Goal: Transaction & Acquisition: Purchase product/service

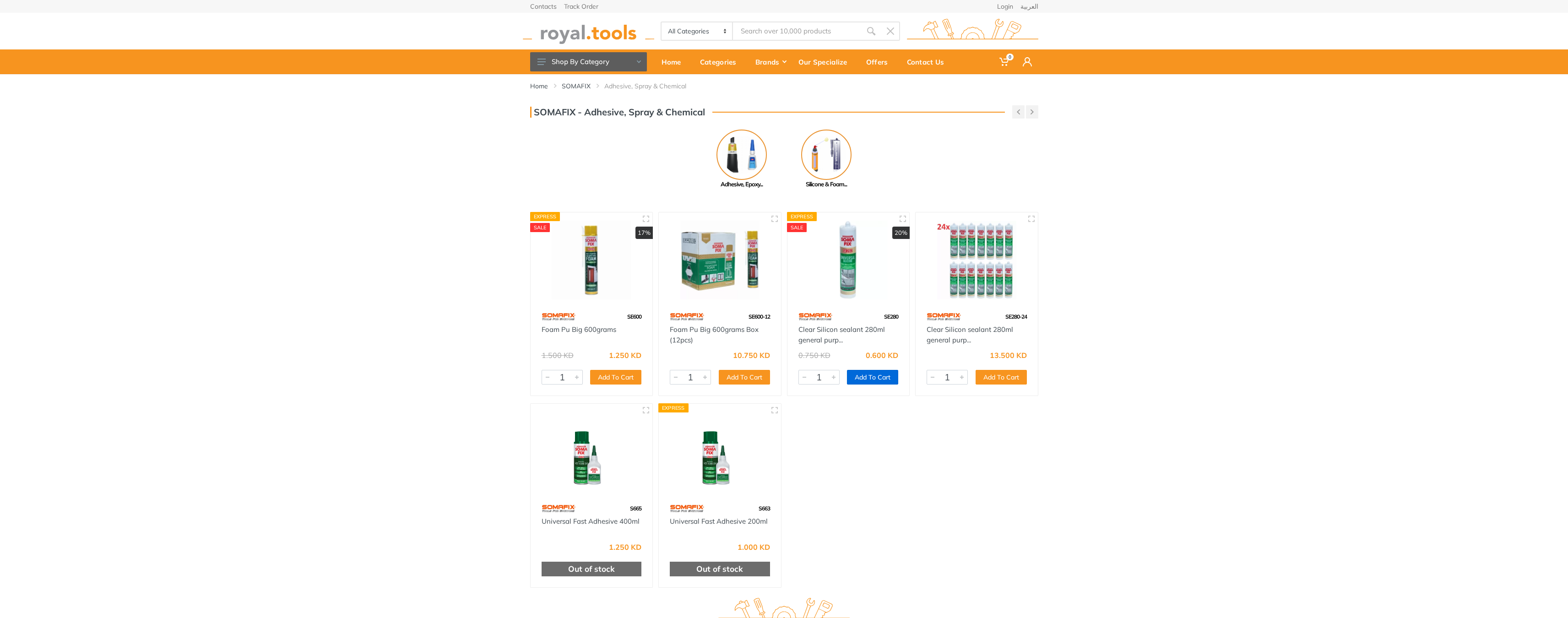
click at [858, 376] on button "Add To Cart" at bounding box center [873, 376] width 51 height 14
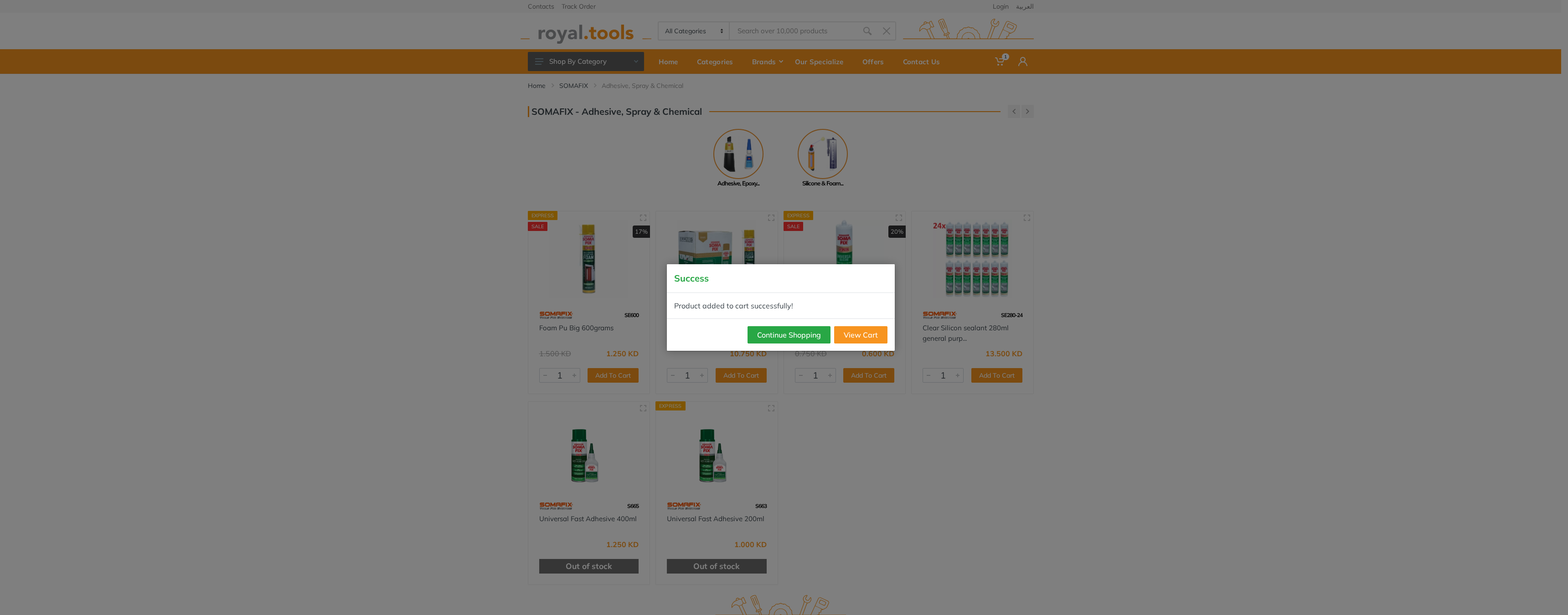
click at [725, 340] on div "Continue Shopping View Cart" at bounding box center [781, 334] width 228 height 33
click at [764, 337] on button "Continue Shopping" at bounding box center [789, 334] width 83 height 17
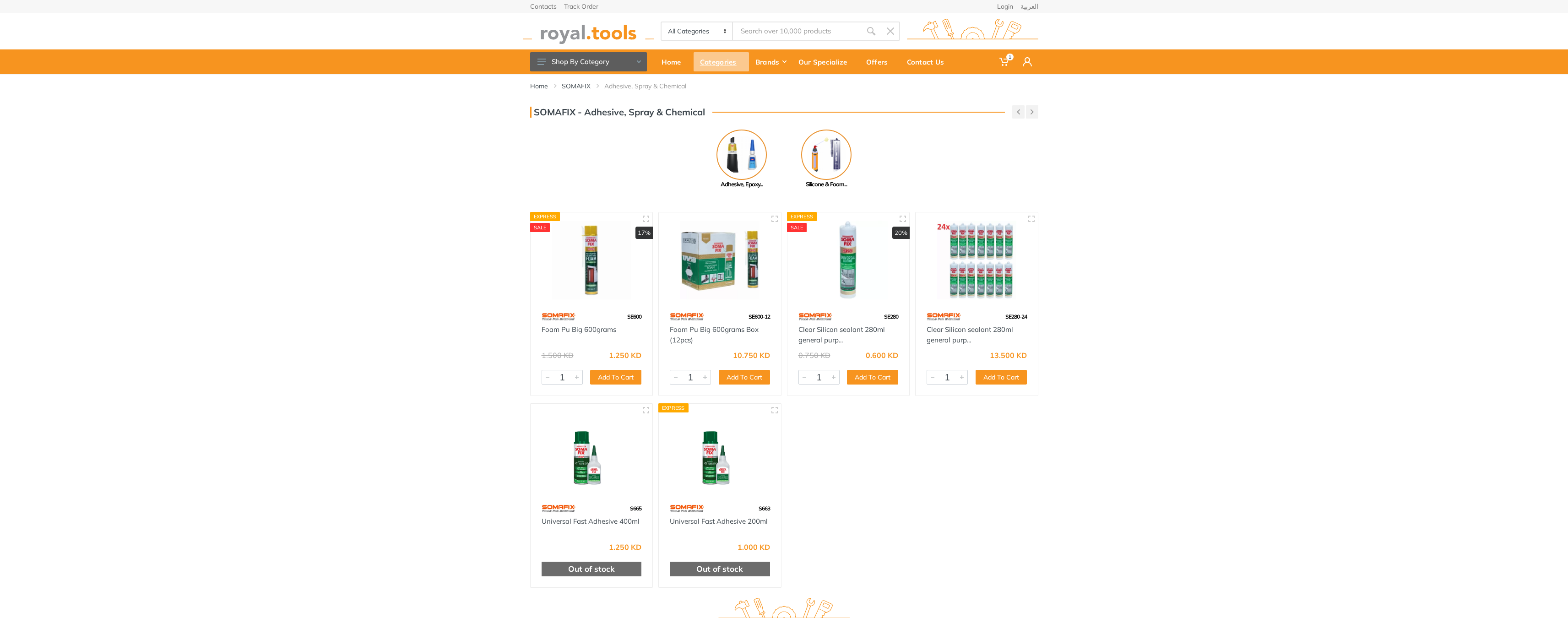
click at [698, 65] on div "Categories" at bounding box center [721, 62] width 56 height 19
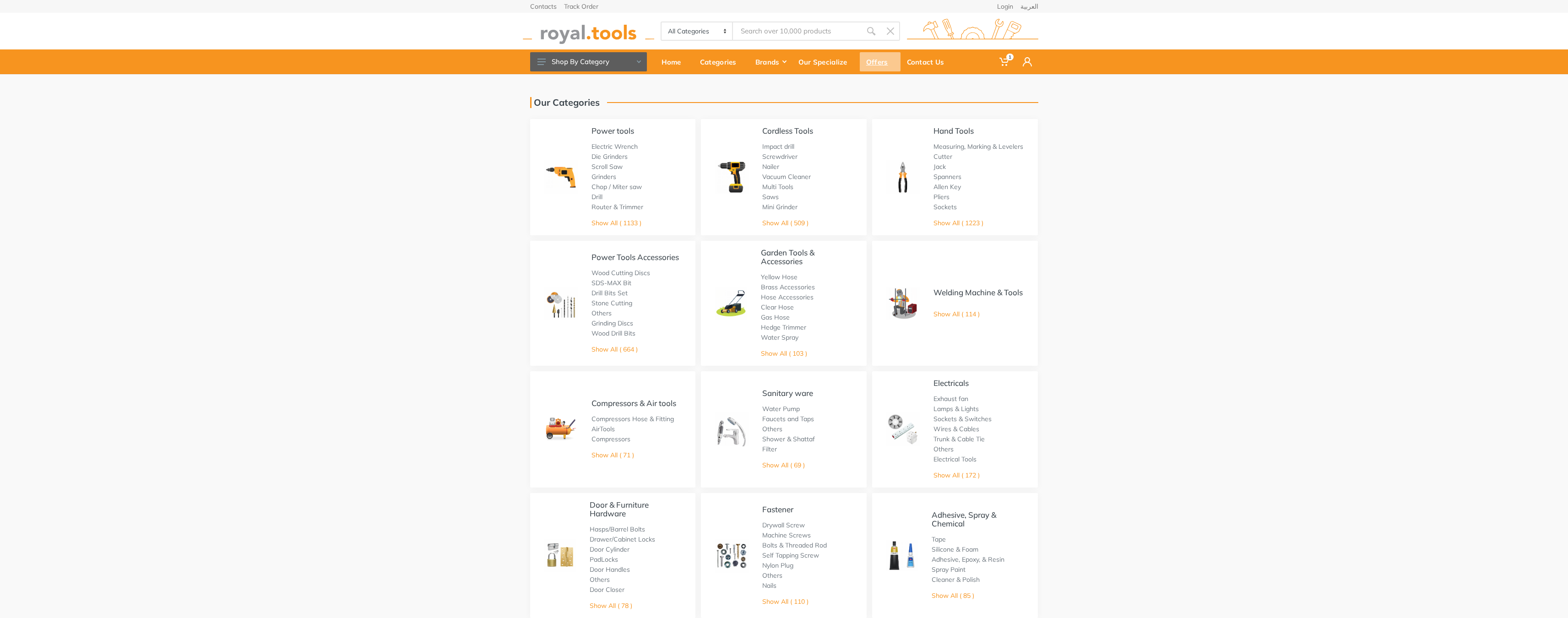
click at [879, 61] on div "Offers" at bounding box center [880, 62] width 40 height 19
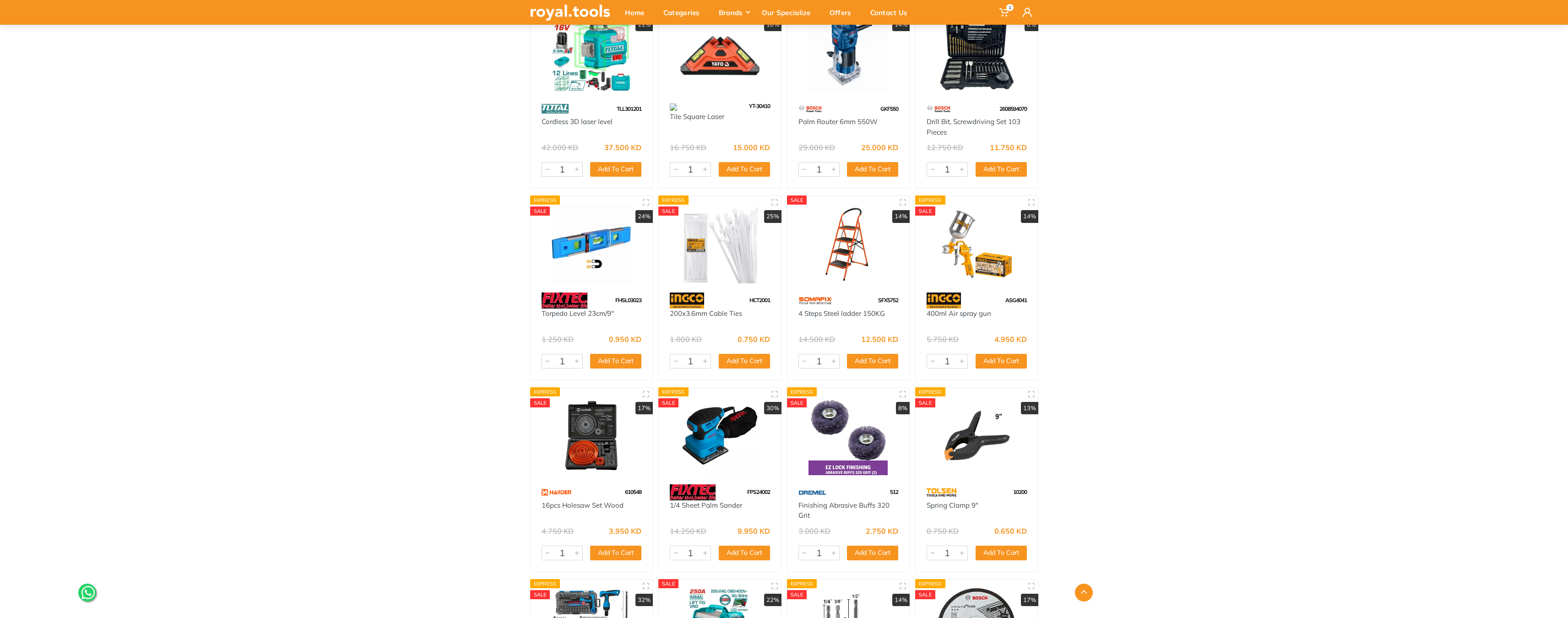
scroll to position [651, 0]
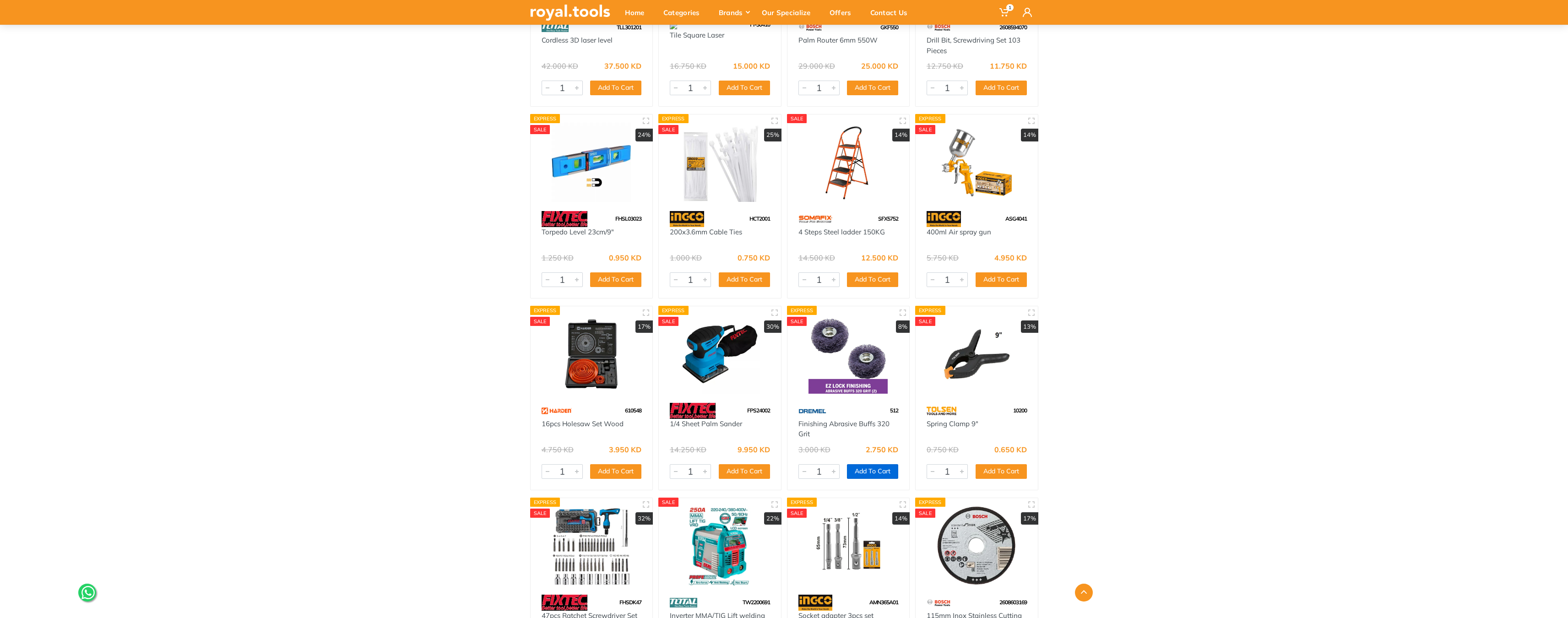
click at [861, 471] on button "Add To Cart" at bounding box center [873, 471] width 51 height 14
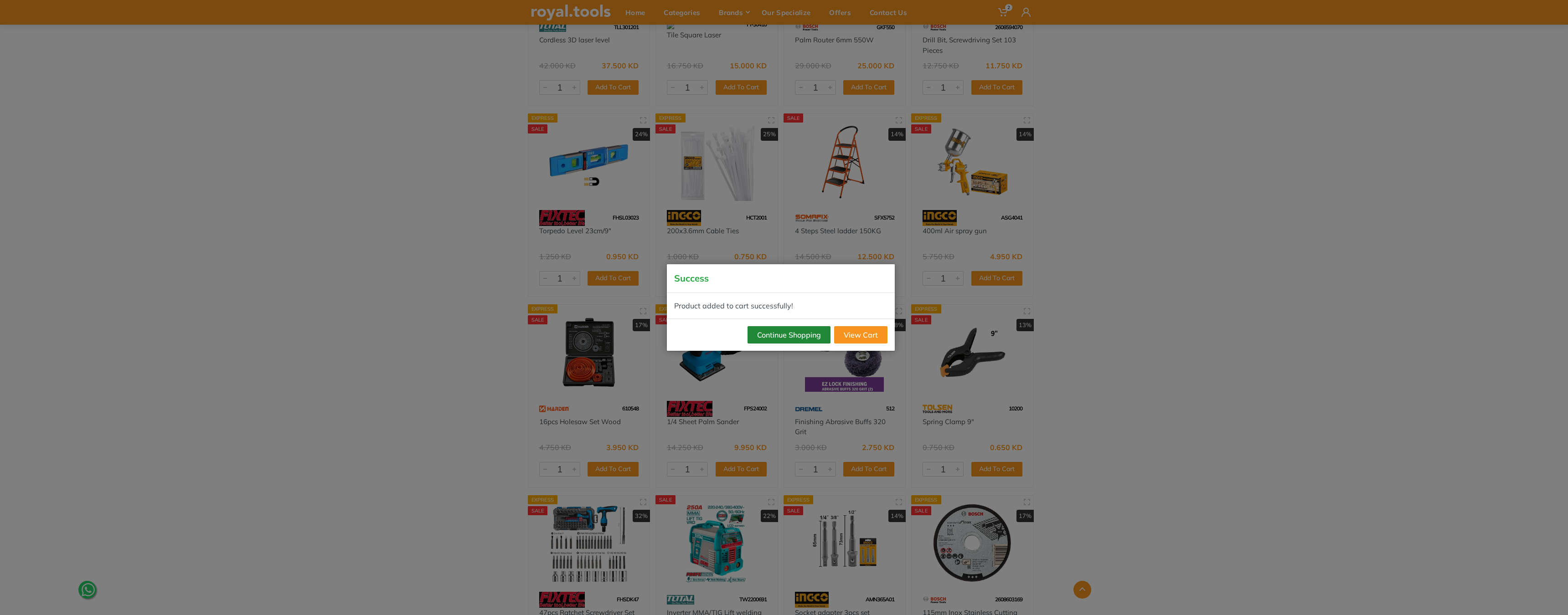
click at [790, 331] on button "Continue Shopping" at bounding box center [789, 334] width 83 height 17
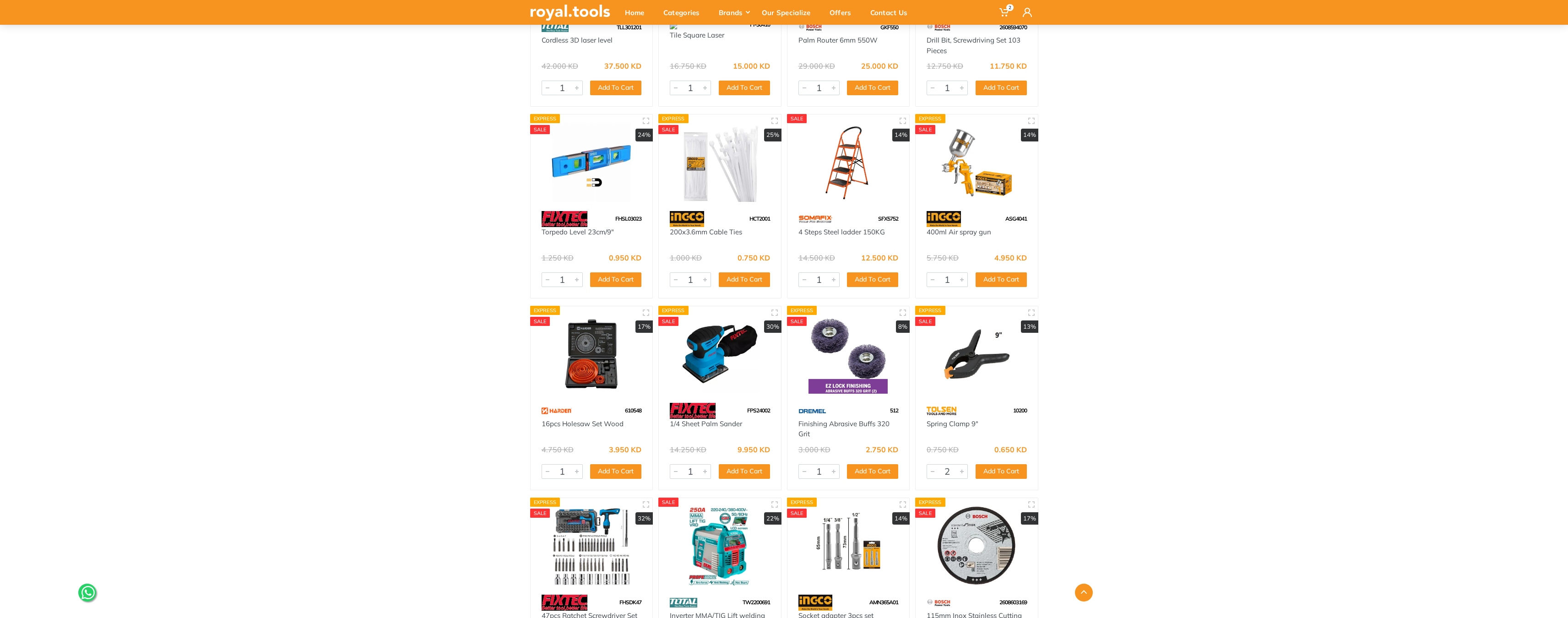
click at [963, 470] on div at bounding box center [961, 472] width 11 height 13
click at [1006, 470] on button "Add To Cart" at bounding box center [1001, 471] width 51 height 14
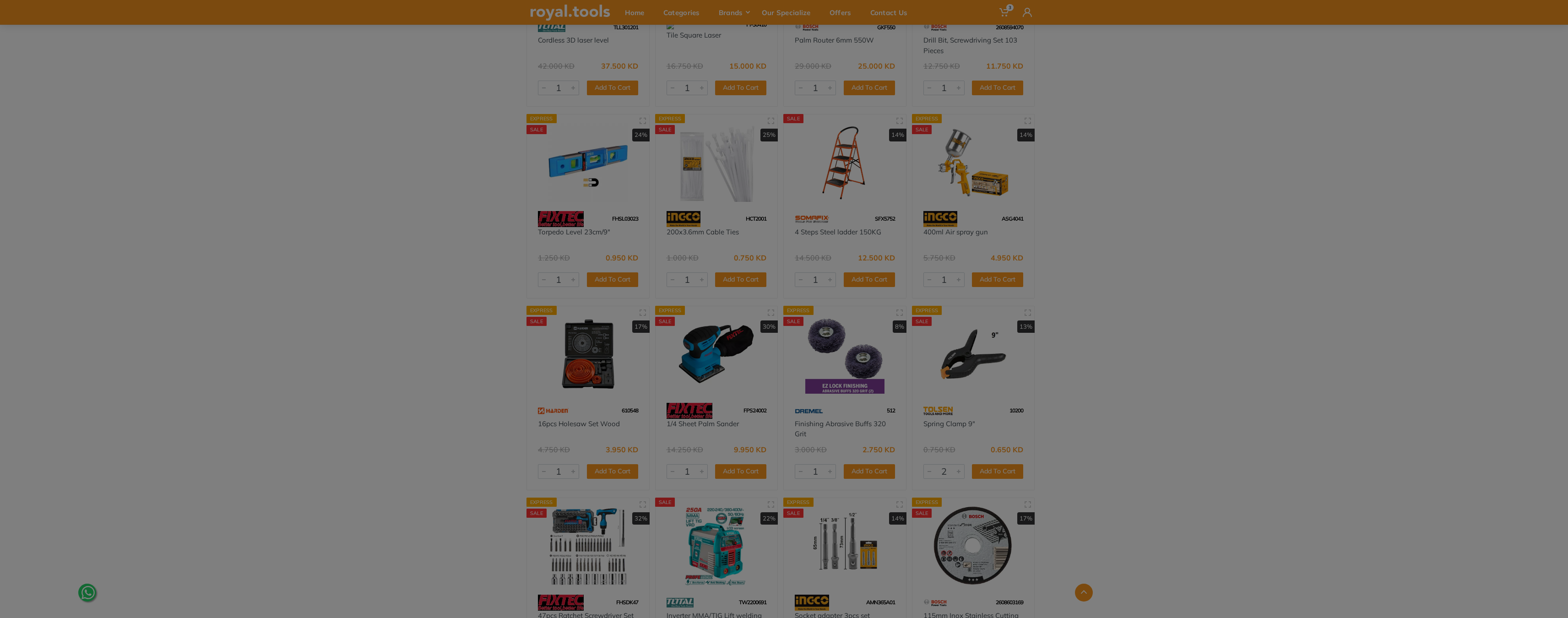
type input "1"
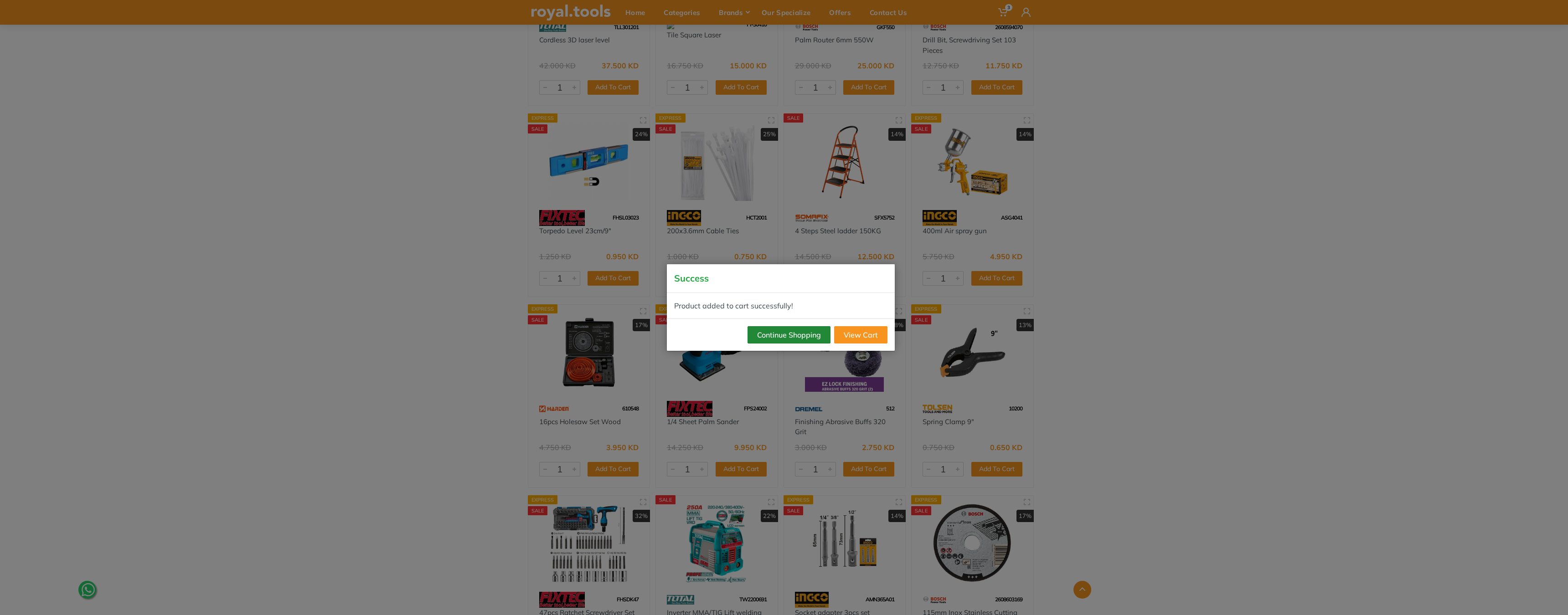
click at [765, 336] on button "Continue Shopping" at bounding box center [789, 334] width 83 height 17
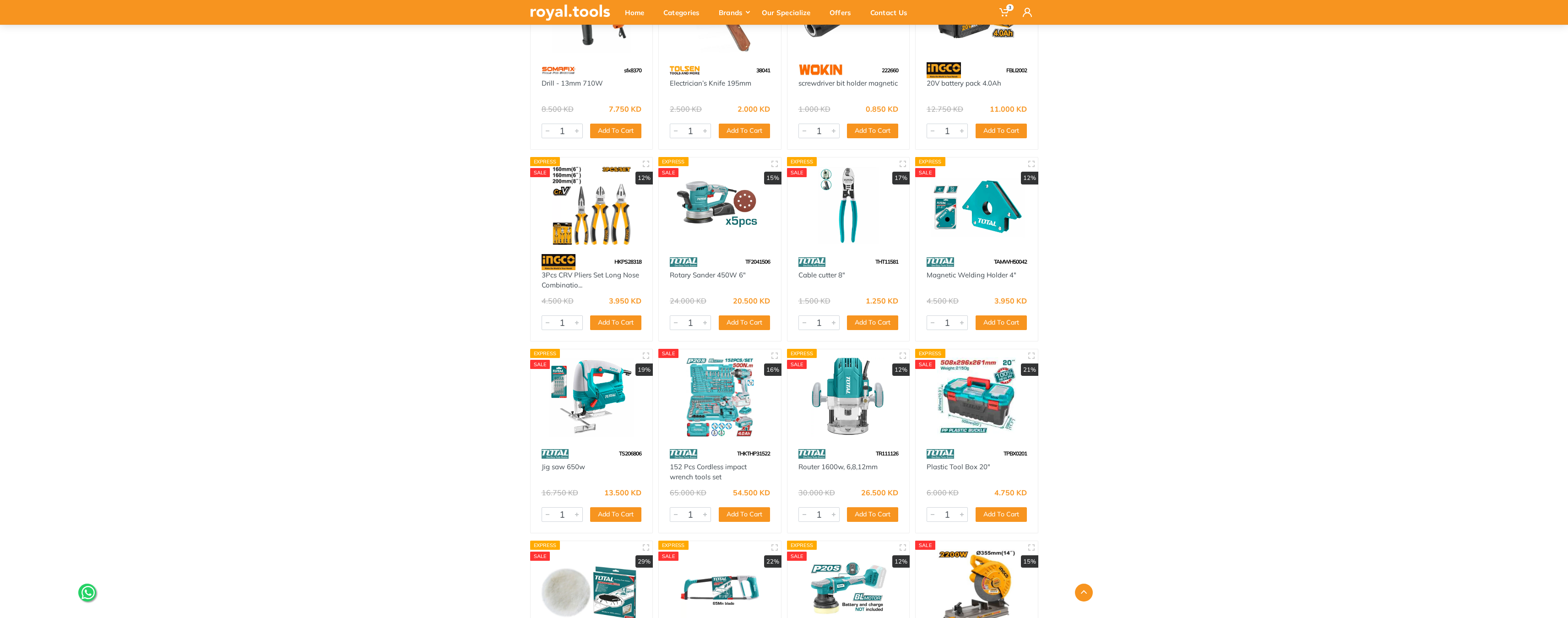
scroll to position [6951, 0]
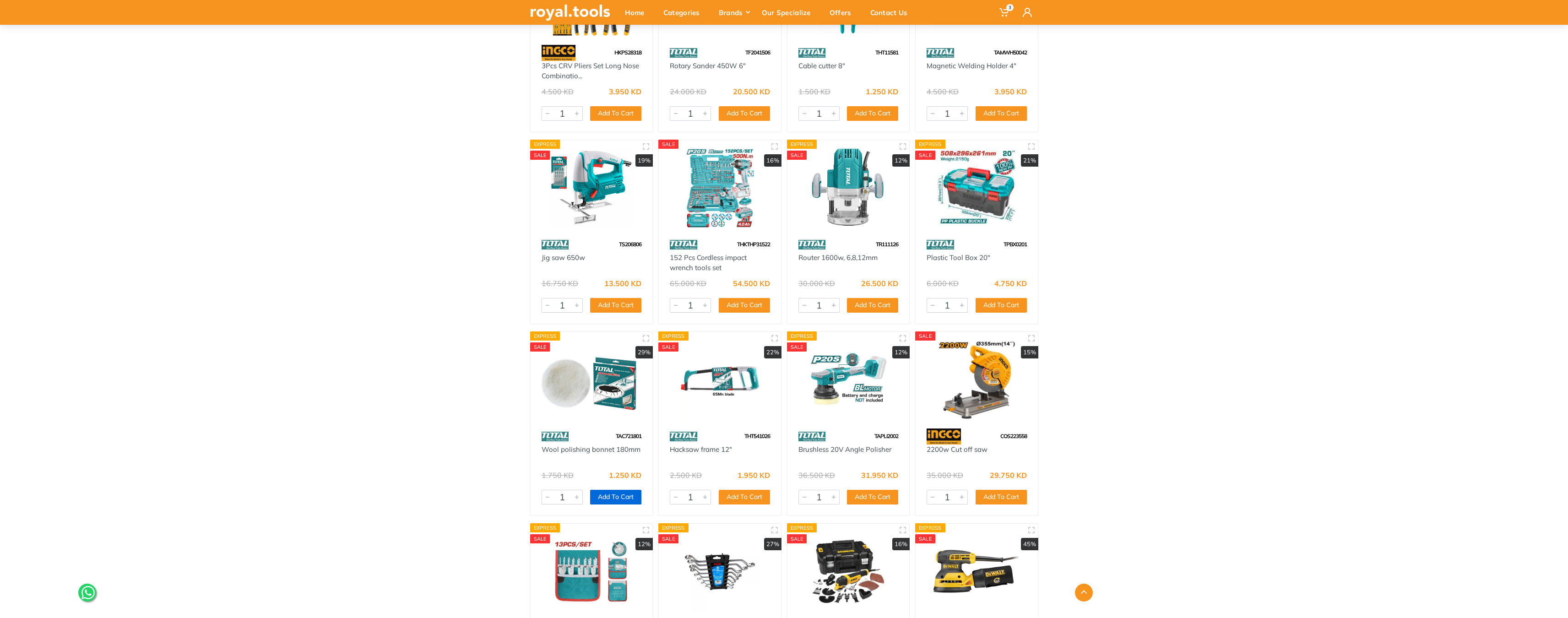
click at [621, 500] on button "Add To Cart" at bounding box center [615, 497] width 51 height 14
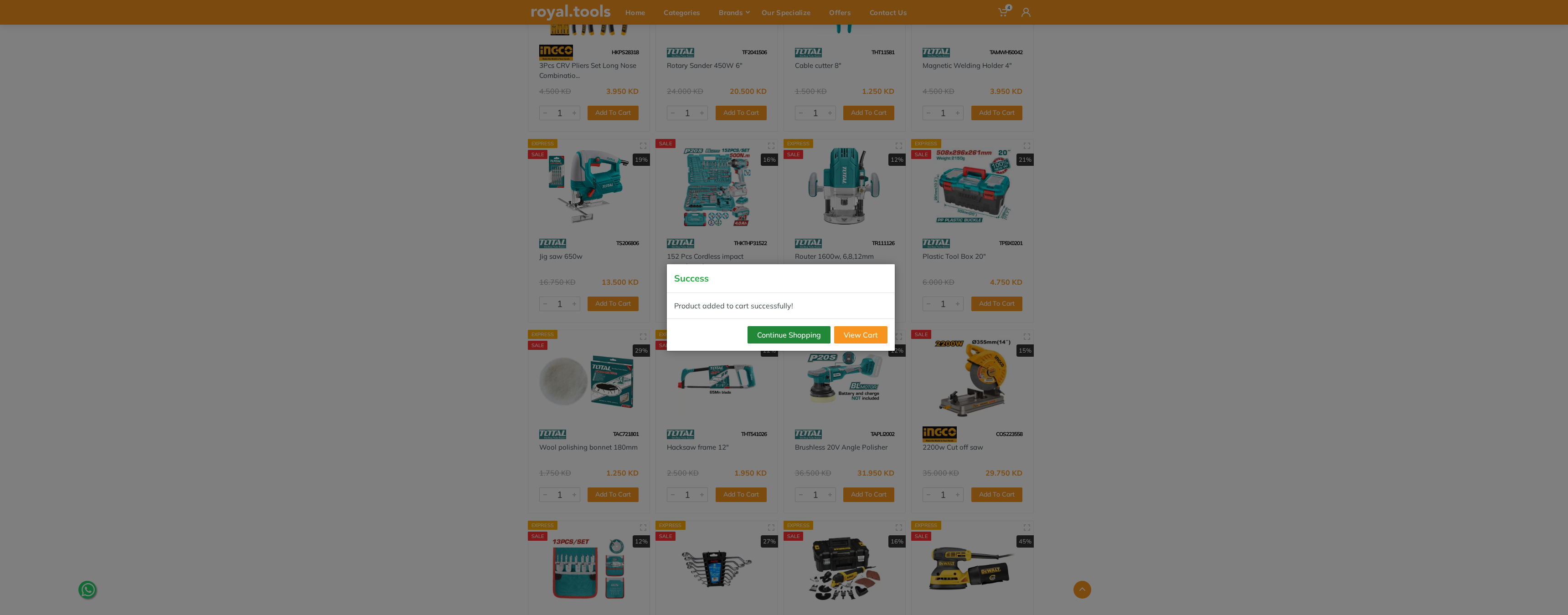
click at [798, 331] on button "Continue Shopping" at bounding box center [789, 334] width 83 height 17
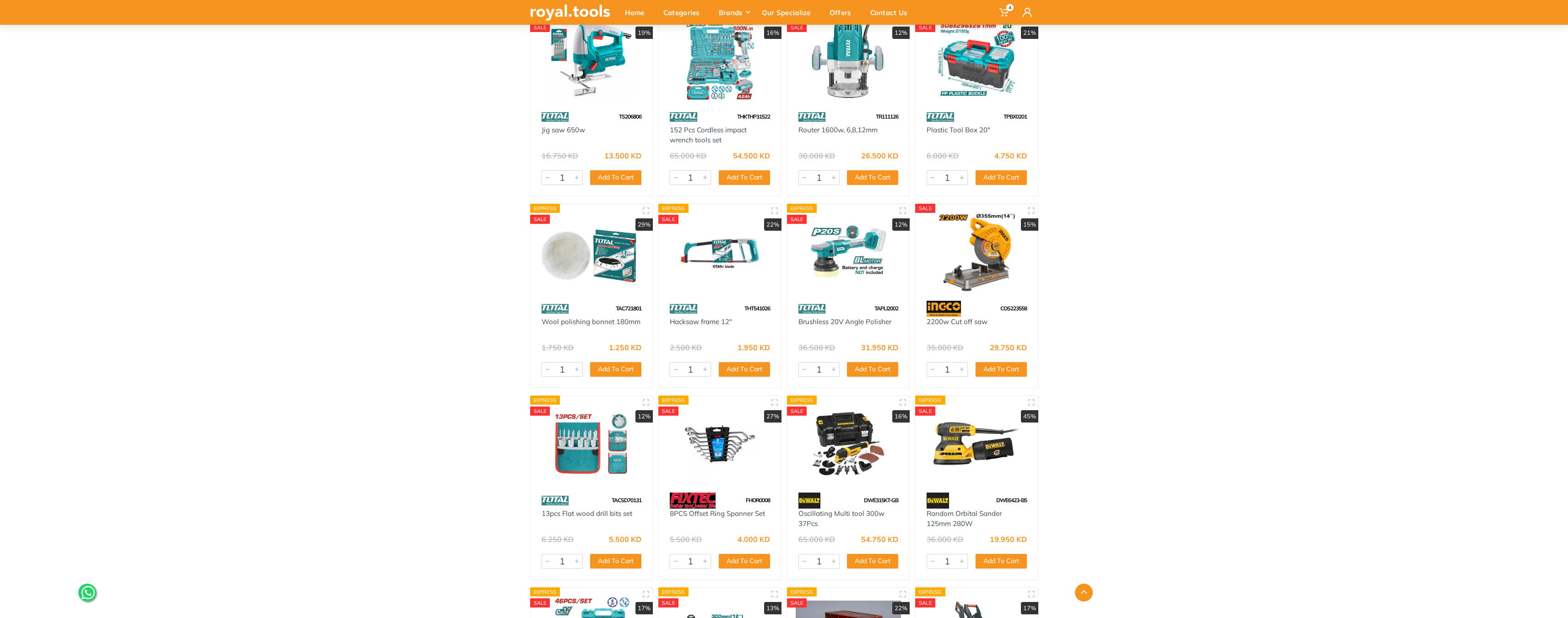
scroll to position [7133, 0]
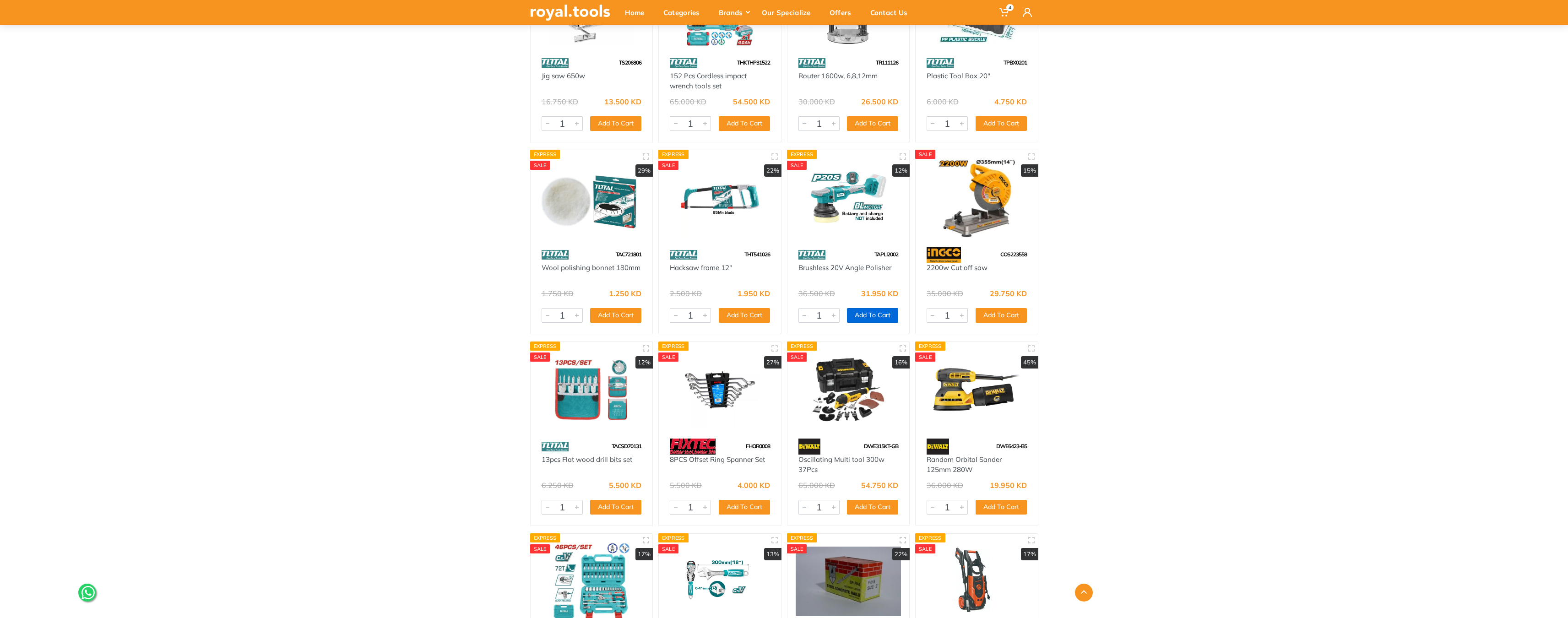
click at [879, 317] on button "Add To Cart" at bounding box center [873, 315] width 51 height 14
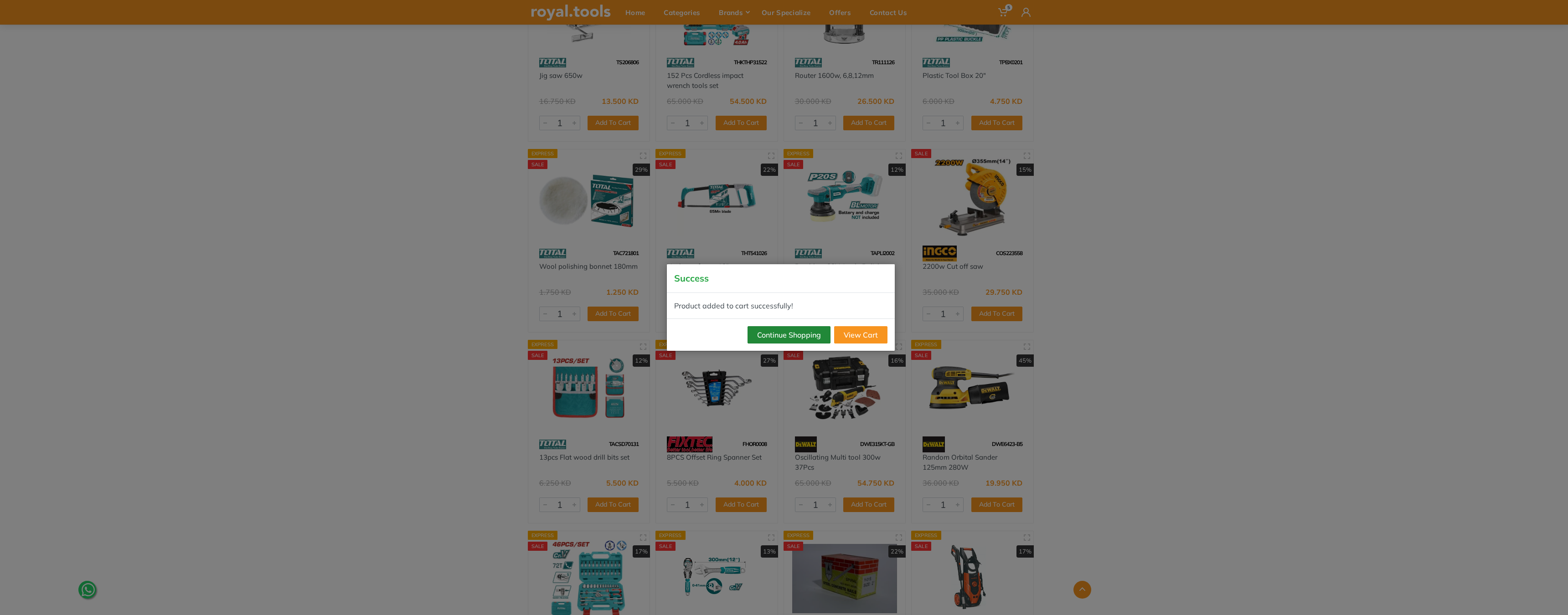
click at [794, 334] on button "Continue Shopping" at bounding box center [789, 334] width 83 height 17
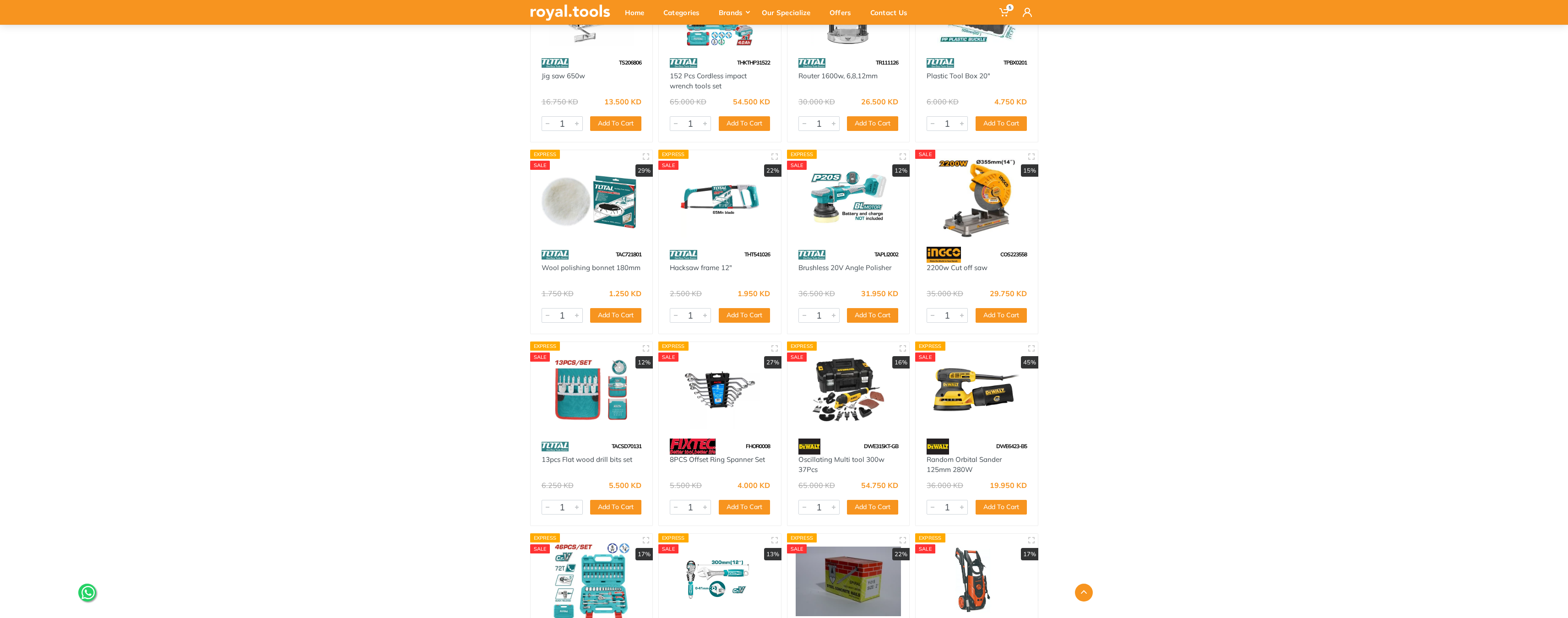
scroll to position [7301, 0]
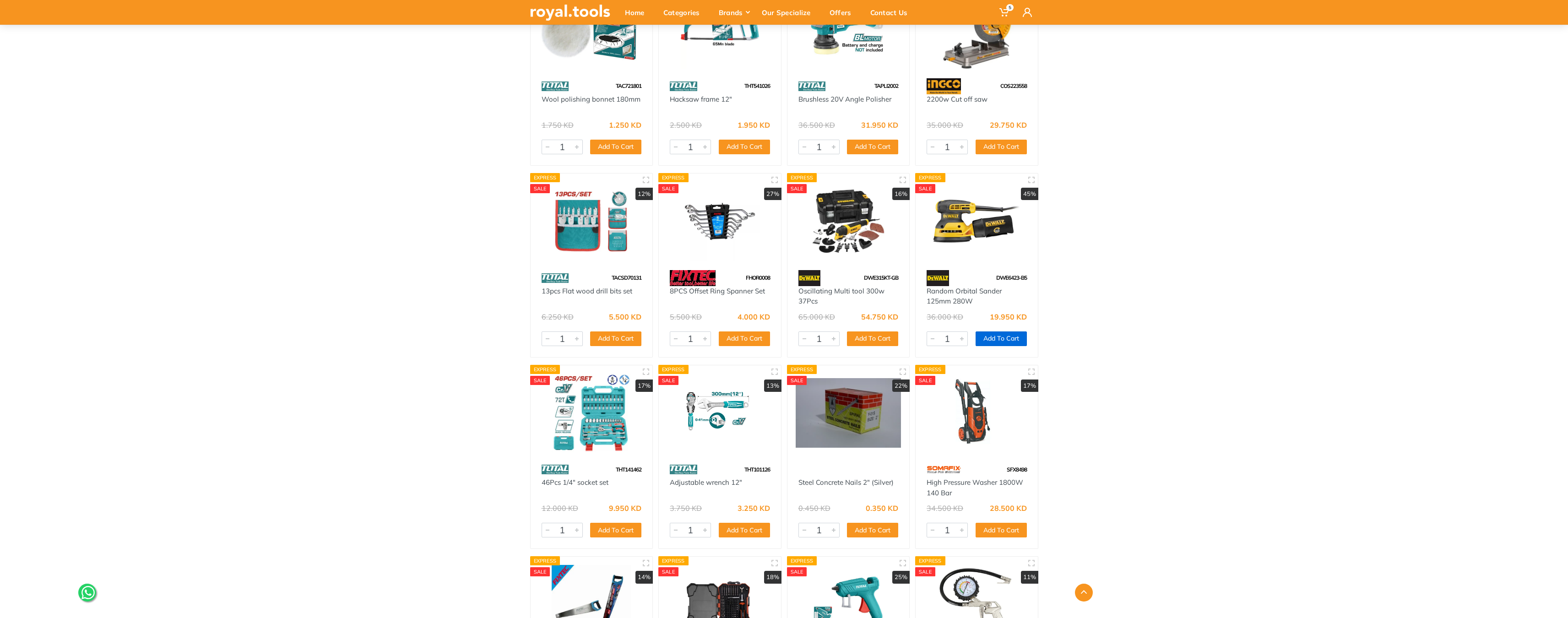
click at [1011, 340] on button "Add To Cart" at bounding box center [1001, 338] width 51 height 14
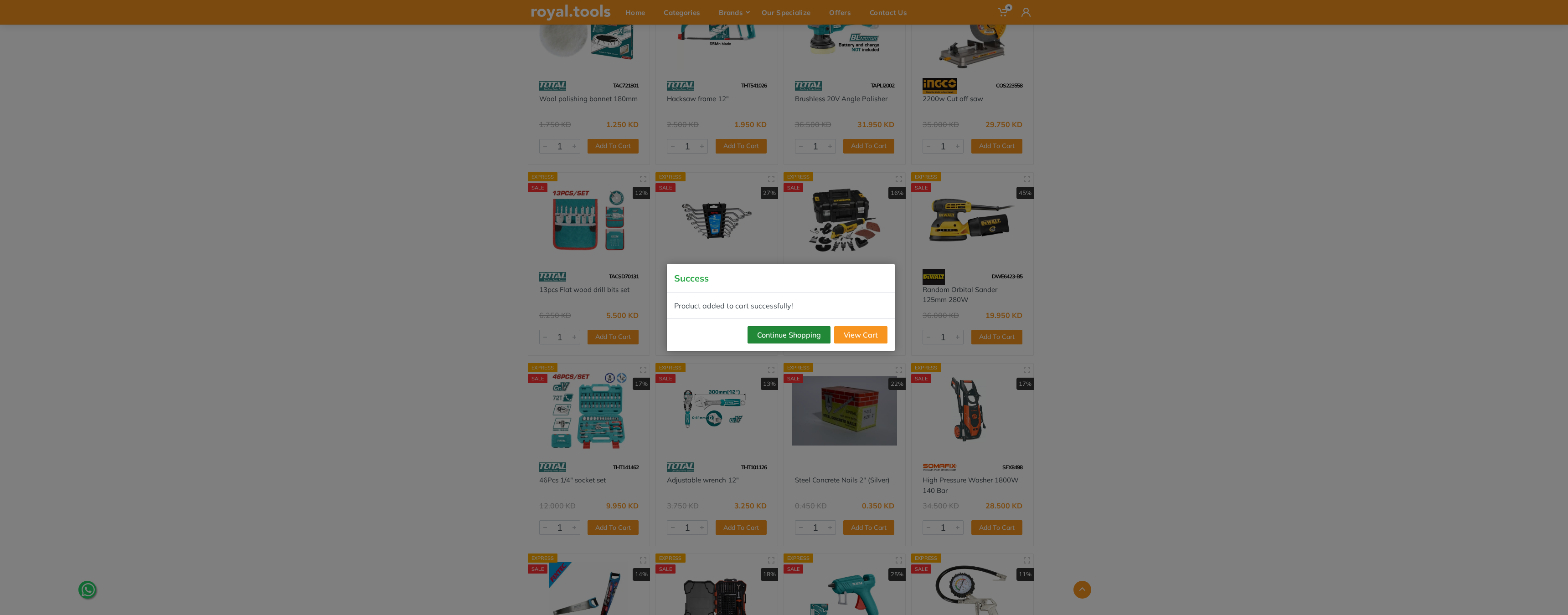
click at [795, 333] on button "Continue Shopping" at bounding box center [789, 334] width 83 height 17
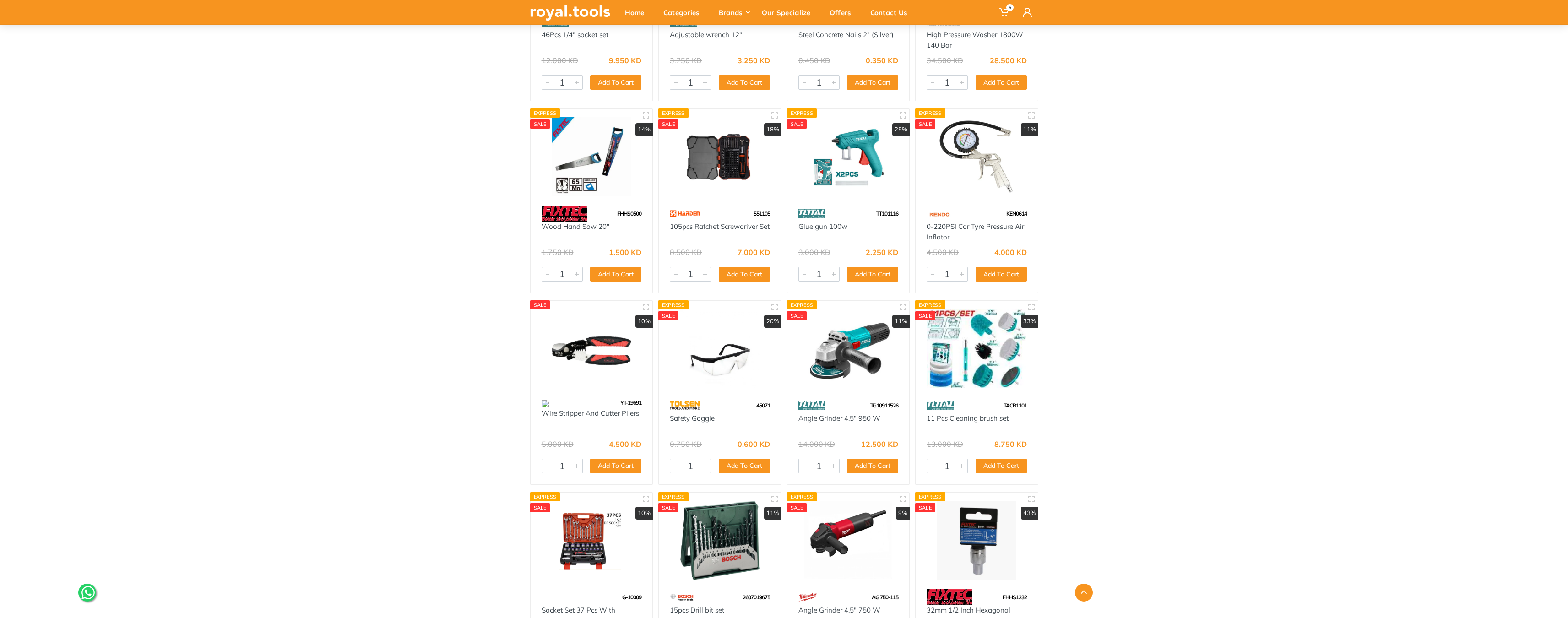
scroll to position [7815, 0]
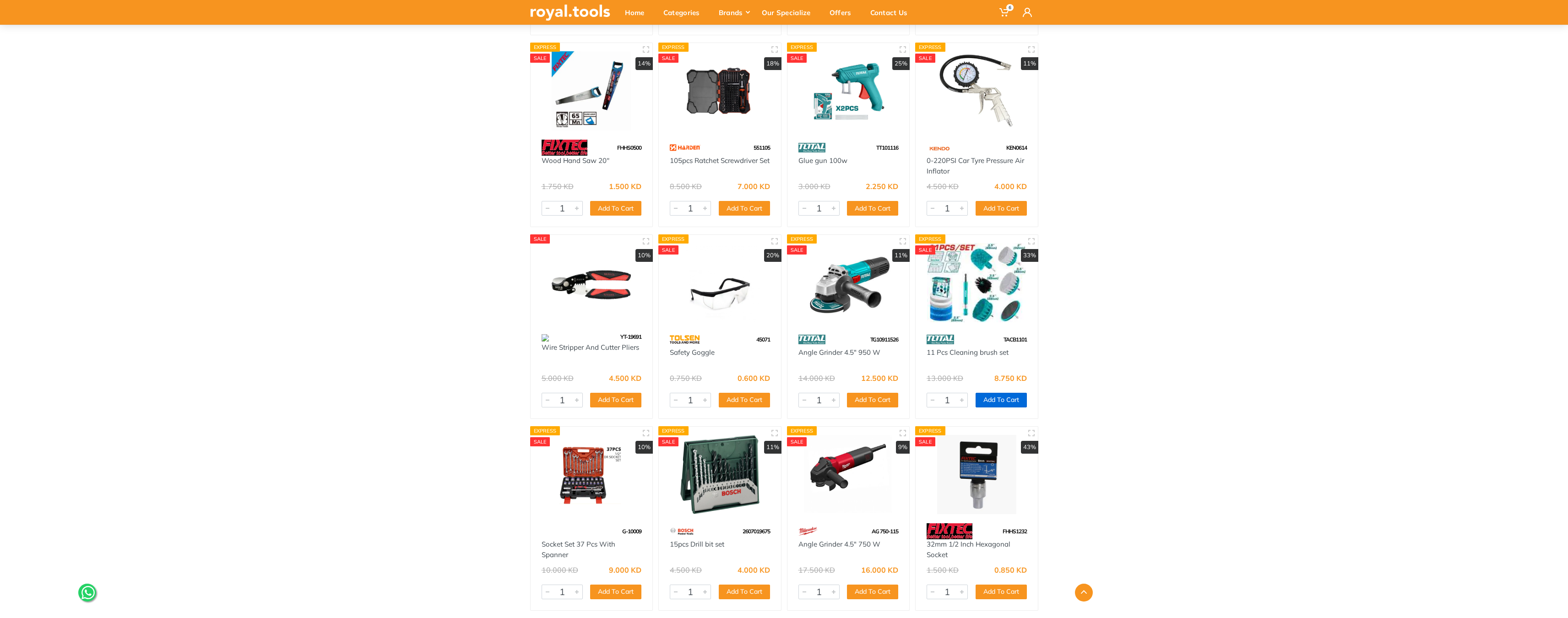
click at [1002, 400] on button "Add To Cart" at bounding box center [1001, 399] width 51 height 14
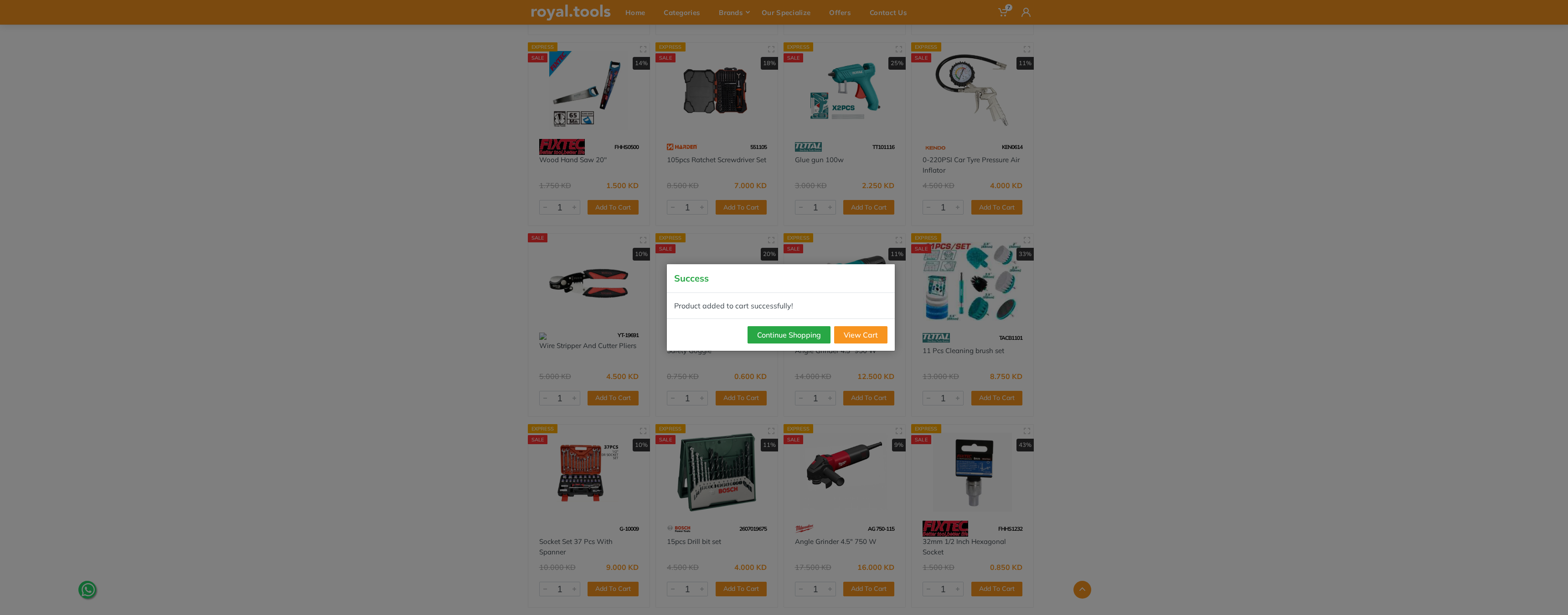
drag, startPoint x: 782, startPoint y: 334, endPoint x: 802, endPoint y: 337, distance: 20.2
click at [782, 334] on button "Continue Shopping" at bounding box center [789, 334] width 83 height 17
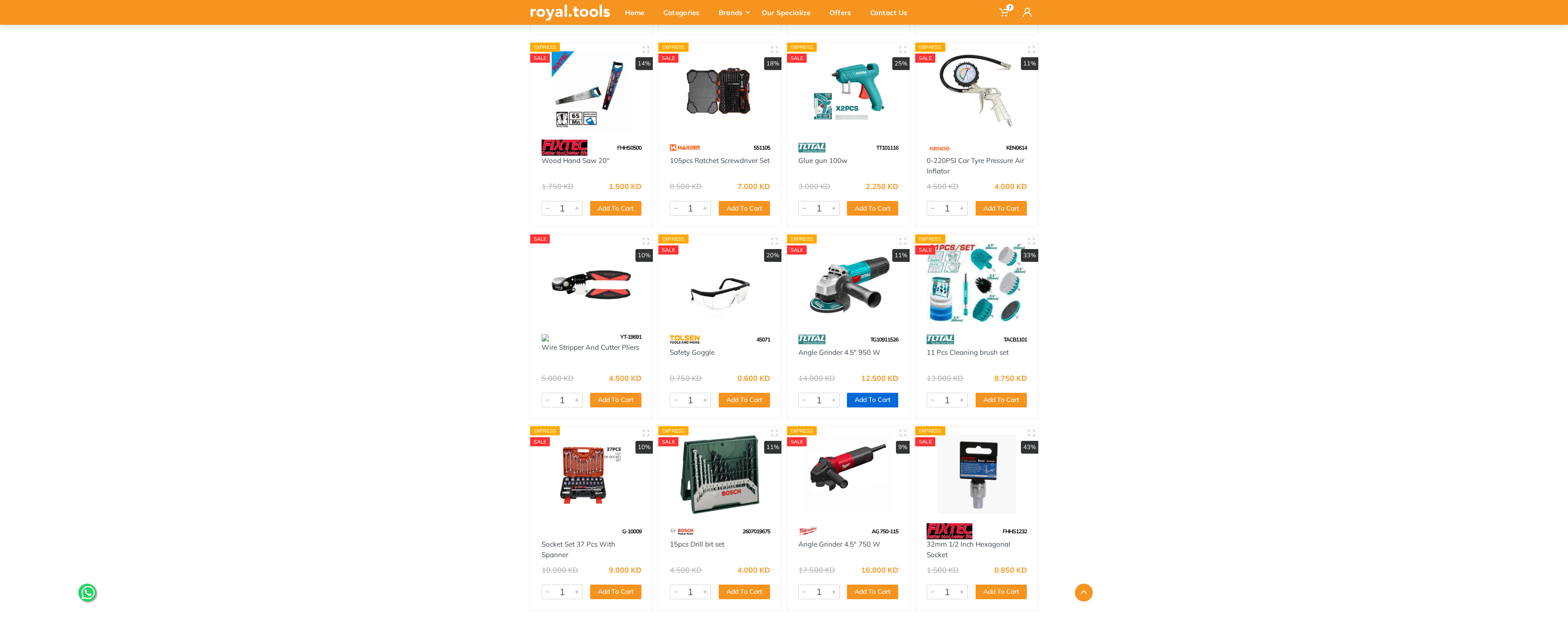
click at [873, 401] on button "Add To Cart" at bounding box center [873, 399] width 51 height 14
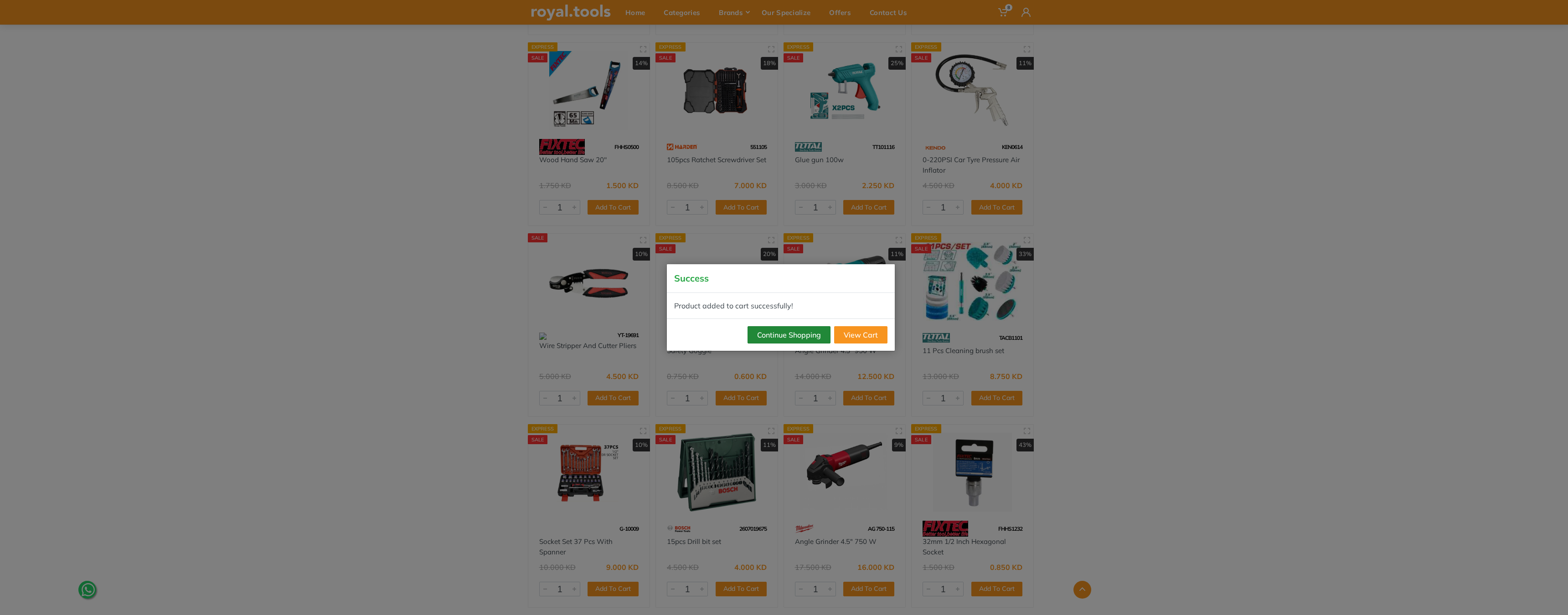
click at [800, 338] on button "Continue Shopping" at bounding box center [789, 334] width 83 height 17
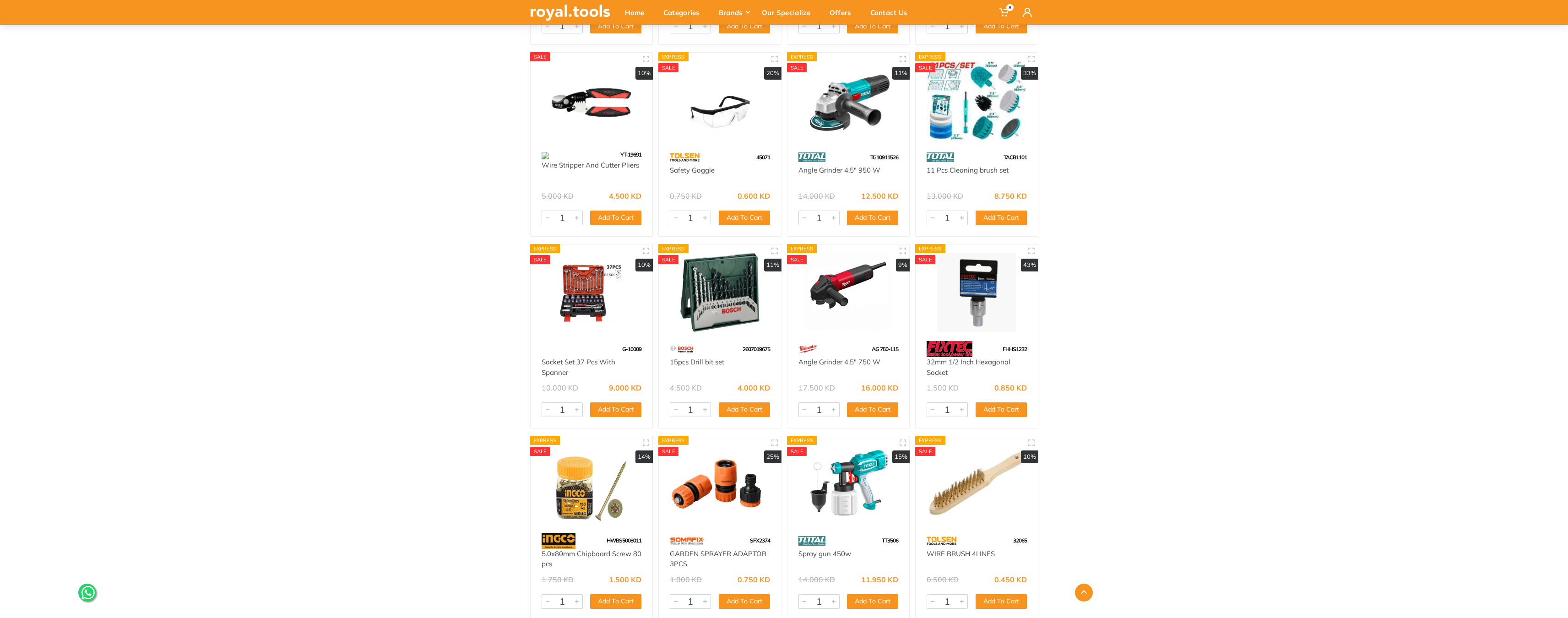
scroll to position [8166, 0]
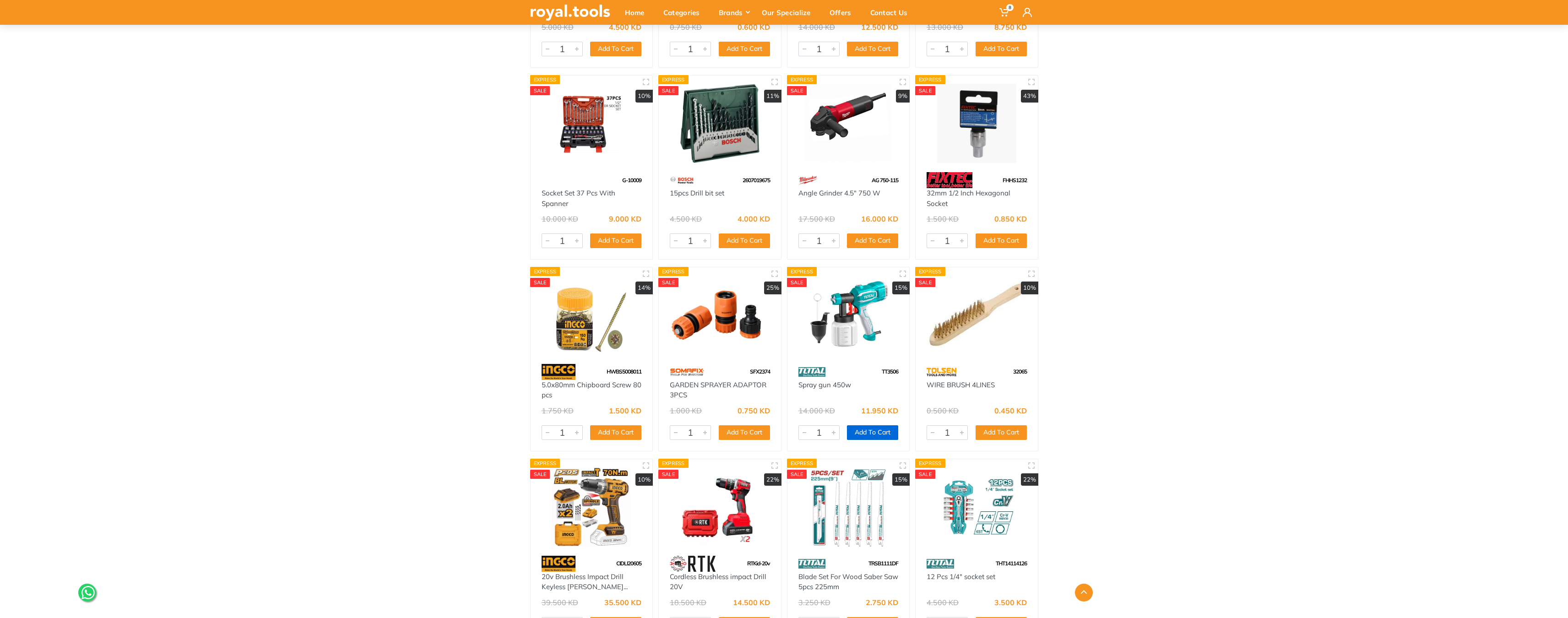
click at [863, 432] on button "Add To Cart" at bounding box center [873, 432] width 51 height 14
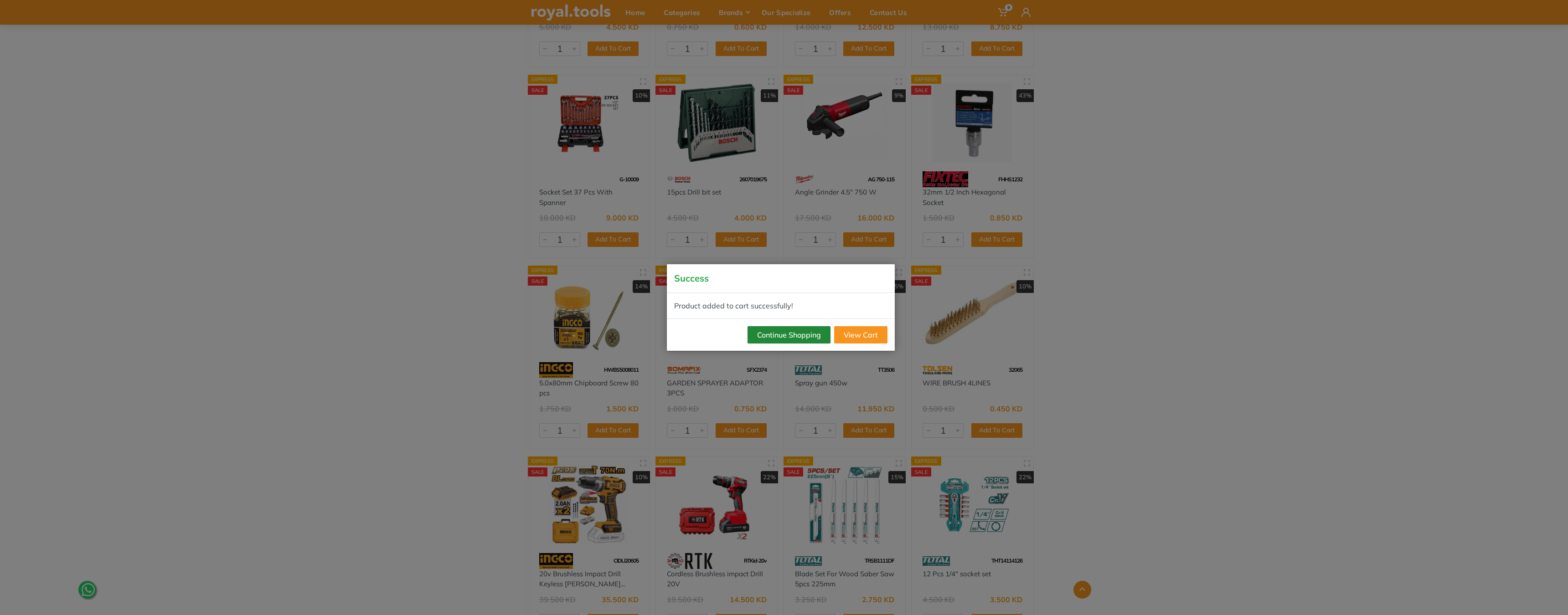
click at [780, 331] on button "Continue Shopping" at bounding box center [789, 334] width 83 height 17
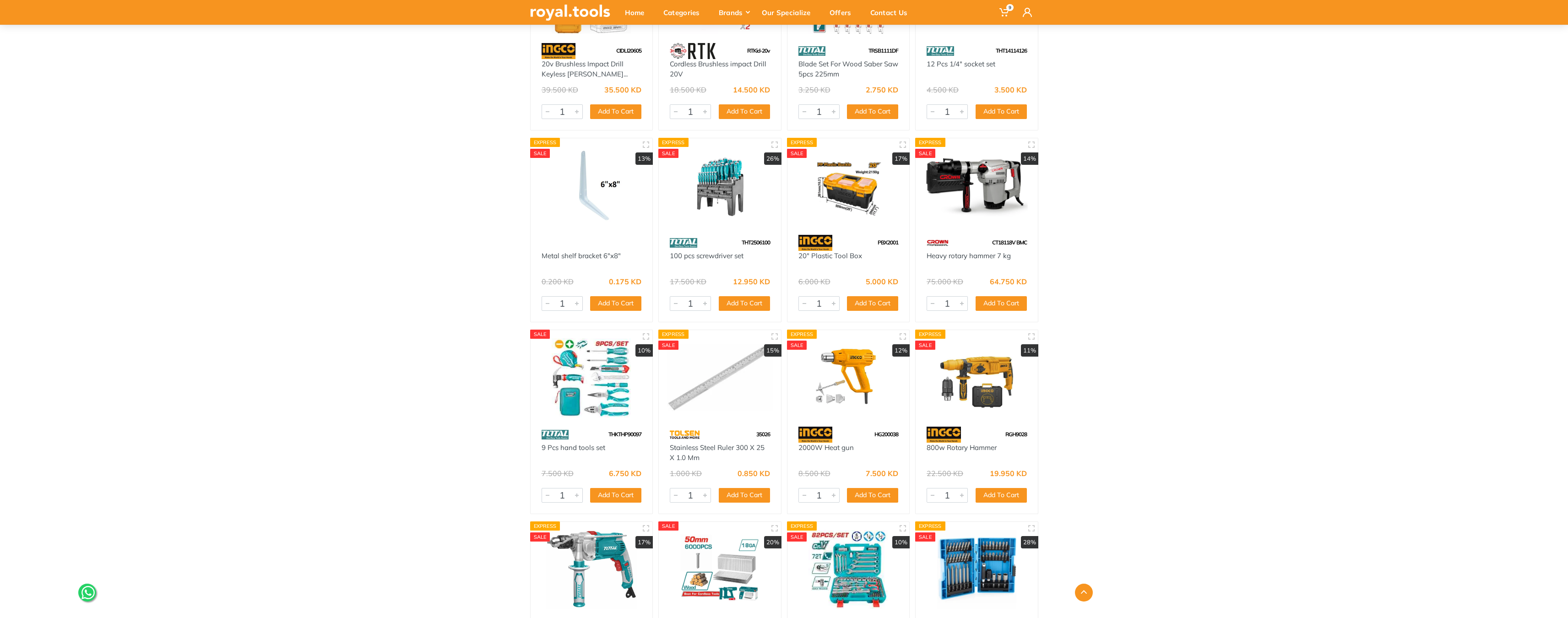
scroll to position [8745, 0]
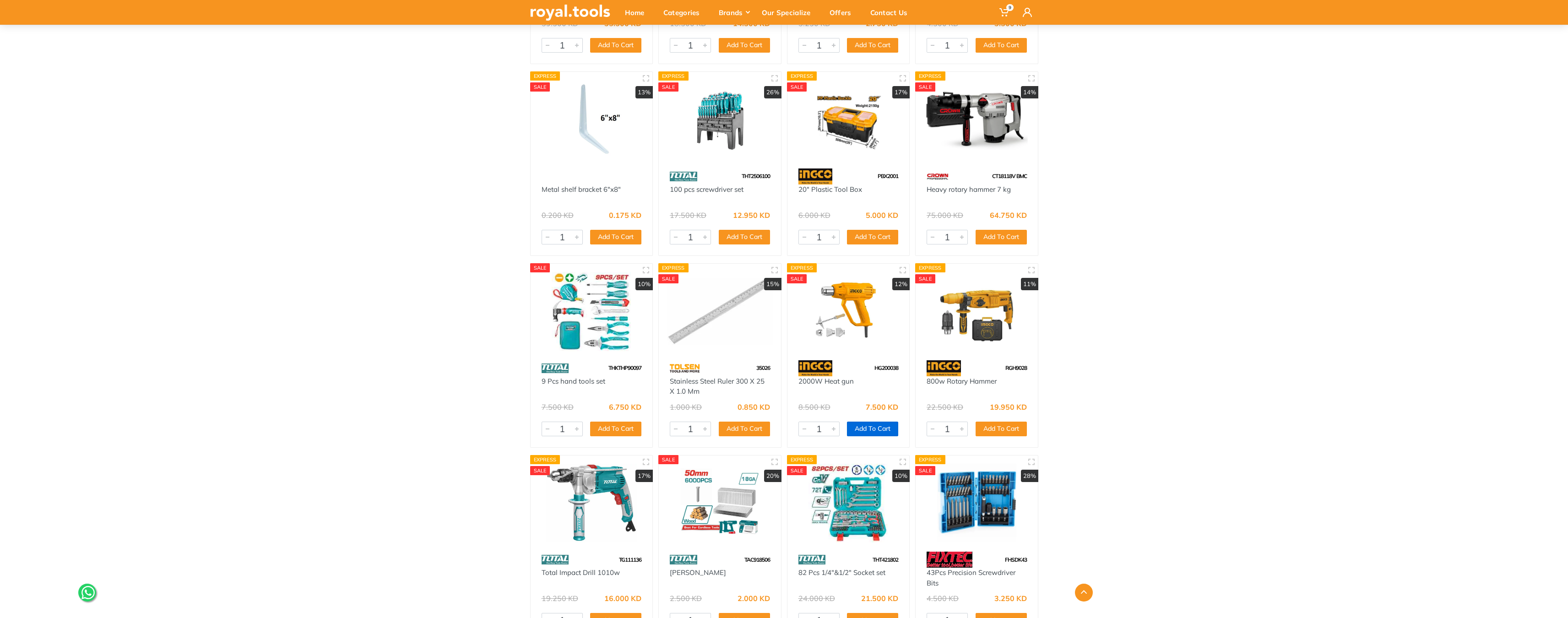
drag, startPoint x: 867, startPoint y: 428, endPoint x: 879, endPoint y: 427, distance: 12.0
click at [867, 428] on button "Add To Cart" at bounding box center [873, 428] width 51 height 14
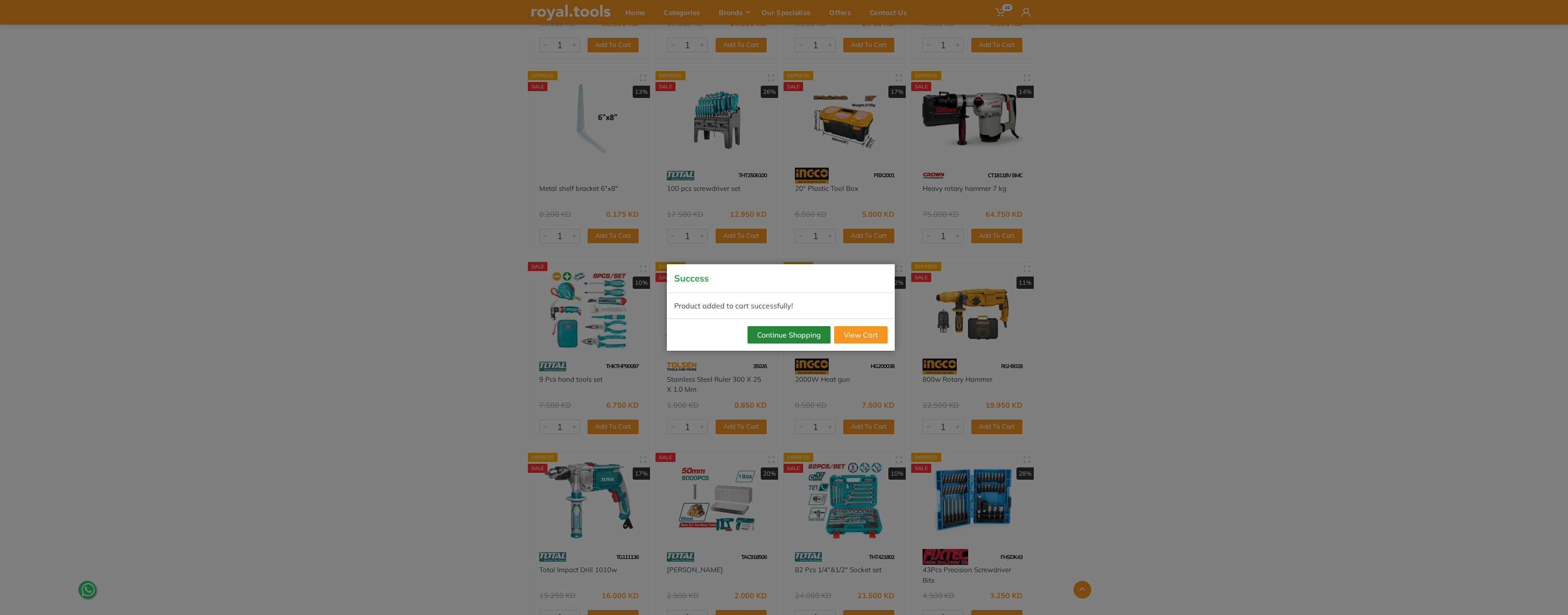
click at [810, 335] on button "Continue Shopping" at bounding box center [789, 334] width 83 height 17
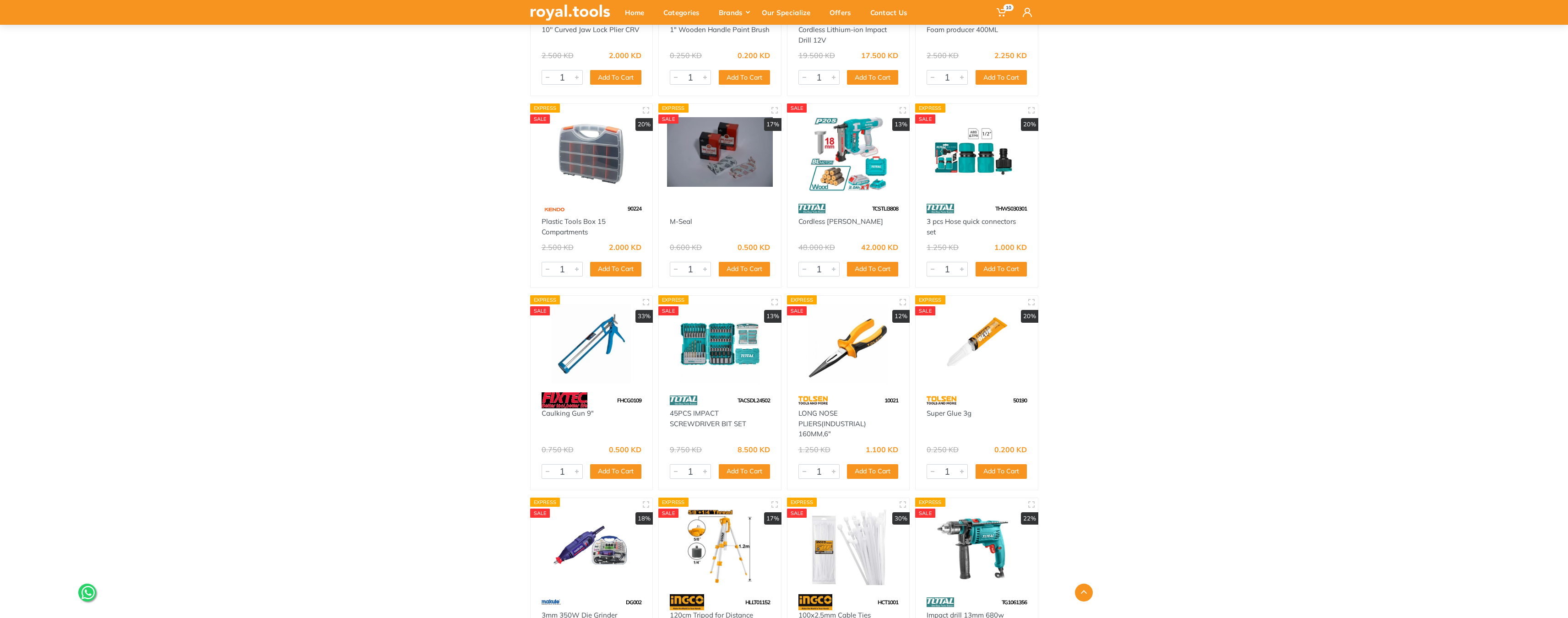
scroll to position [9655, 0]
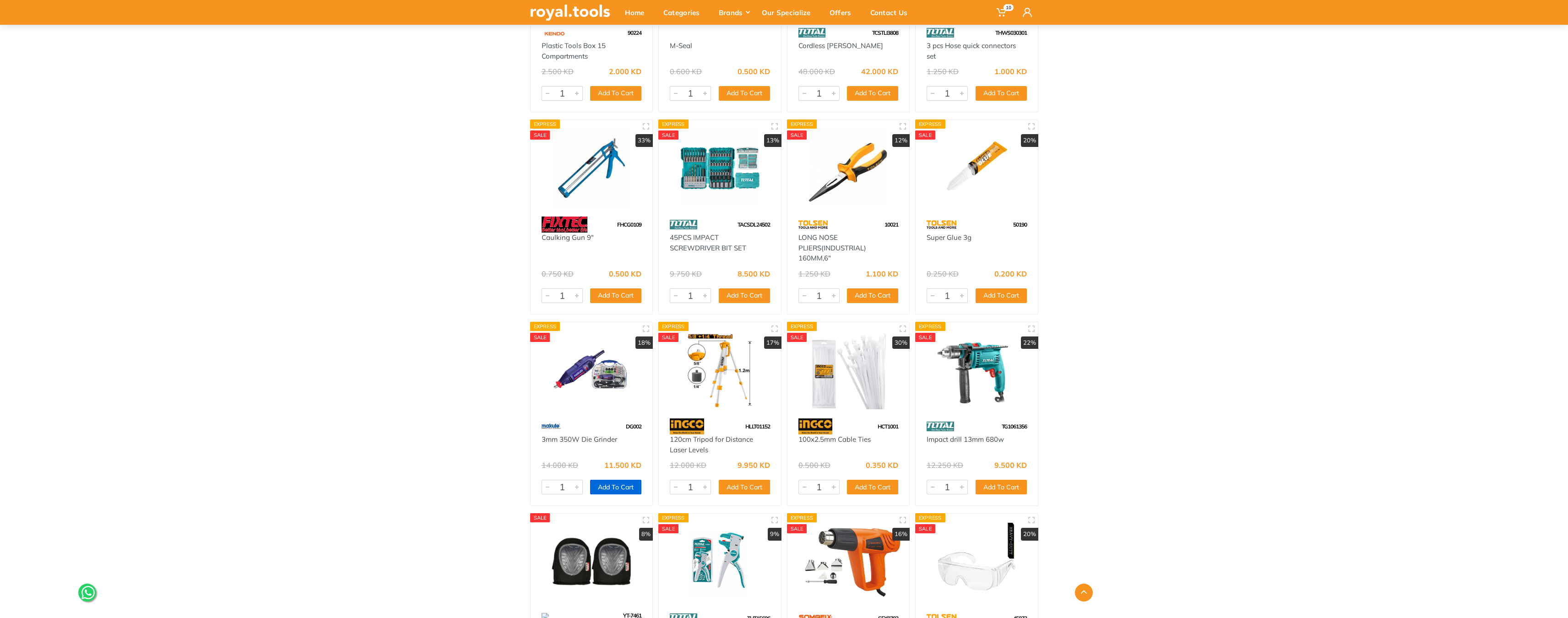
click at [614, 489] on button "Add To Cart" at bounding box center [615, 486] width 51 height 14
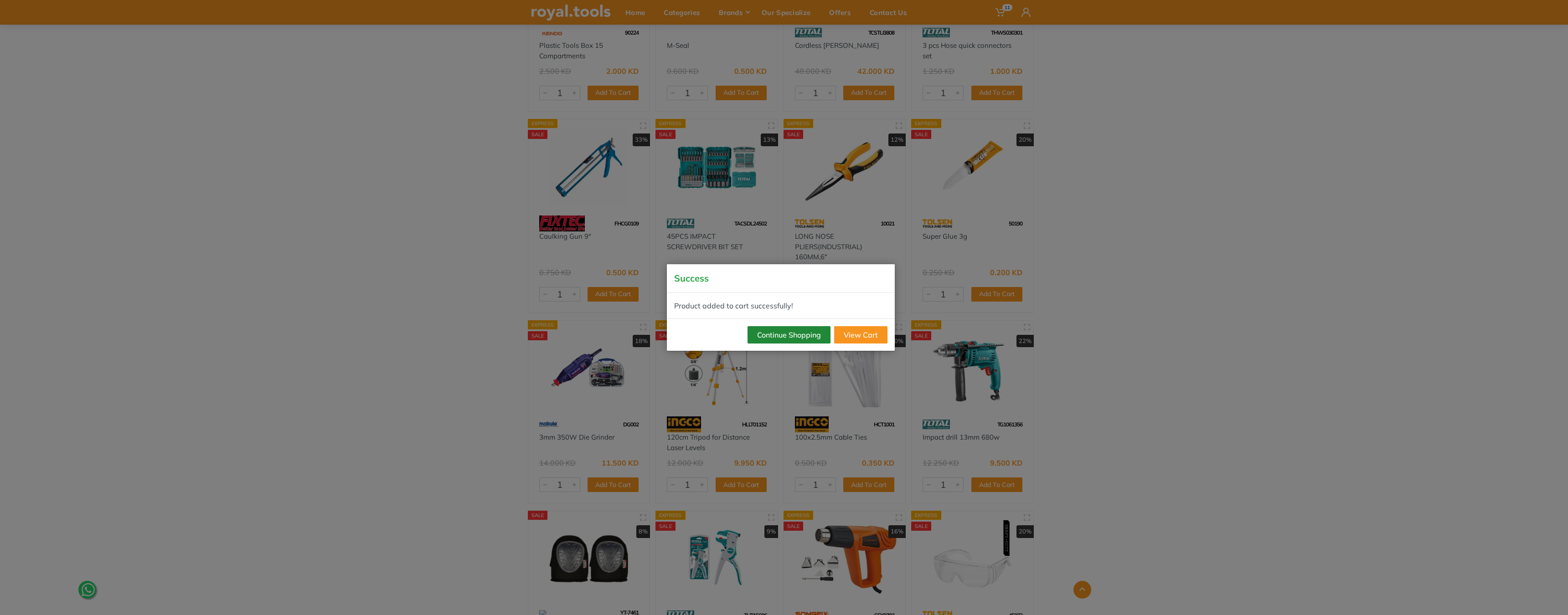
click at [803, 337] on button "Continue Shopping" at bounding box center [789, 334] width 83 height 17
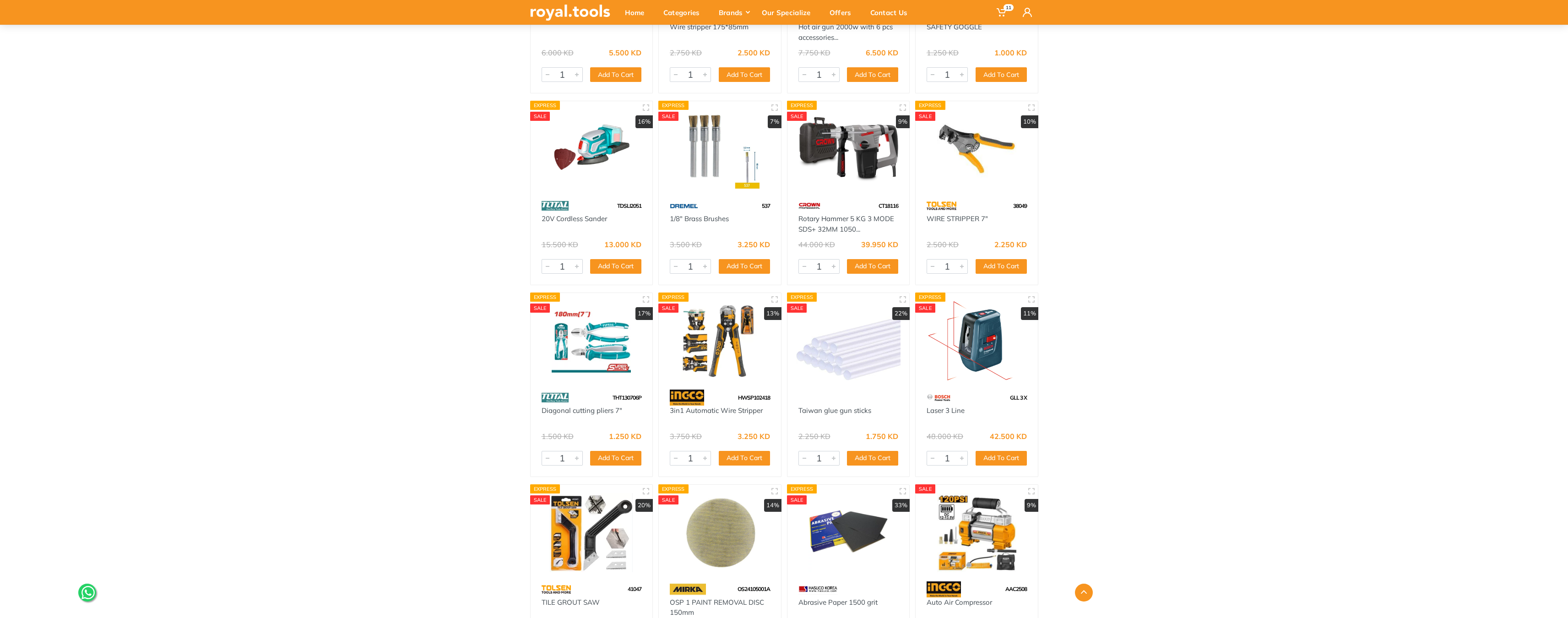
scroll to position [10345, 0]
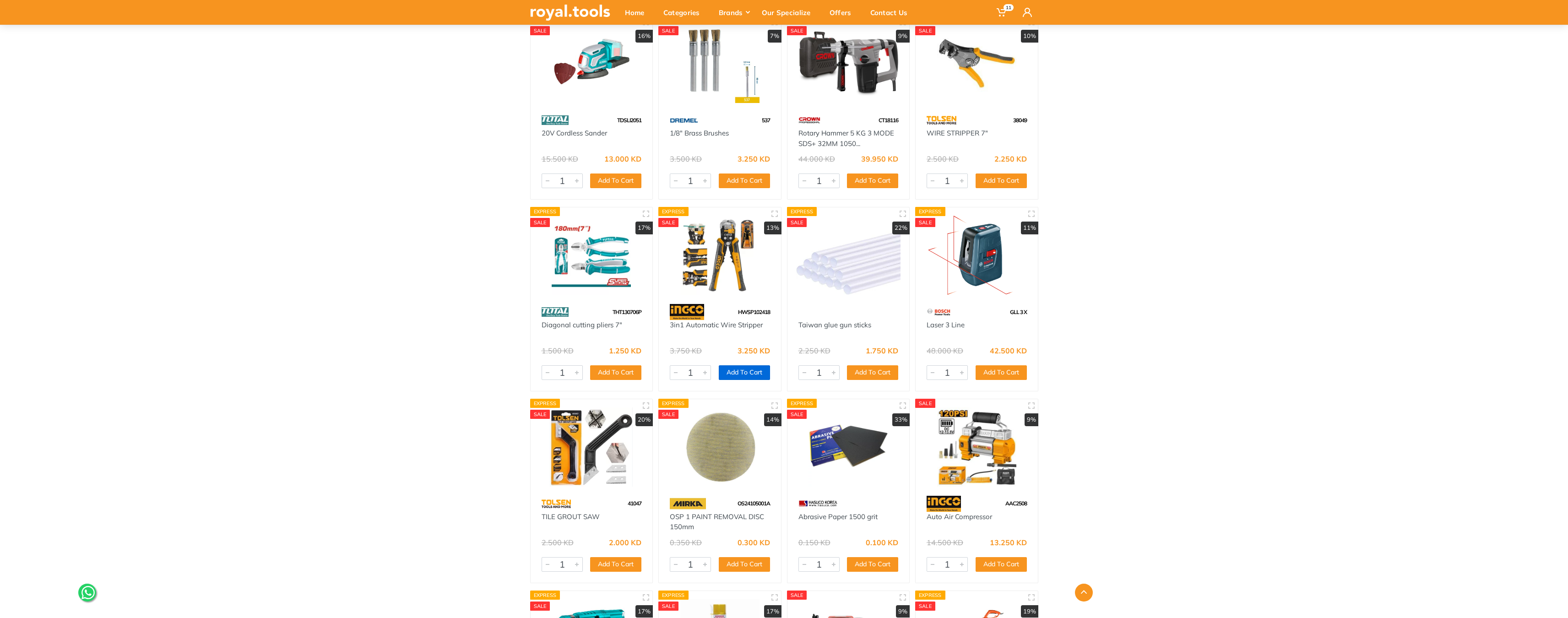
click at [741, 372] on button "Add To Cart" at bounding box center [744, 372] width 51 height 14
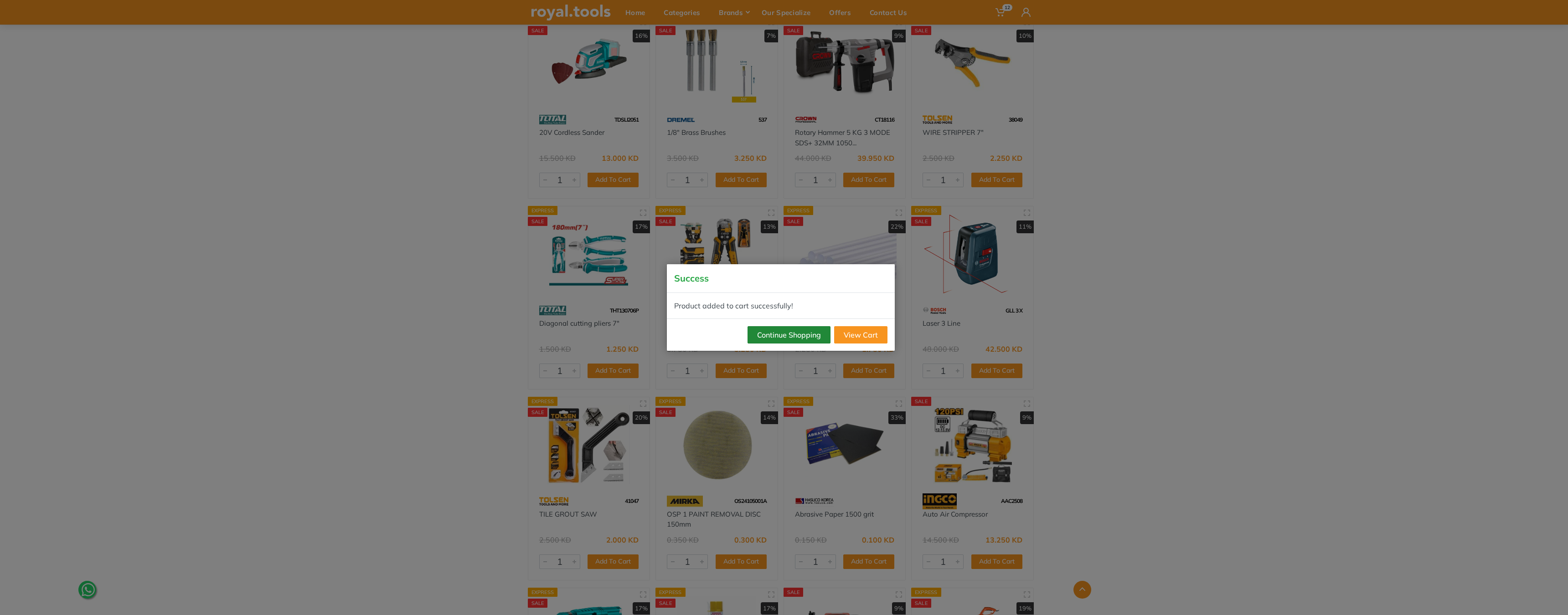
click at [792, 338] on button "Continue Shopping" at bounding box center [789, 334] width 83 height 17
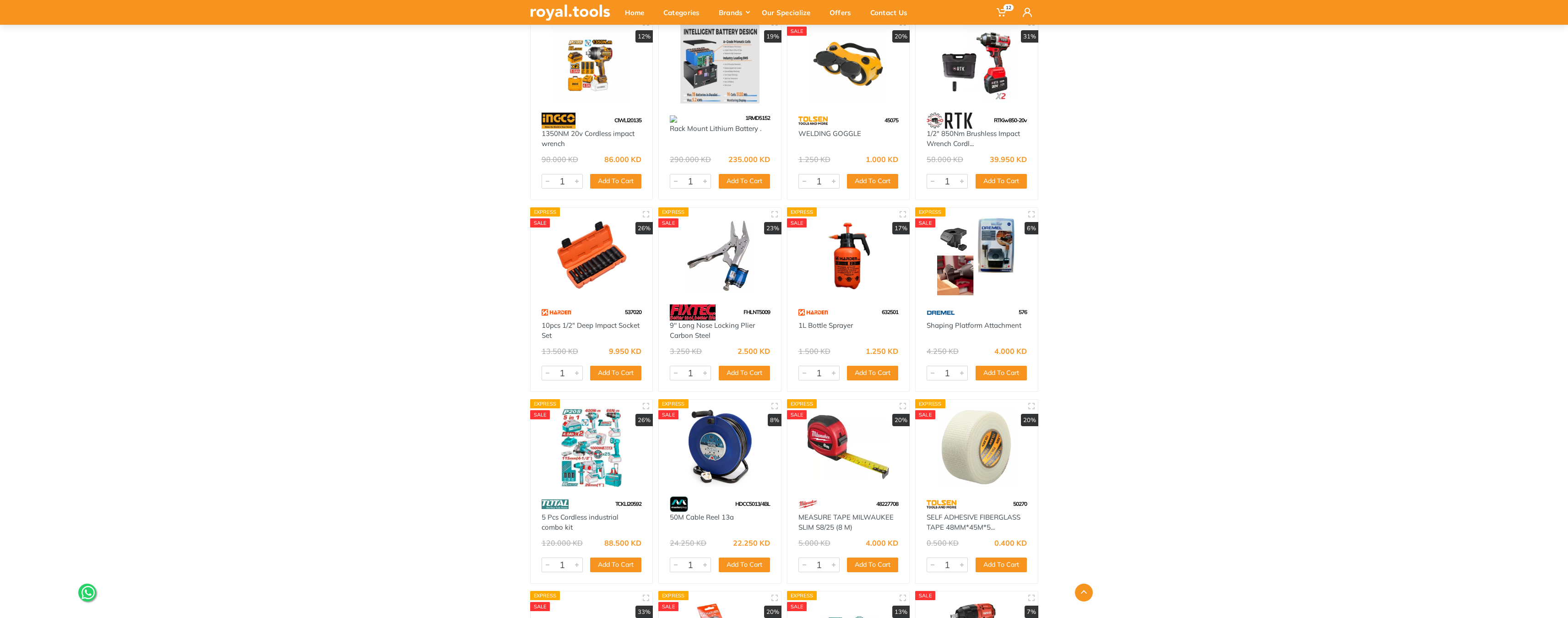
scroll to position [20423, 0]
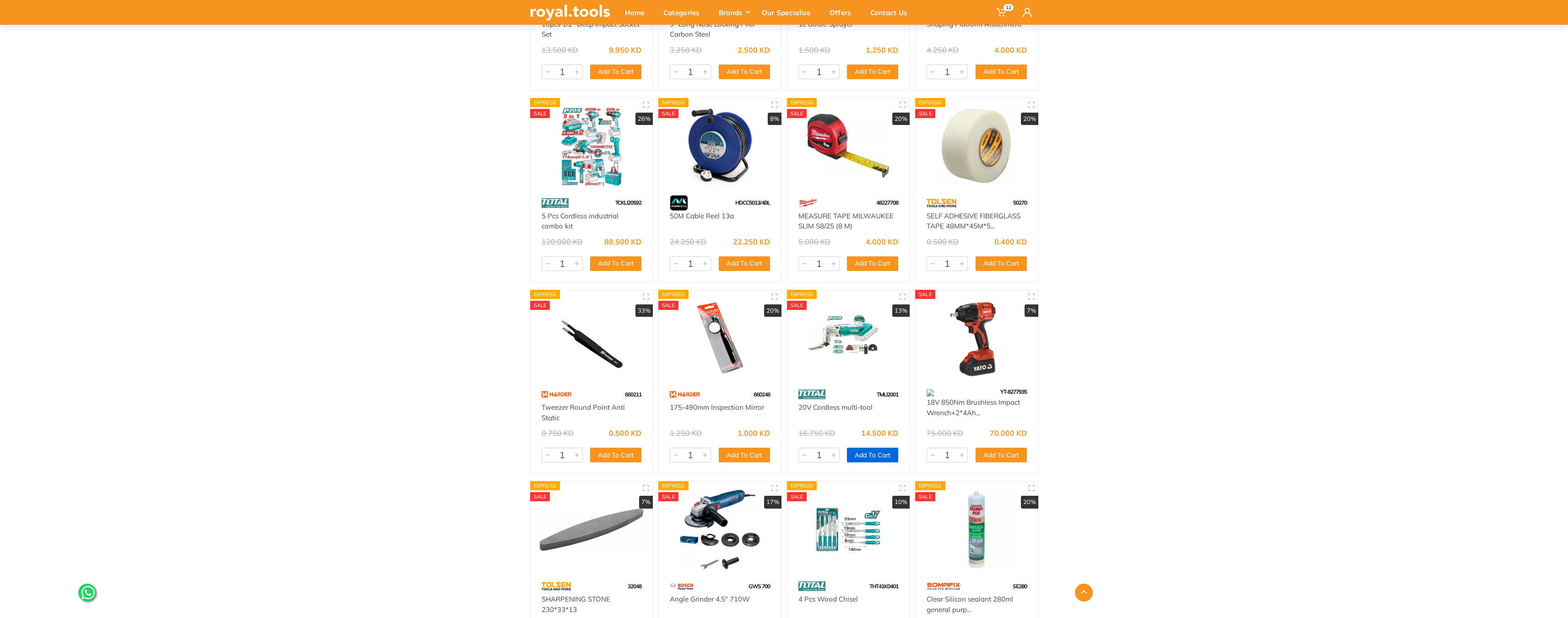
click at [867, 453] on button "Add To Cart" at bounding box center [873, 454] width 51 height 14
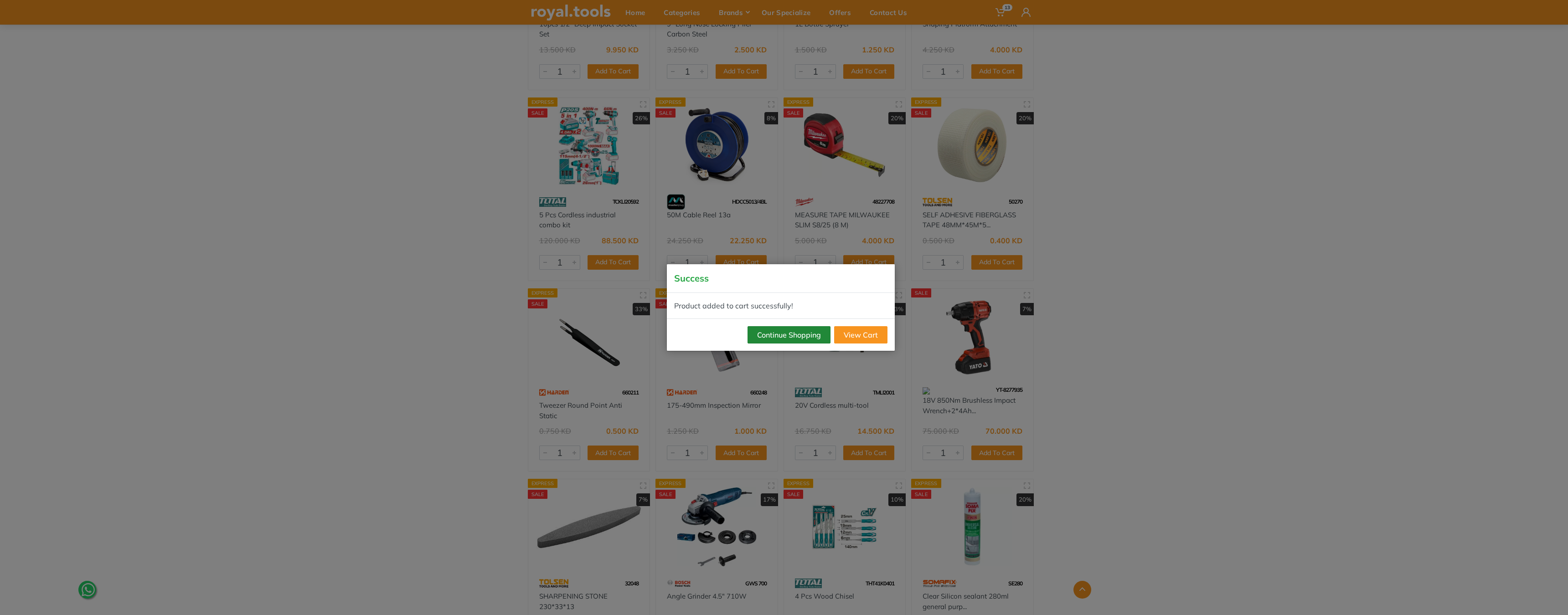
click at [759, 334] on button "Continue Shopping" at bounding box center [789, 334] width 83 height 17
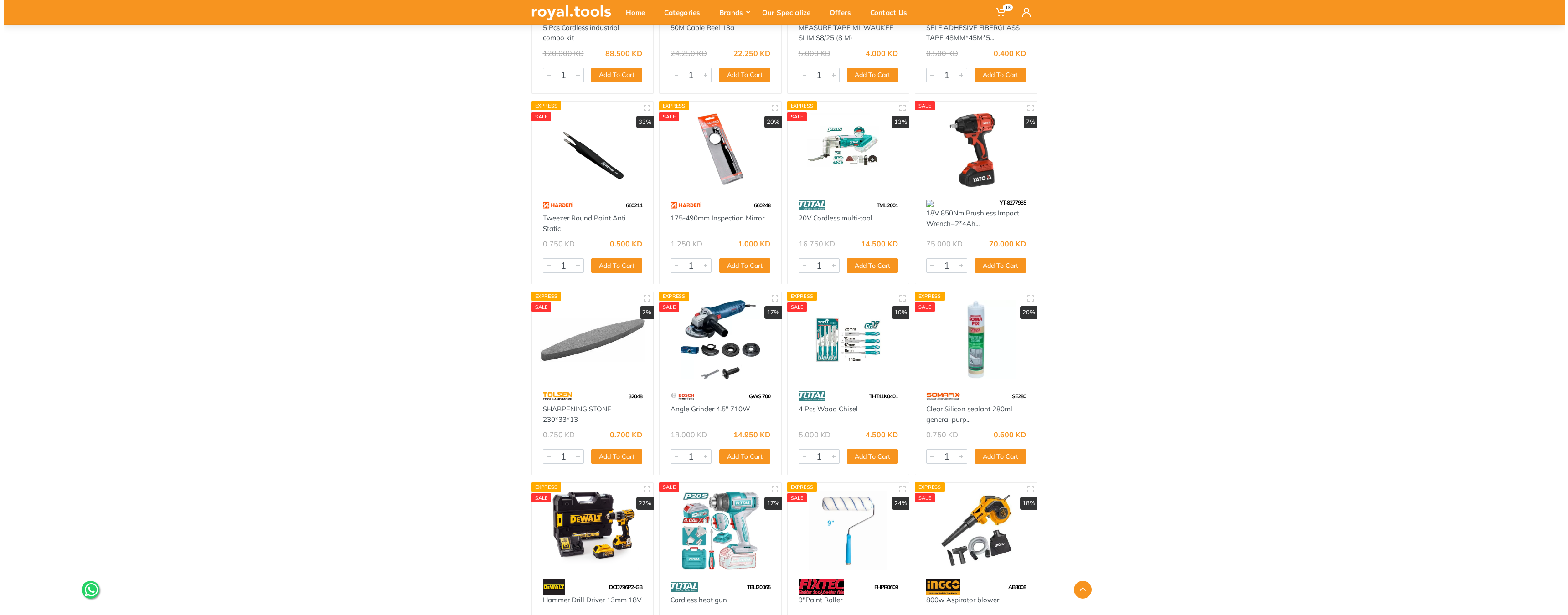
scroll to position [20512, 0]
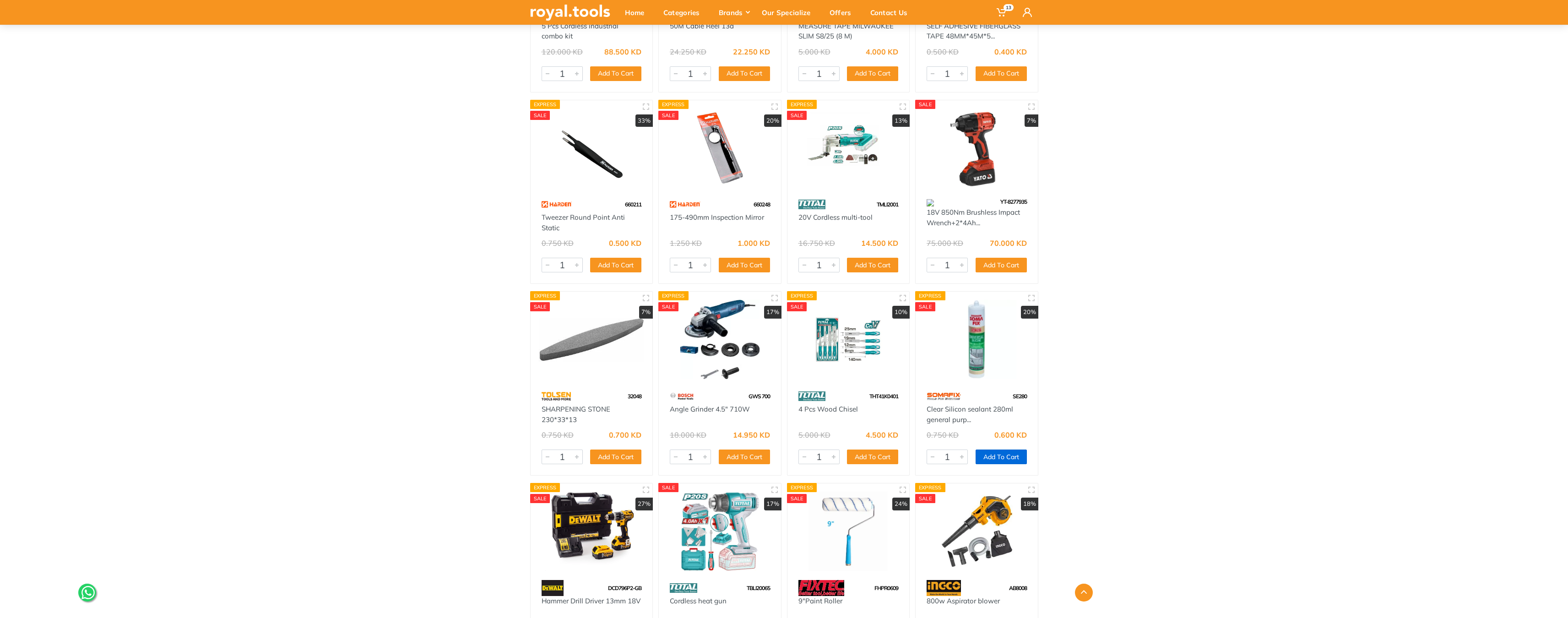
click at [1005, 456] on button "Add To Cart" at bounding box center [1001, 456] width 51 height 14
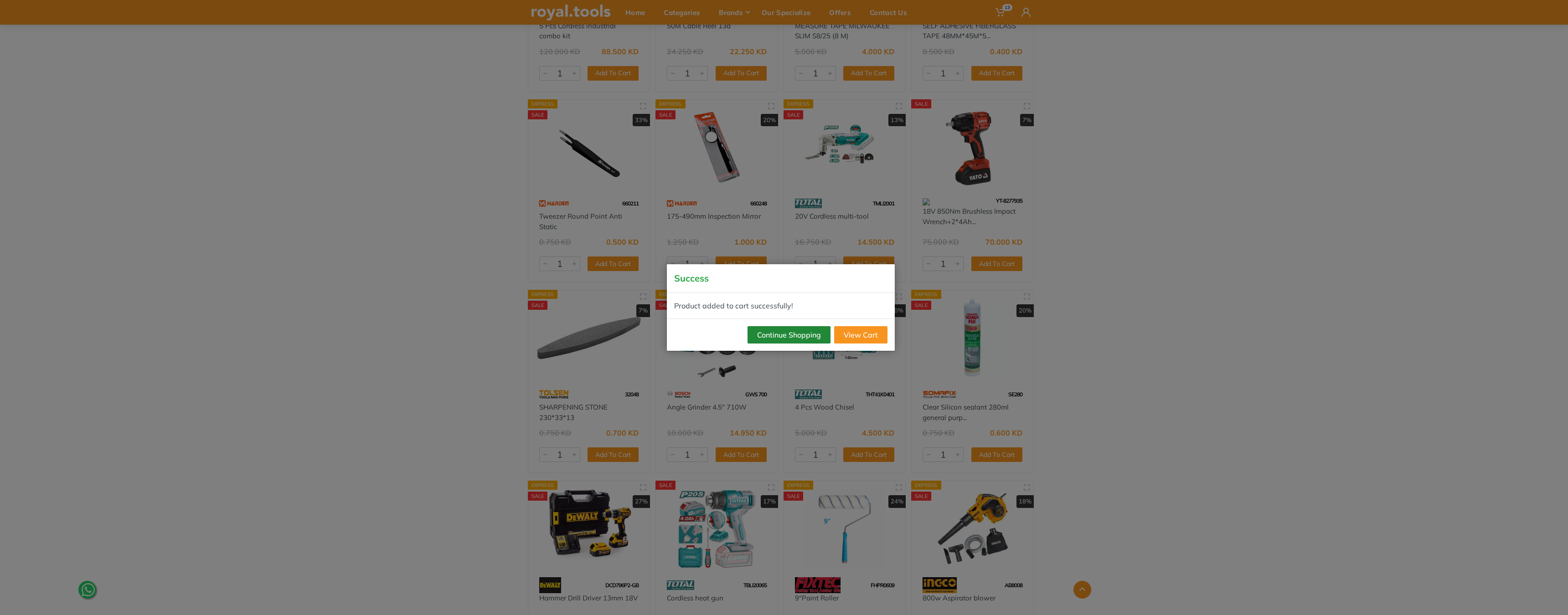
click at [780, 337] on button "Continue Shopping" at bounding box center [789, 334] width 83 height 17
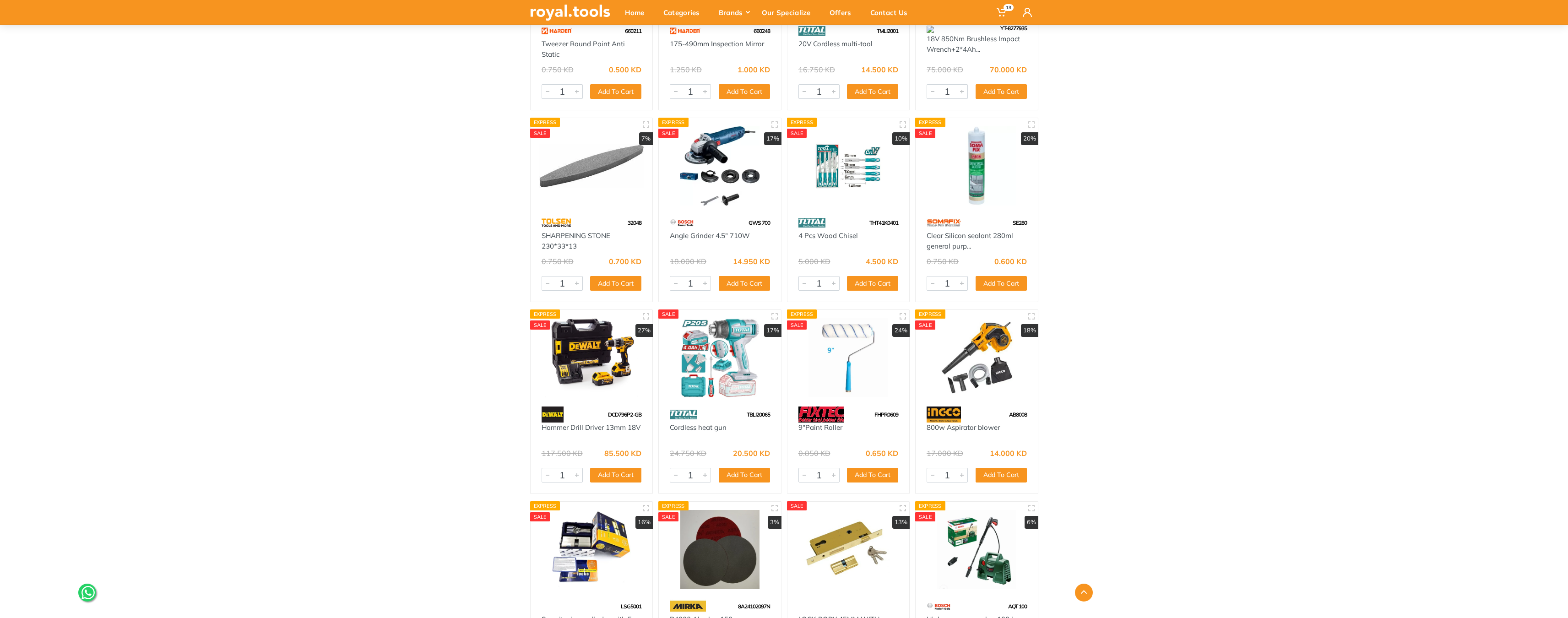
scroll to position [20953, 0]
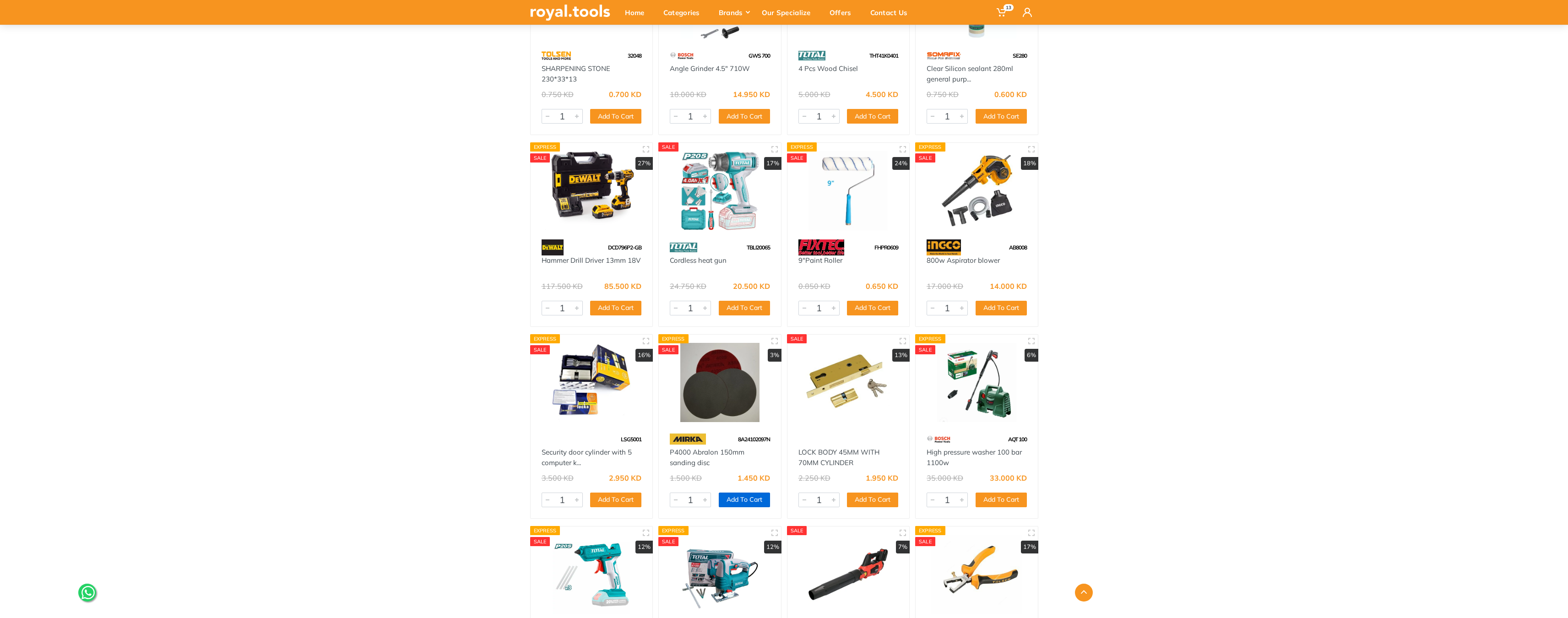
click at [747, 495] on button "Add To Cart" at bounding box center [744, 500] width 51 height 14
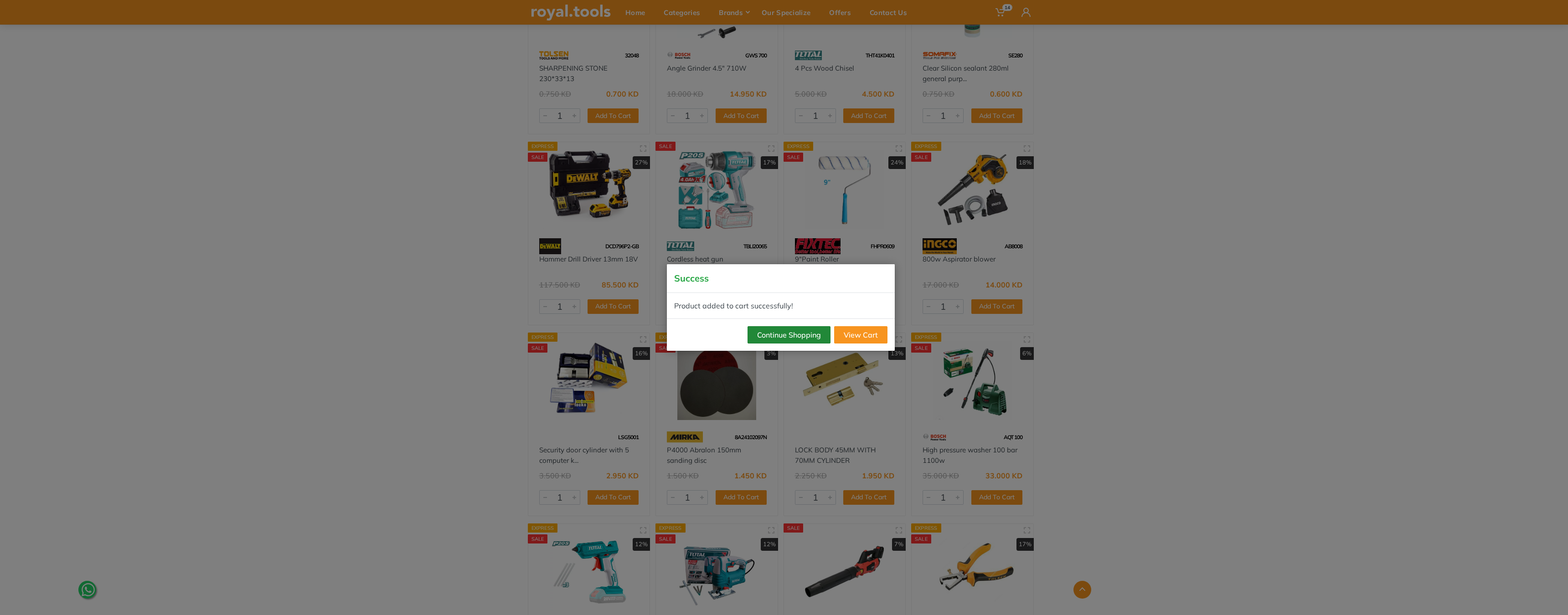
click at [775, 333] on button "Continue Shopping" at bounding box center [789, 334] width 83 height 17
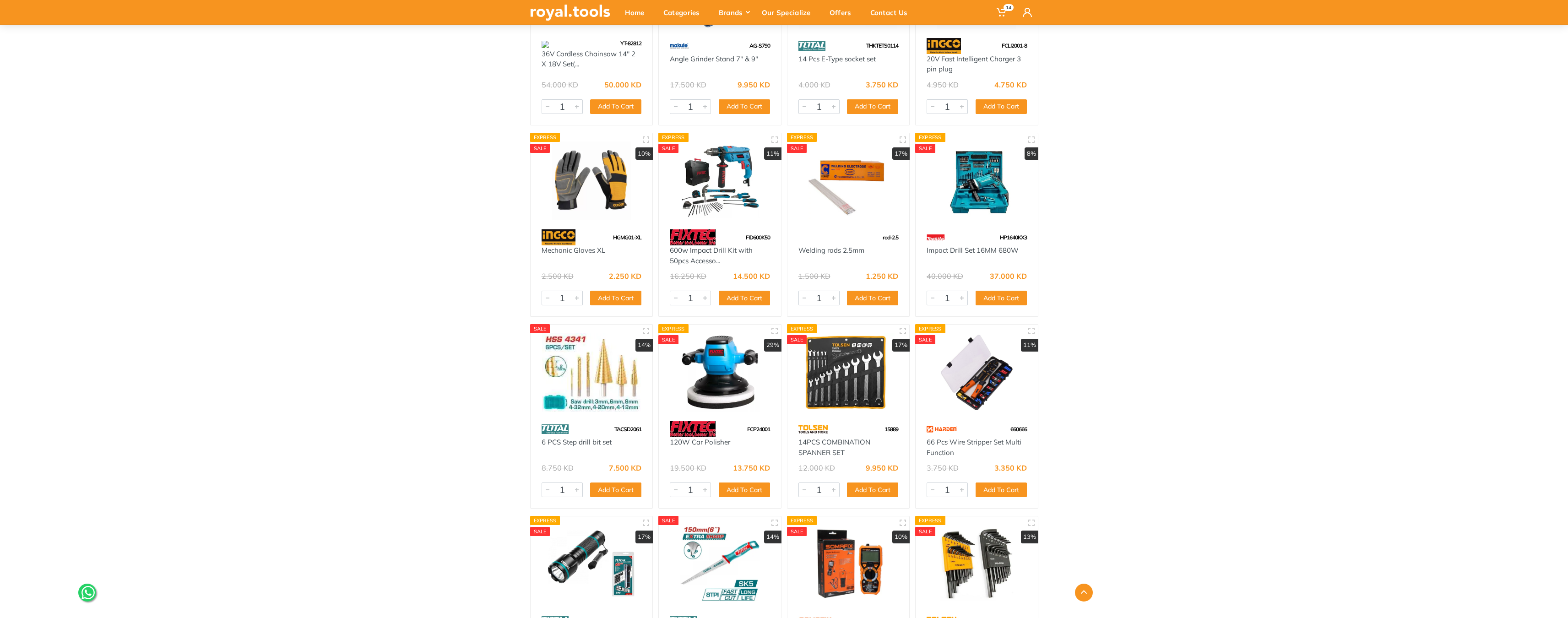
scroll to position [22239, 0]
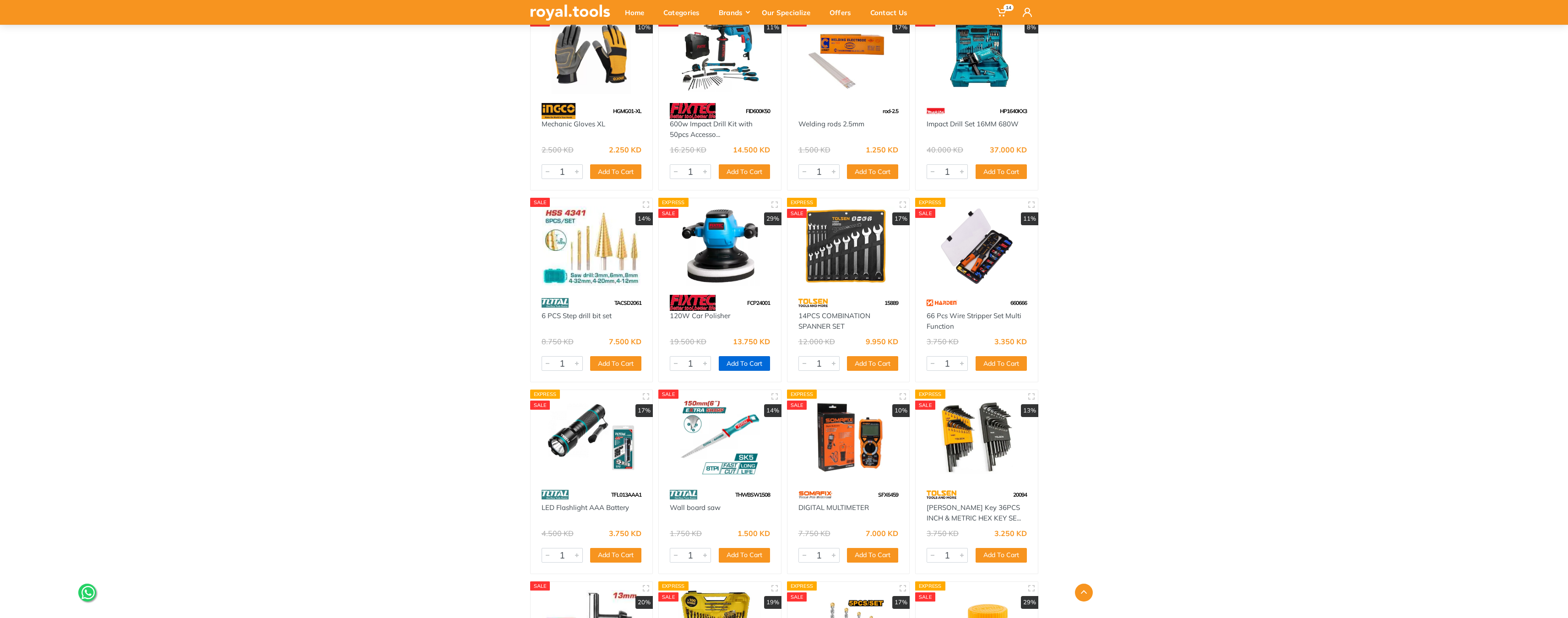
click at [763, 364] on button "Add To Cart" at bounding box center [744, 363] width 51 height 14
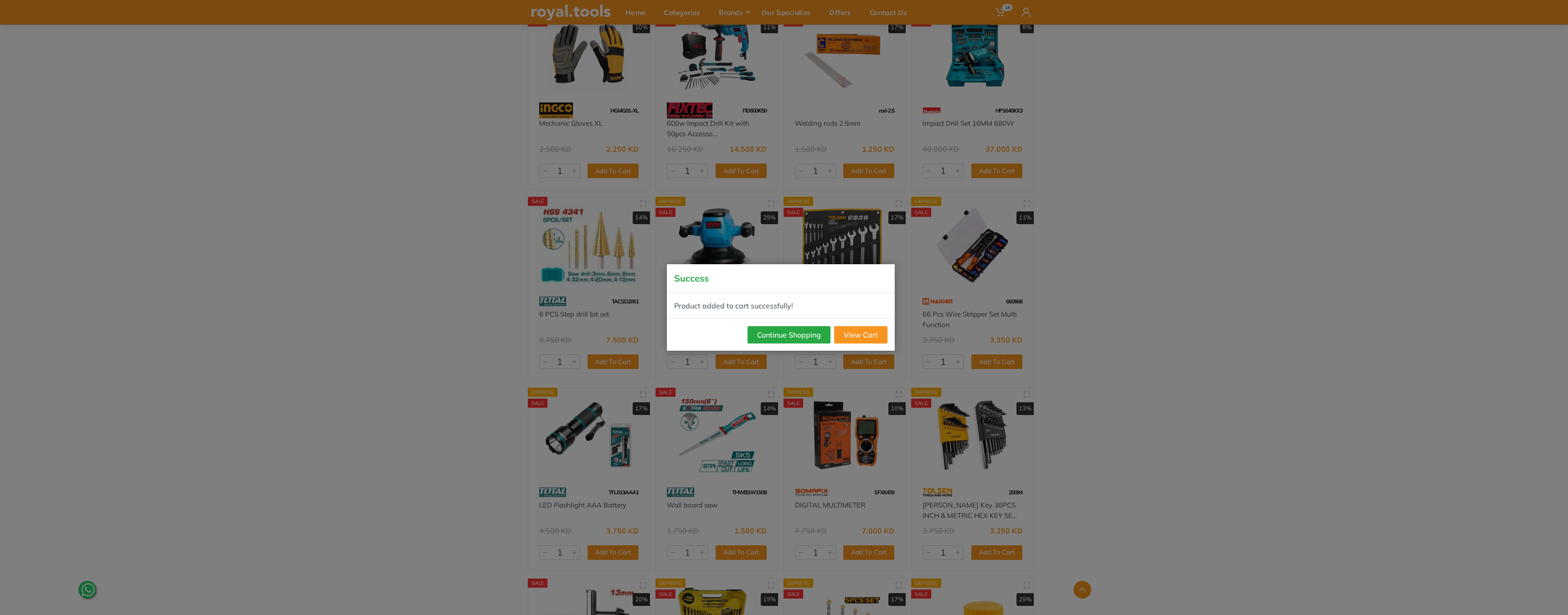
click at [781, 333] on button "Continue Shopping" at bounding box center [789, 334] width 83 height 17
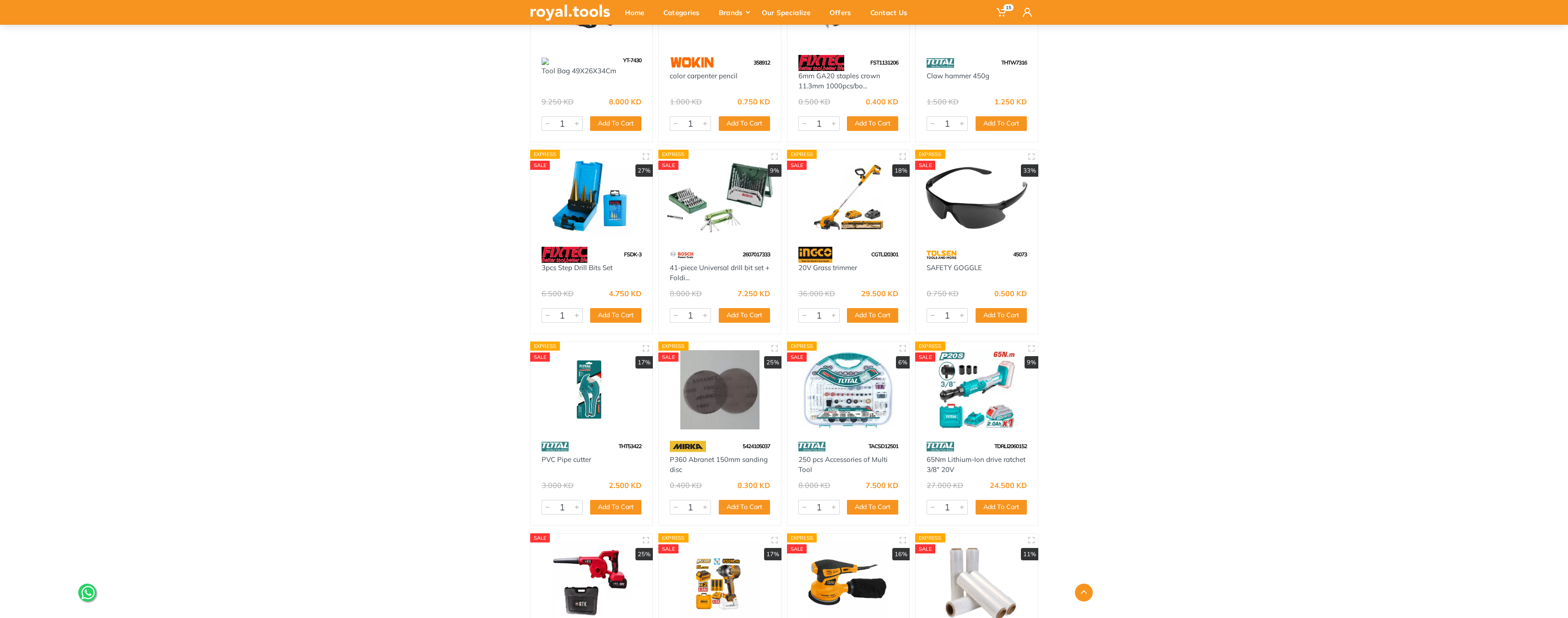
scroll to position [23417, 0]
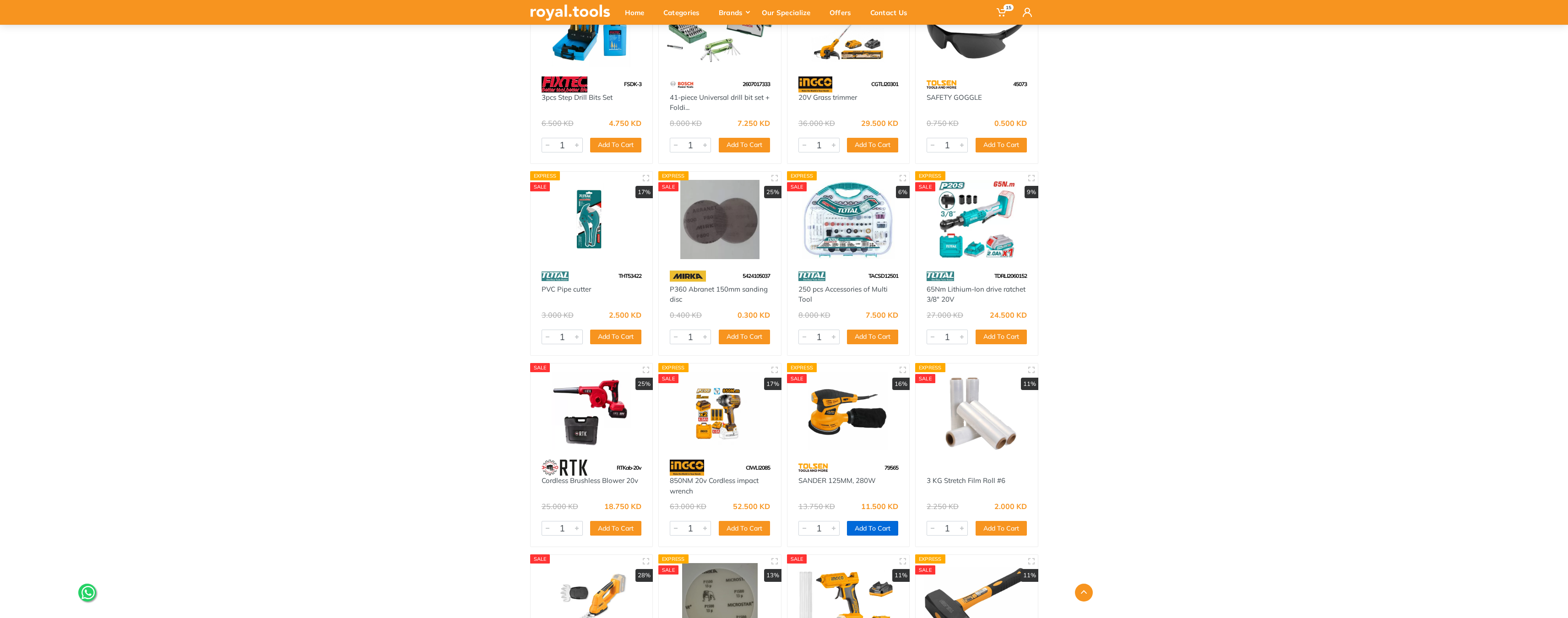
click at [875, 527] on button "Add To Cart" at bounding box center [873, 528] width 51 height 14
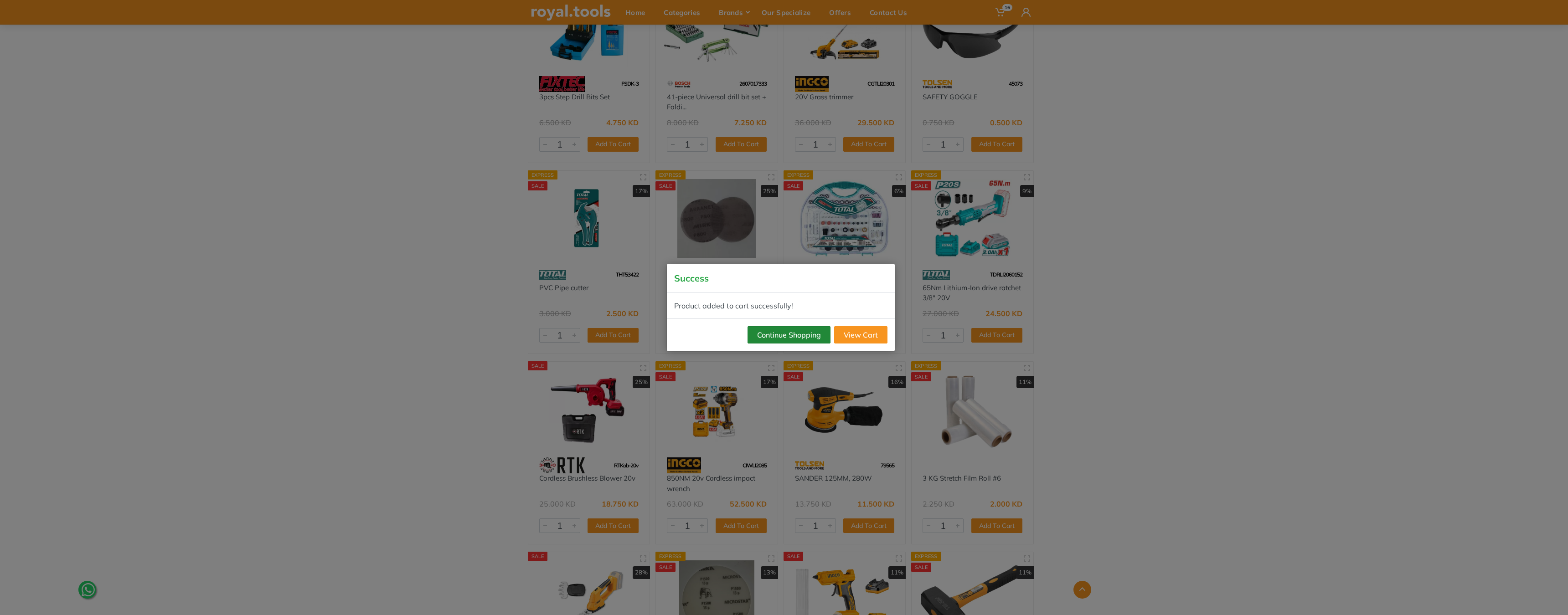
click at [780, 336] on button "Continue Shopping" at bounding box center [789, 334] width 83 height 17
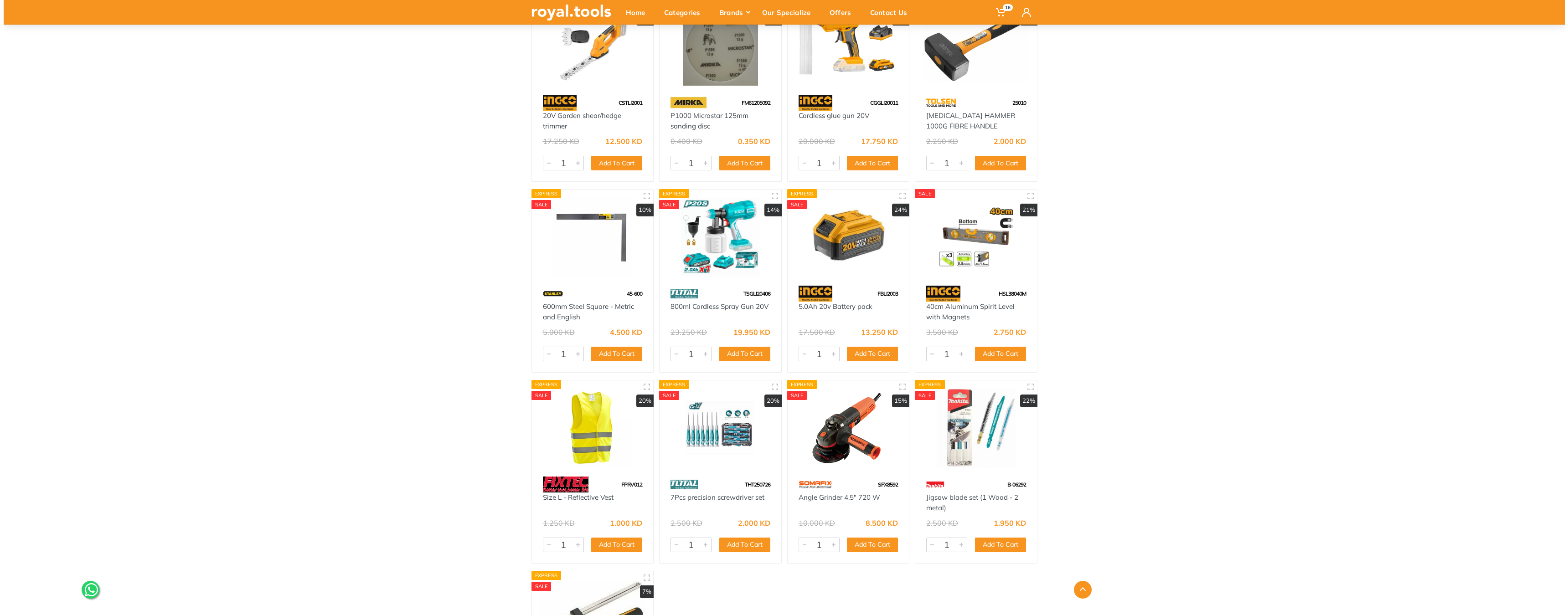
scroll to position [23928, 0]
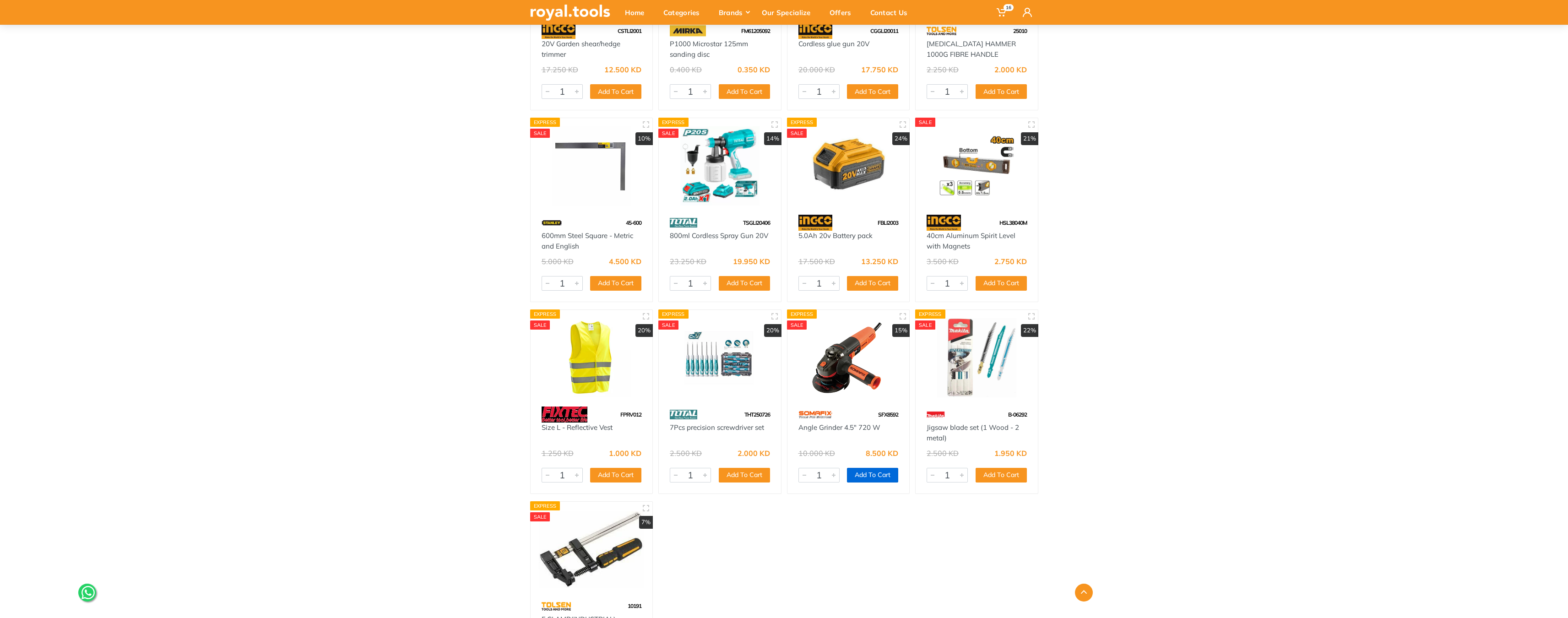
click at [881, 477] on button "Add To Cart" at bounding box center [873, 475] width 51 height 14
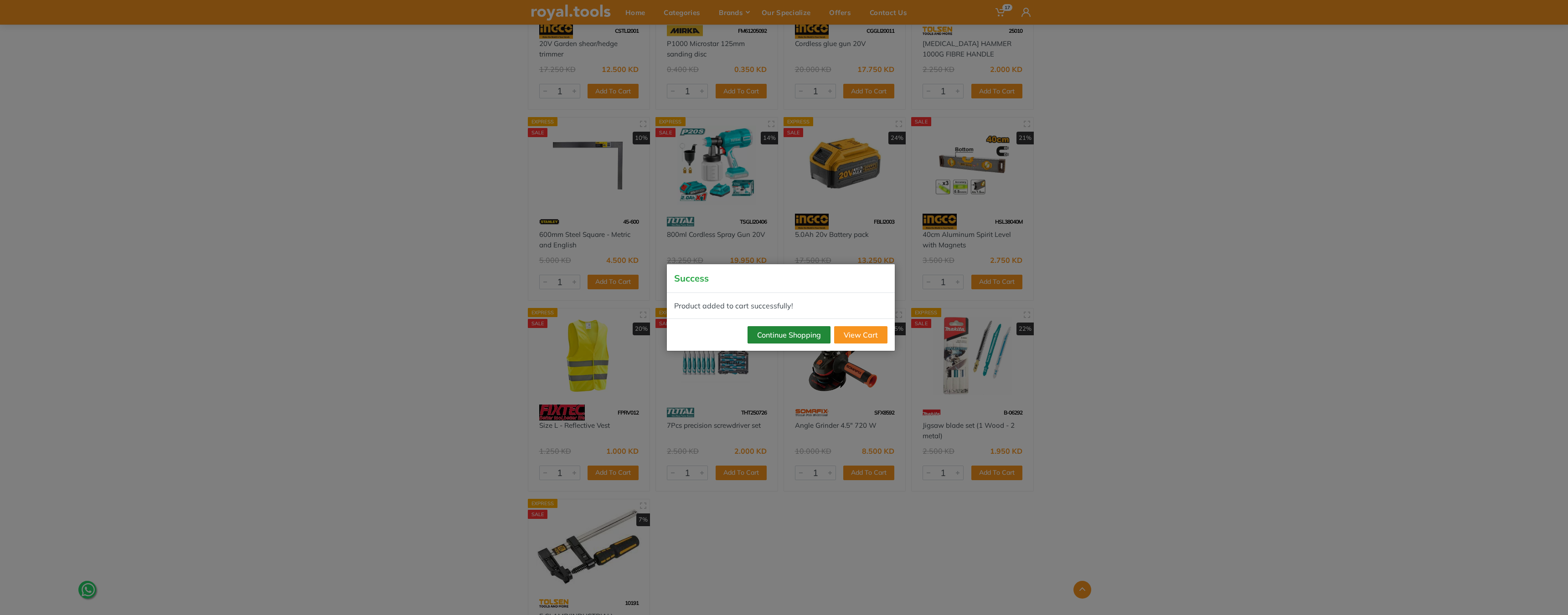
click at [790, 334] on button "Continue Shopping" at bounding box center [789, 334] width 83 height 17
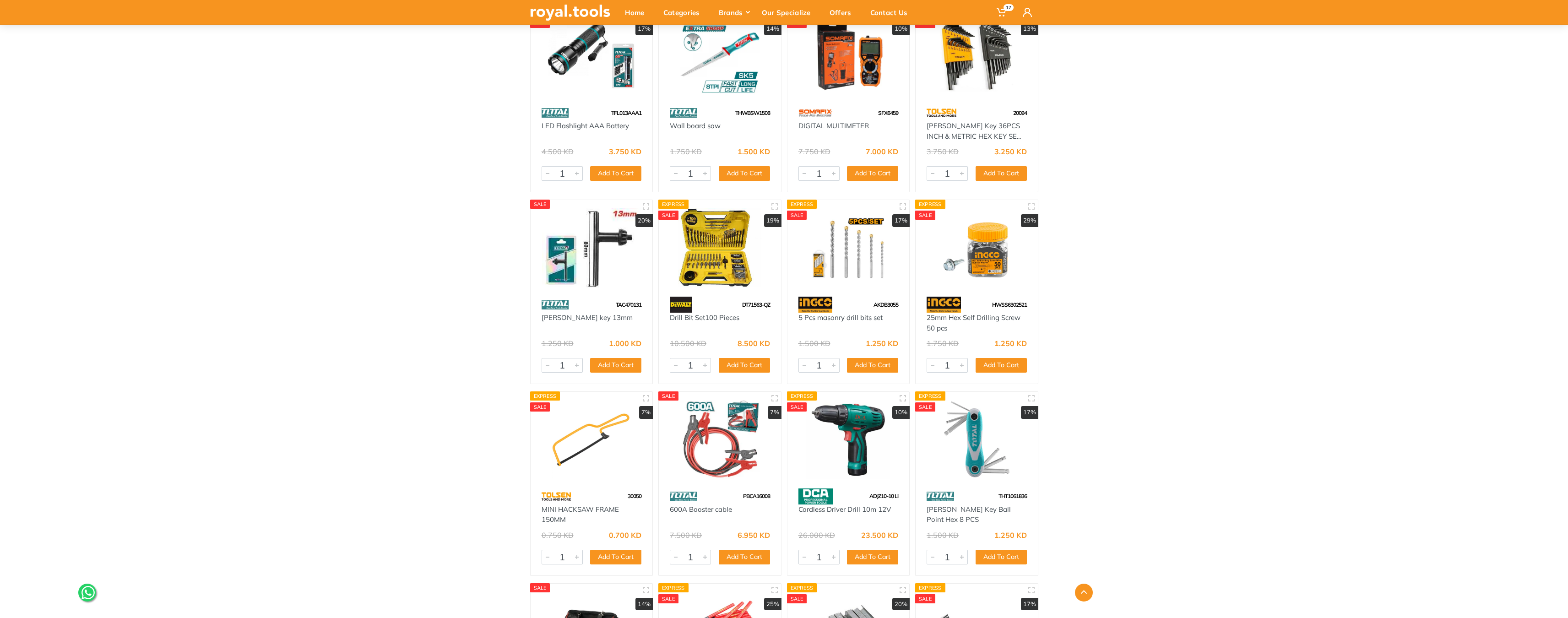
scroll to position [22424, 0]
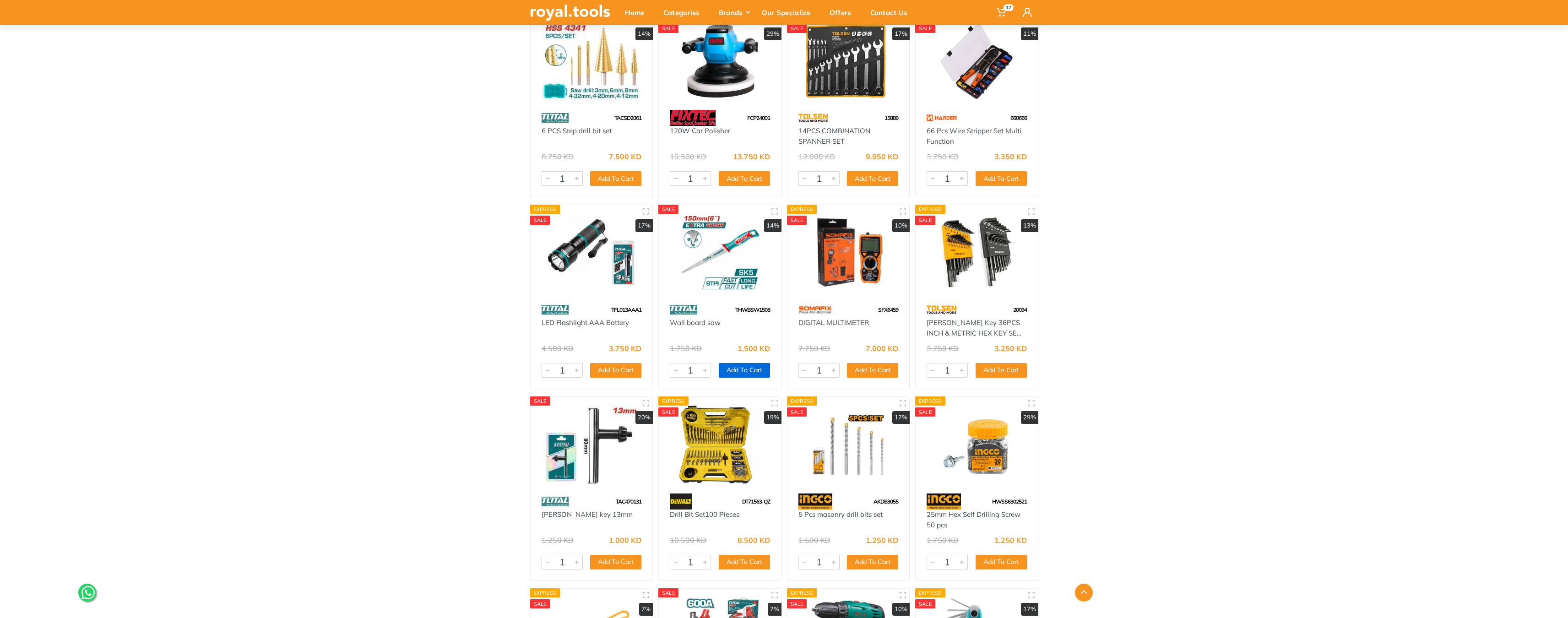
click at [744, 368] on button "Add To Cart" at bounding box center [744, 370] width 51 height 14
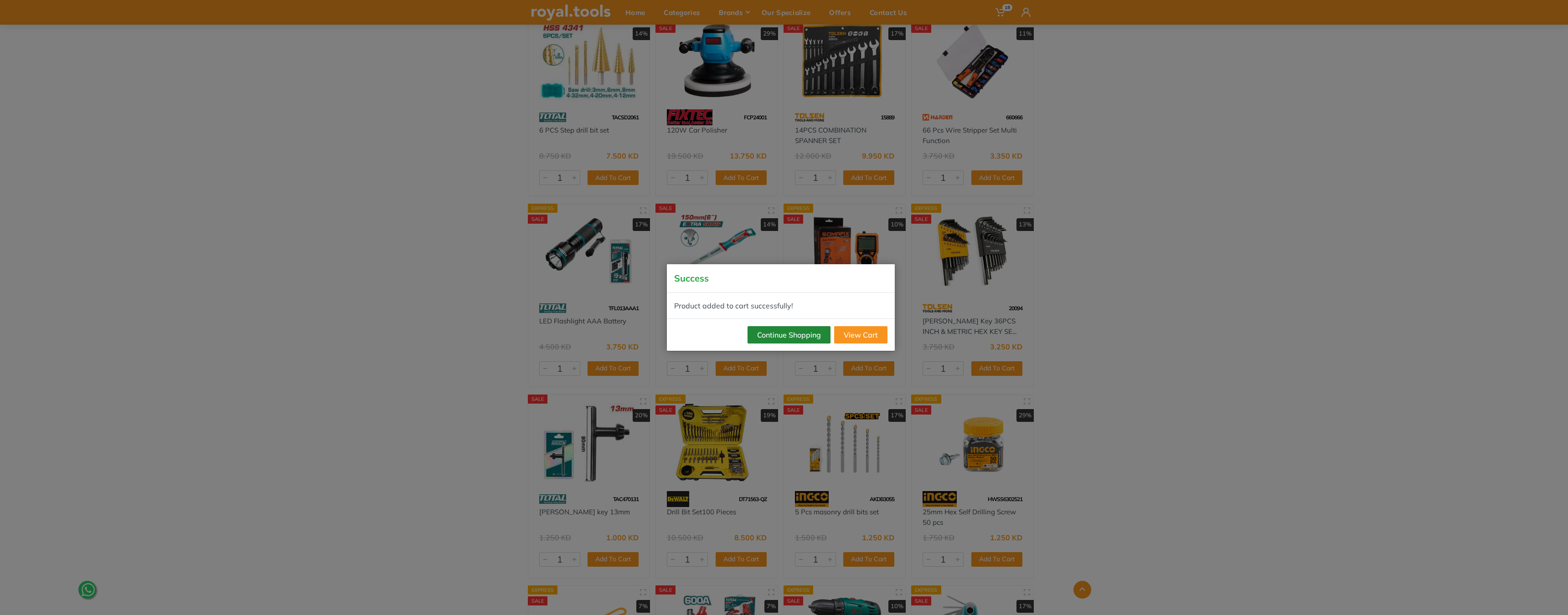
click at [798, 341] on button "Continue Shopping" at bounding box center [789, 334] width 83 height 17
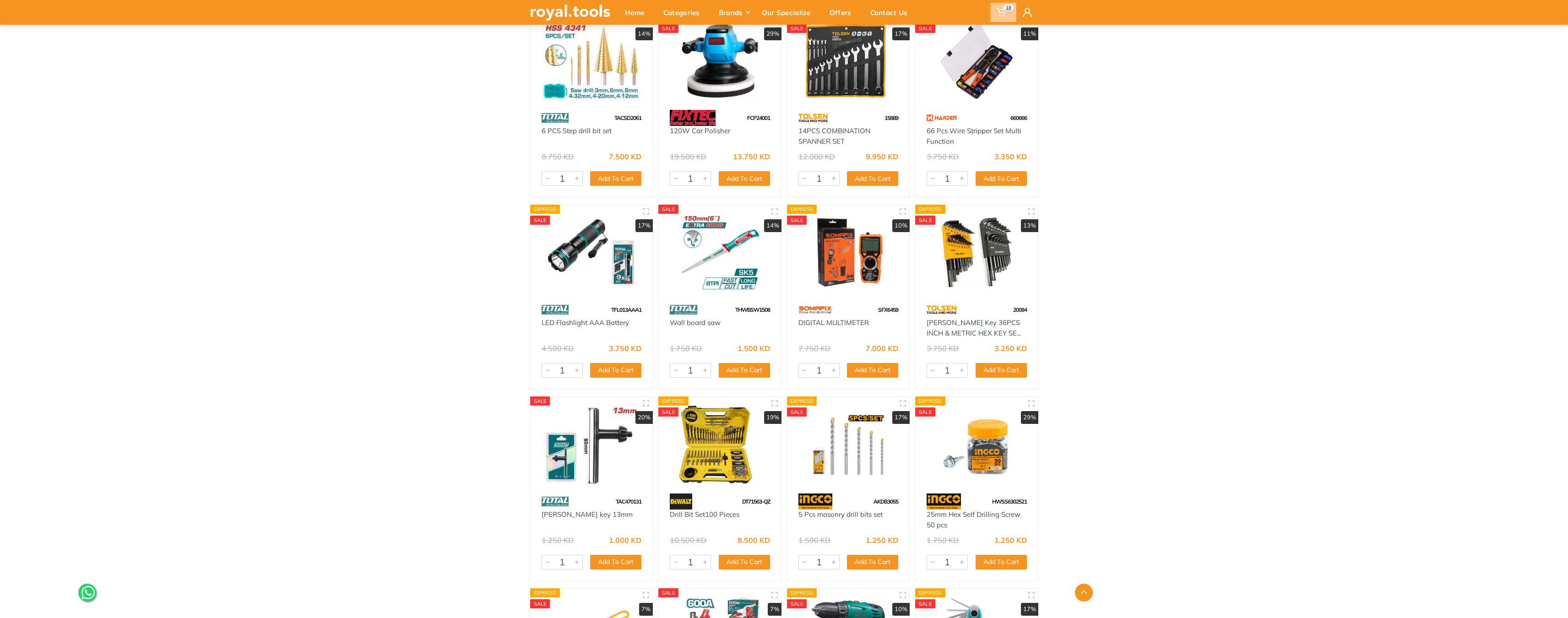
click at [997, 13] on icon at bounding box center [1002, 13] width 10 height 10
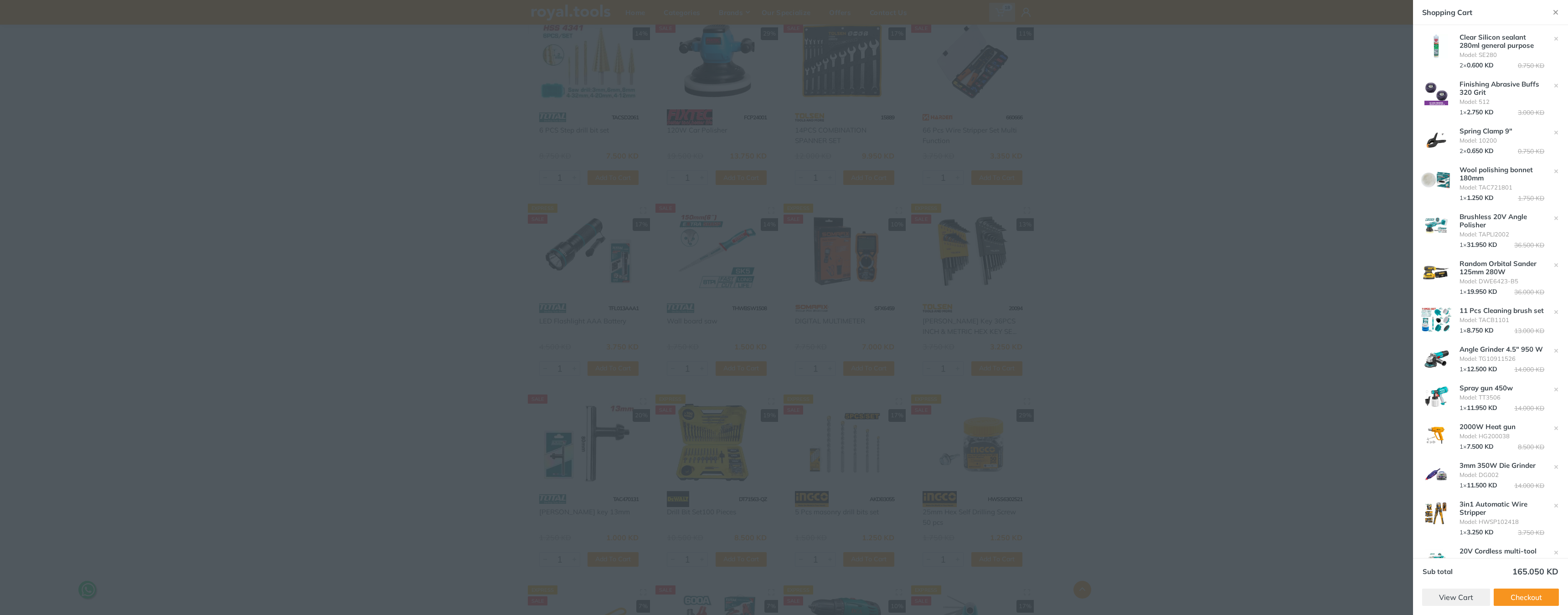
click at [1150, 293] on div at bounding box center [784, 308] width 1568 height 615
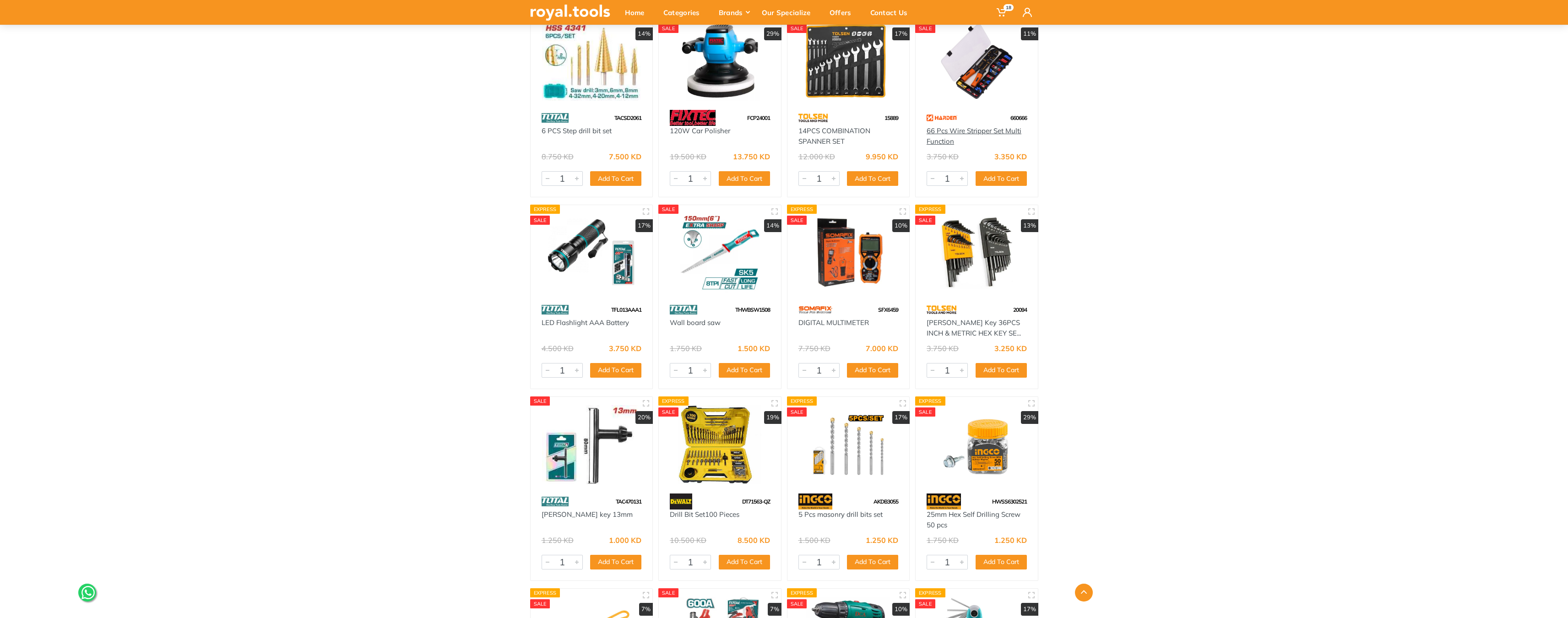
click at [954, 132] on link "66 Pcs Wire Stripper Set Multi Function" at bounding box center [974, 136] width 94 height 19
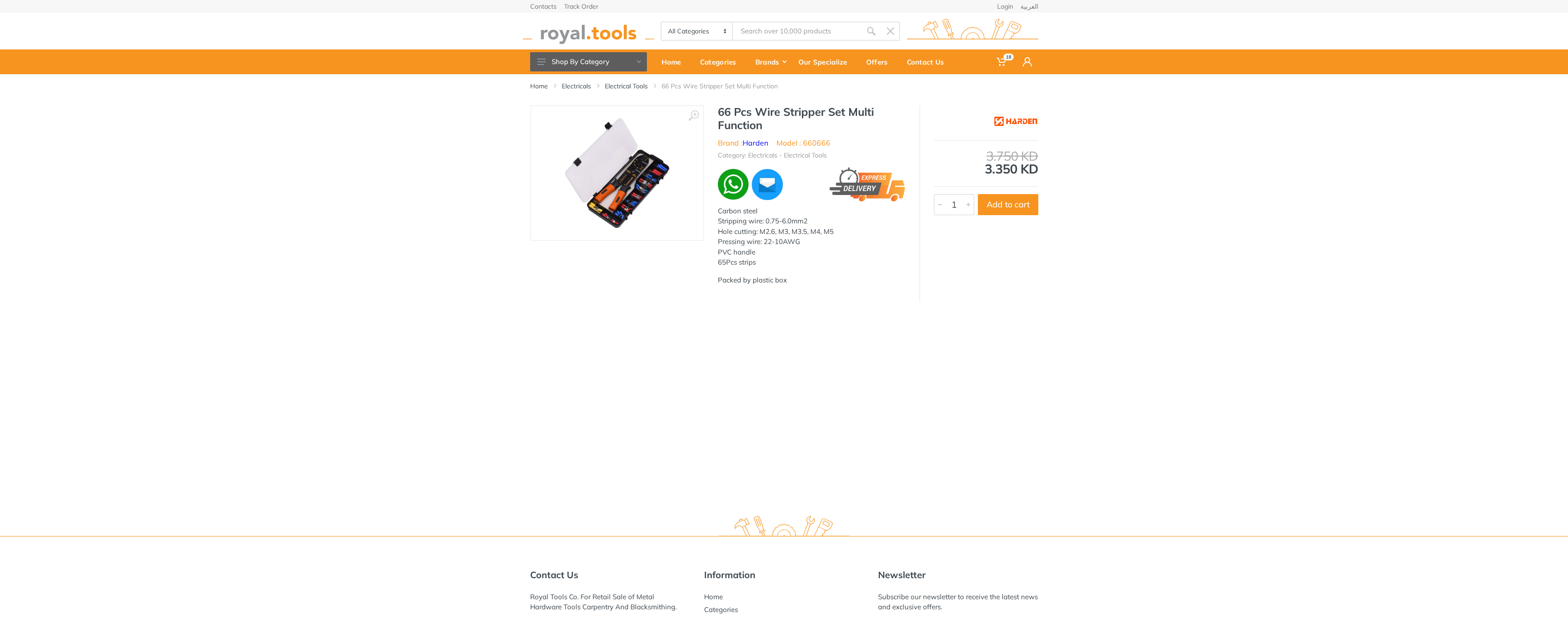
click at [652, 178] on img at bounding box center [617, 173] width 116 height 116
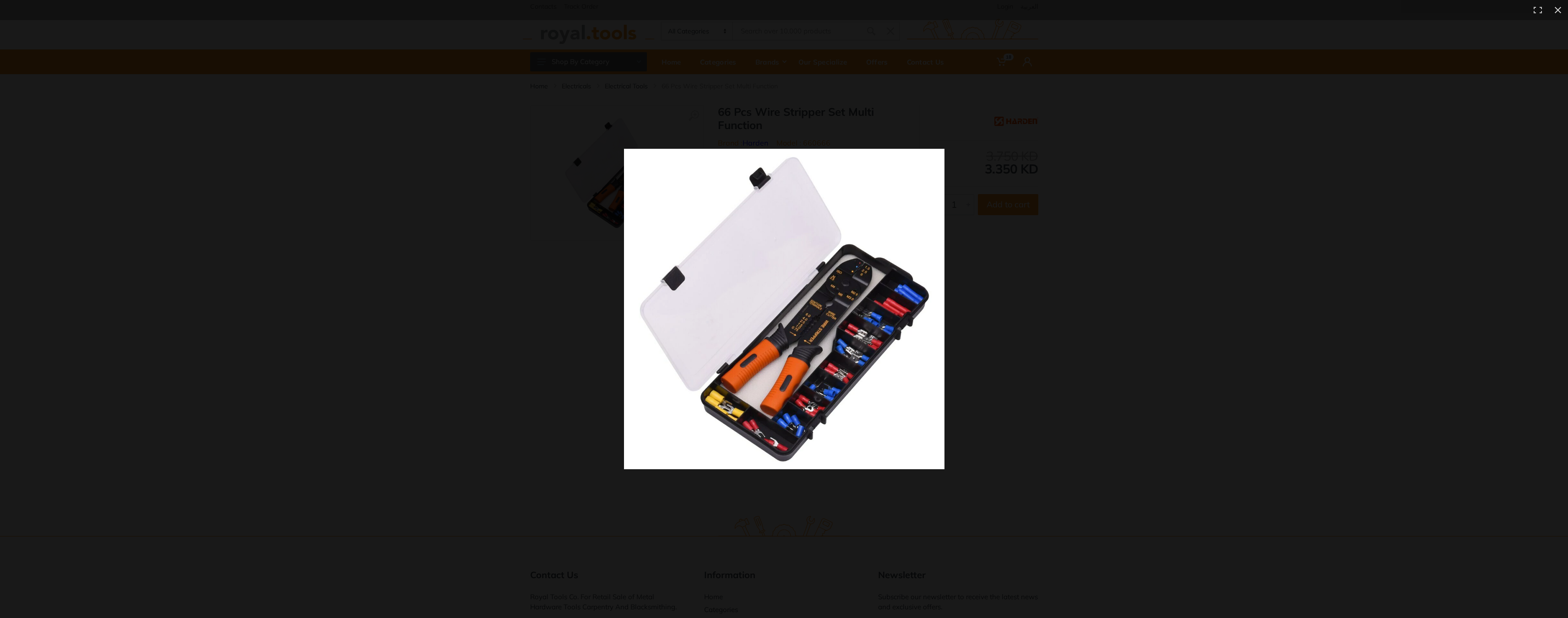
click at [652, 179] on img at bounding box center [784, 309] width 321 height 321
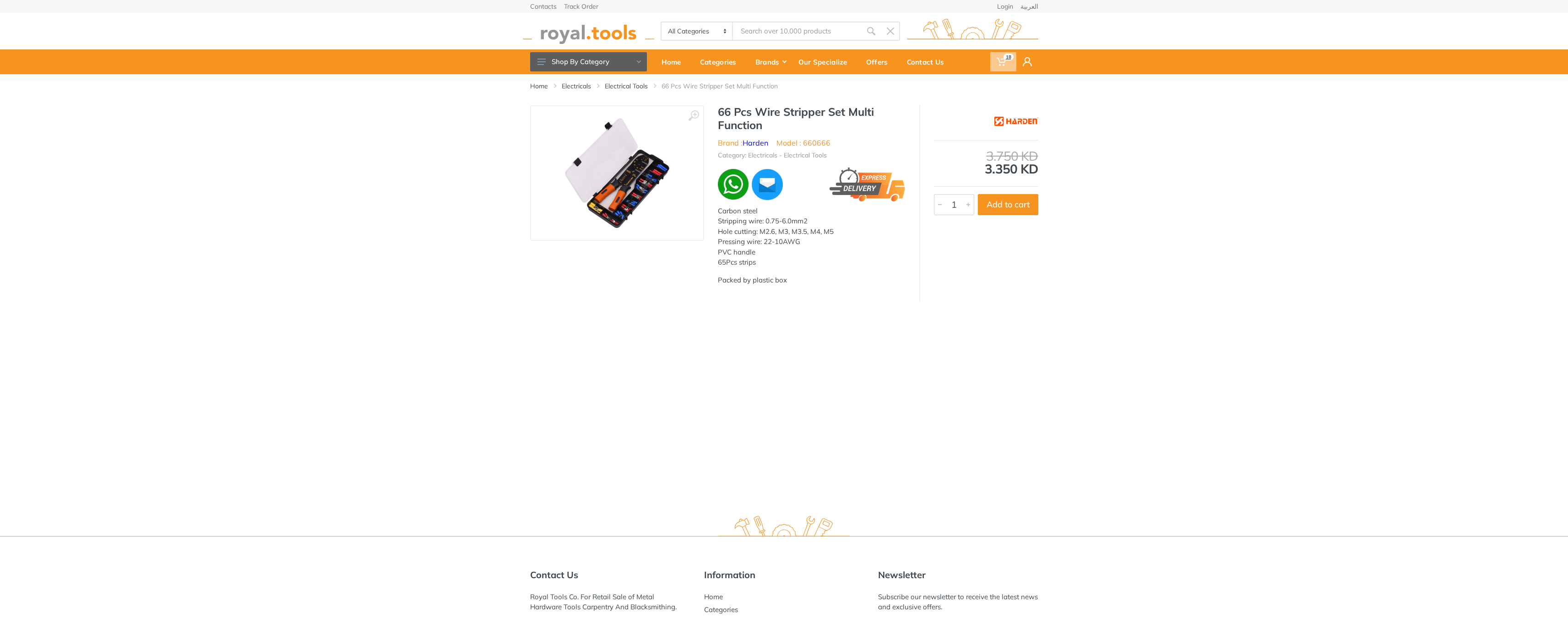
click at [1002, 56] on span "18" at bounding box center [1003, 62] width 26 height 19
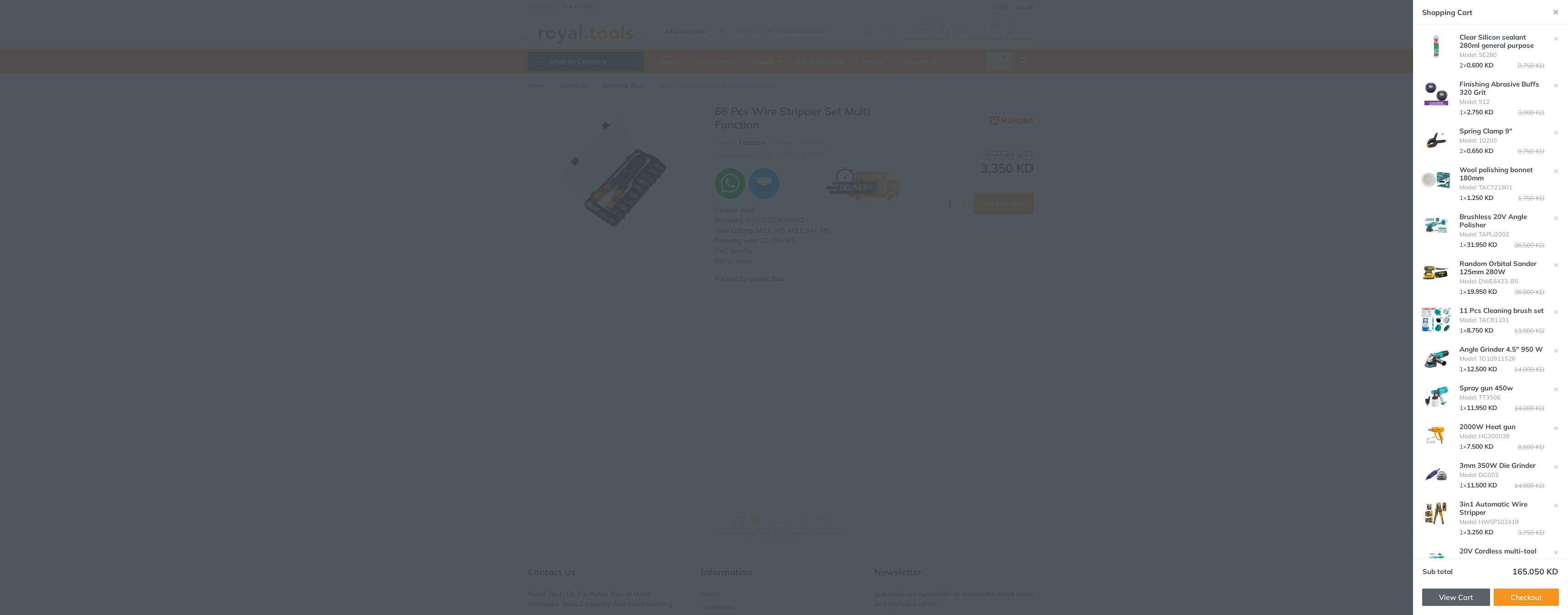
click at [1455, 601] on link "View Cart" at bounding box center [1455, 597] width 68 height 17
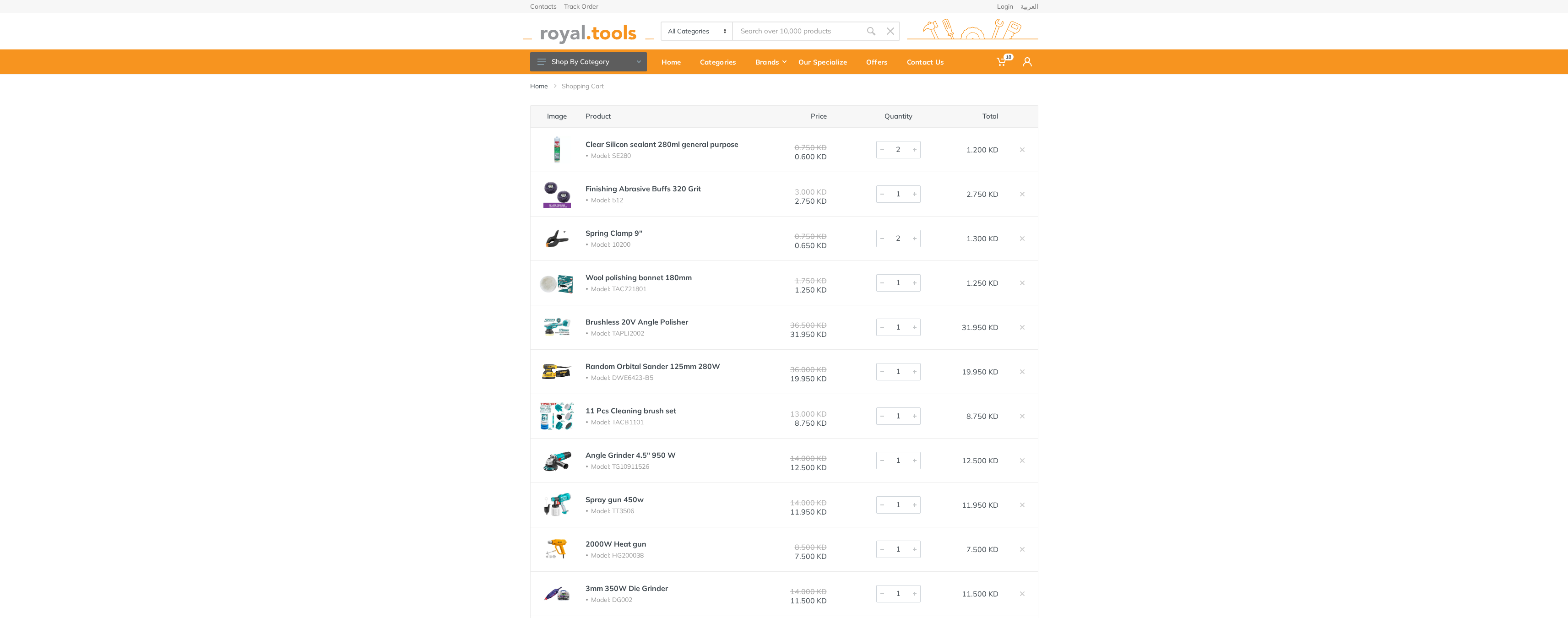
click at [561, 195] on img at bounding box center [558, 193] width 37 height 28
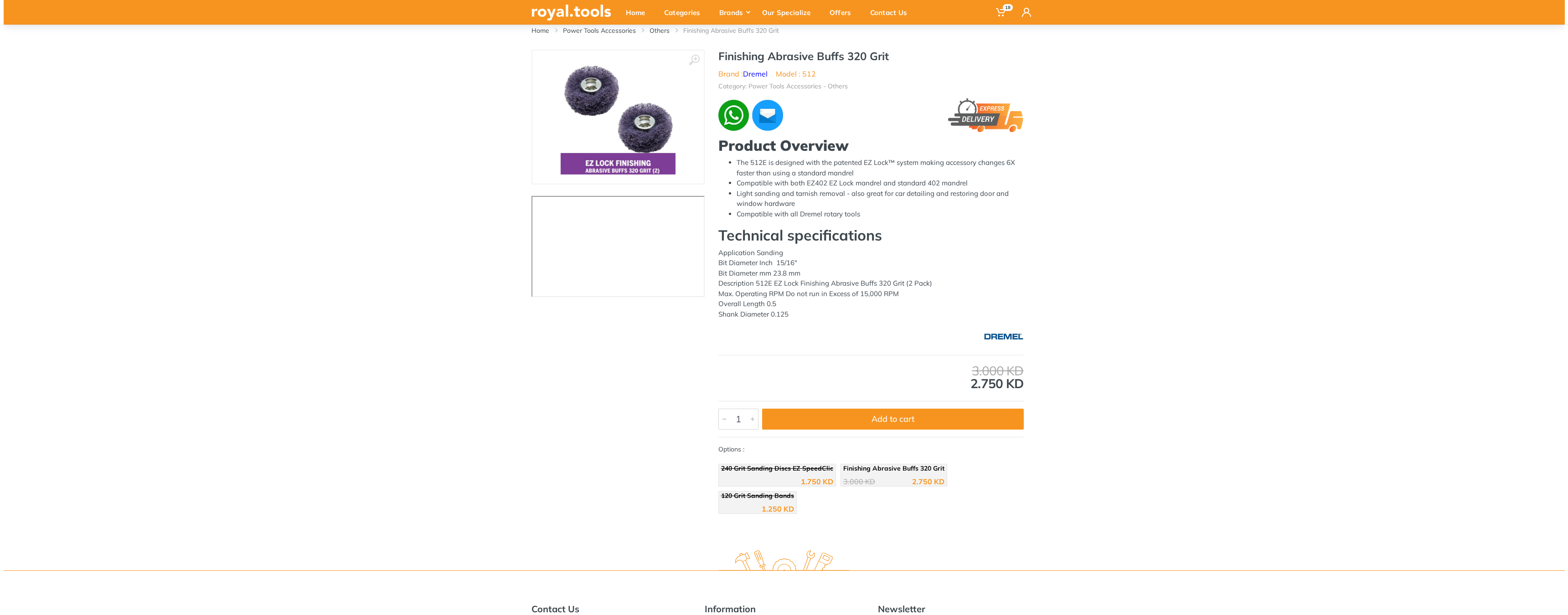
scroll to position [37, 0]
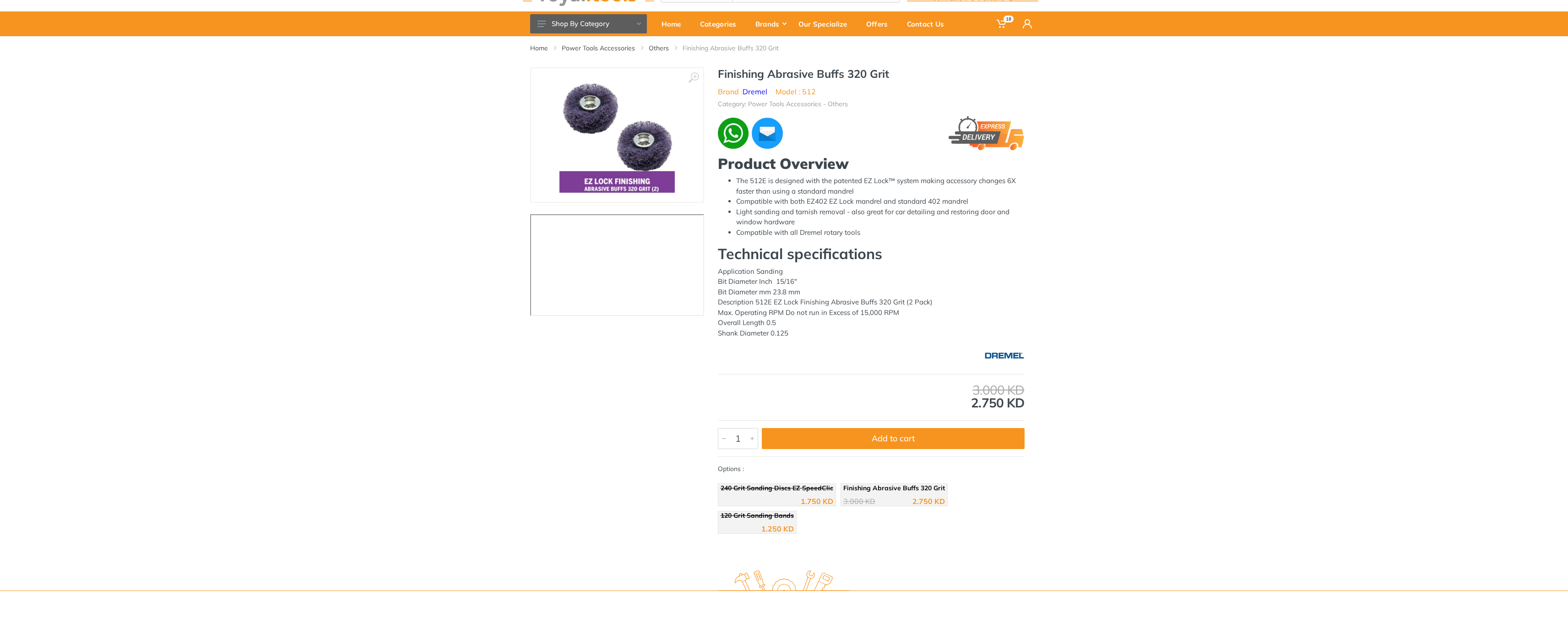
click at [631, 119] on img at bounding box center [617, 135] width 116 height 116
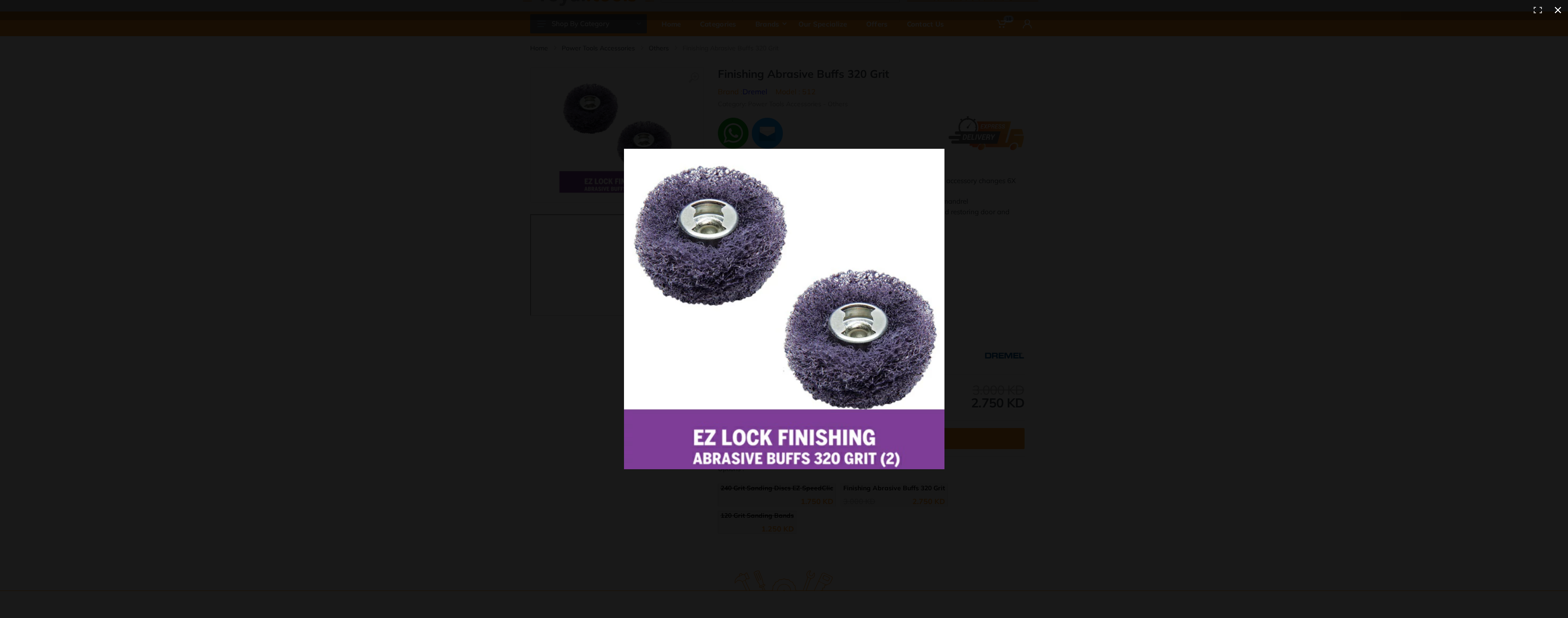
click at [1202, 311] on div at bounding box center [1058, 321] width 870 height 343
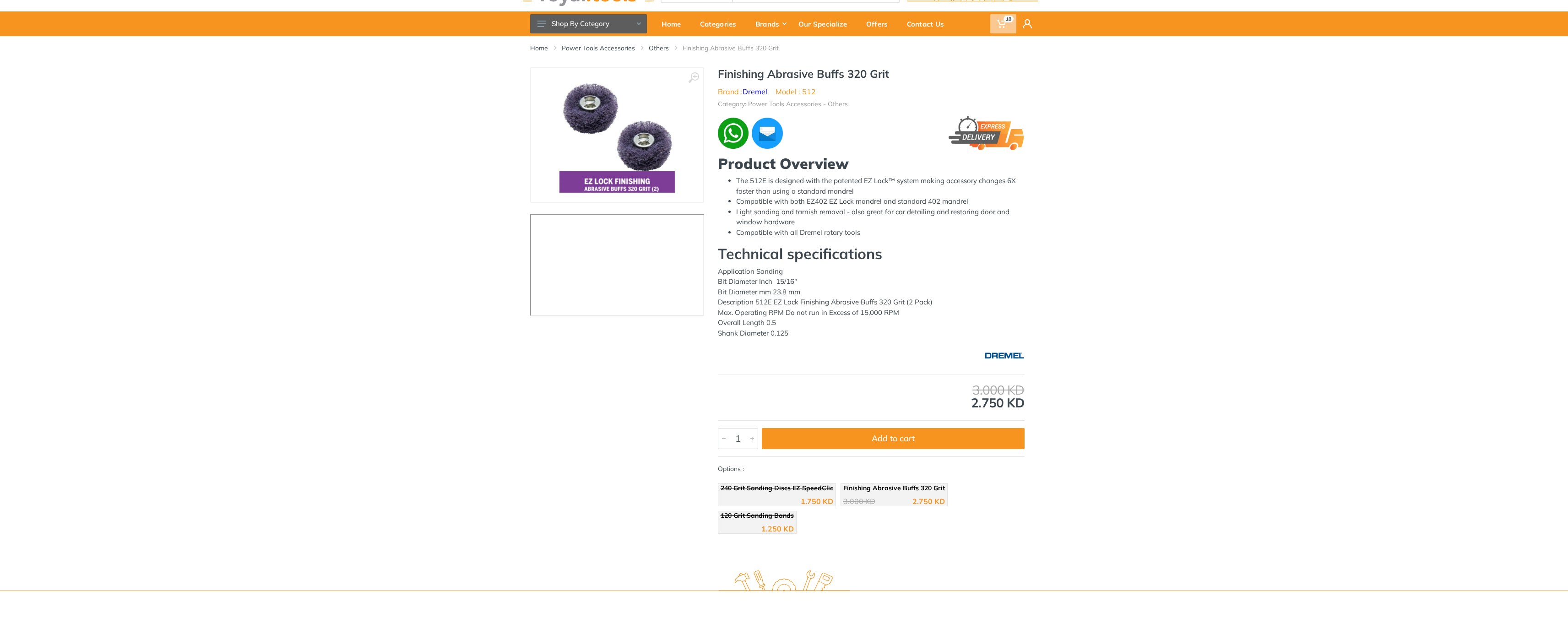
click at [1003, 20] on icon at bounding box center [1002, 24] width 10 height 10
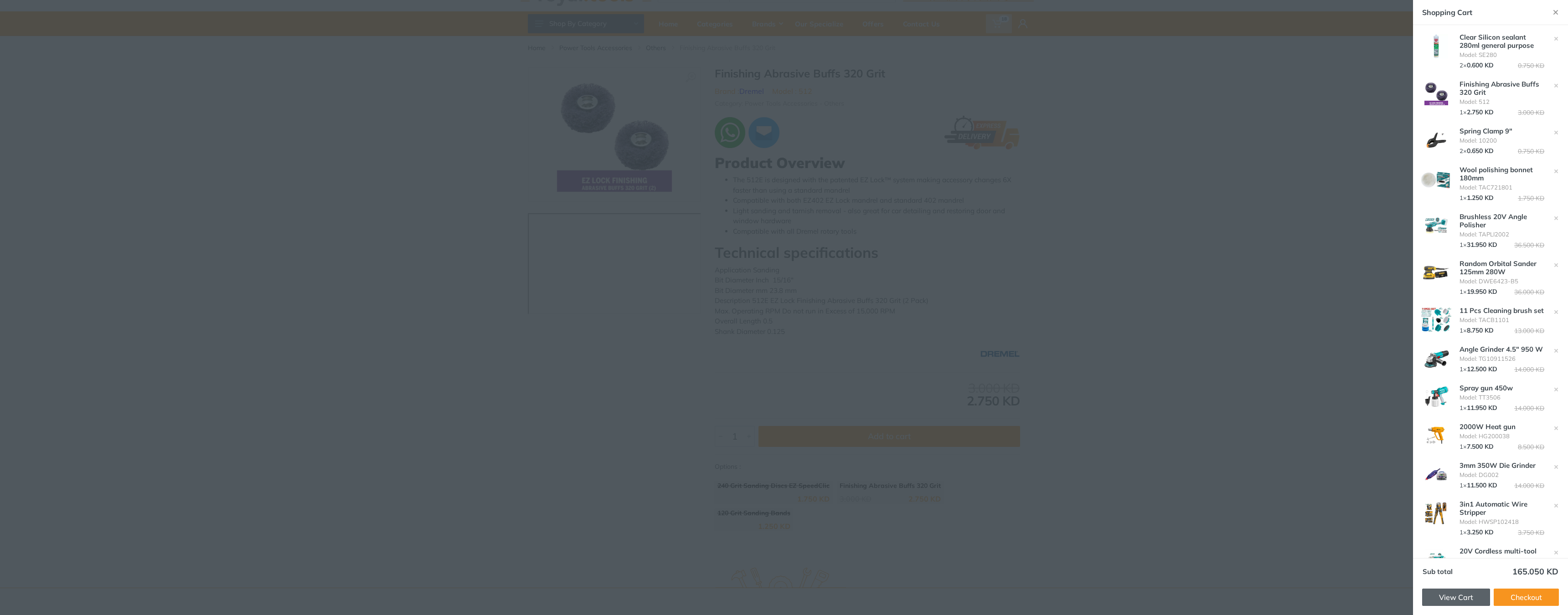
click at [1431, 601] on link "View Cart" at bounding box center [1455, 597] width 68 height 17
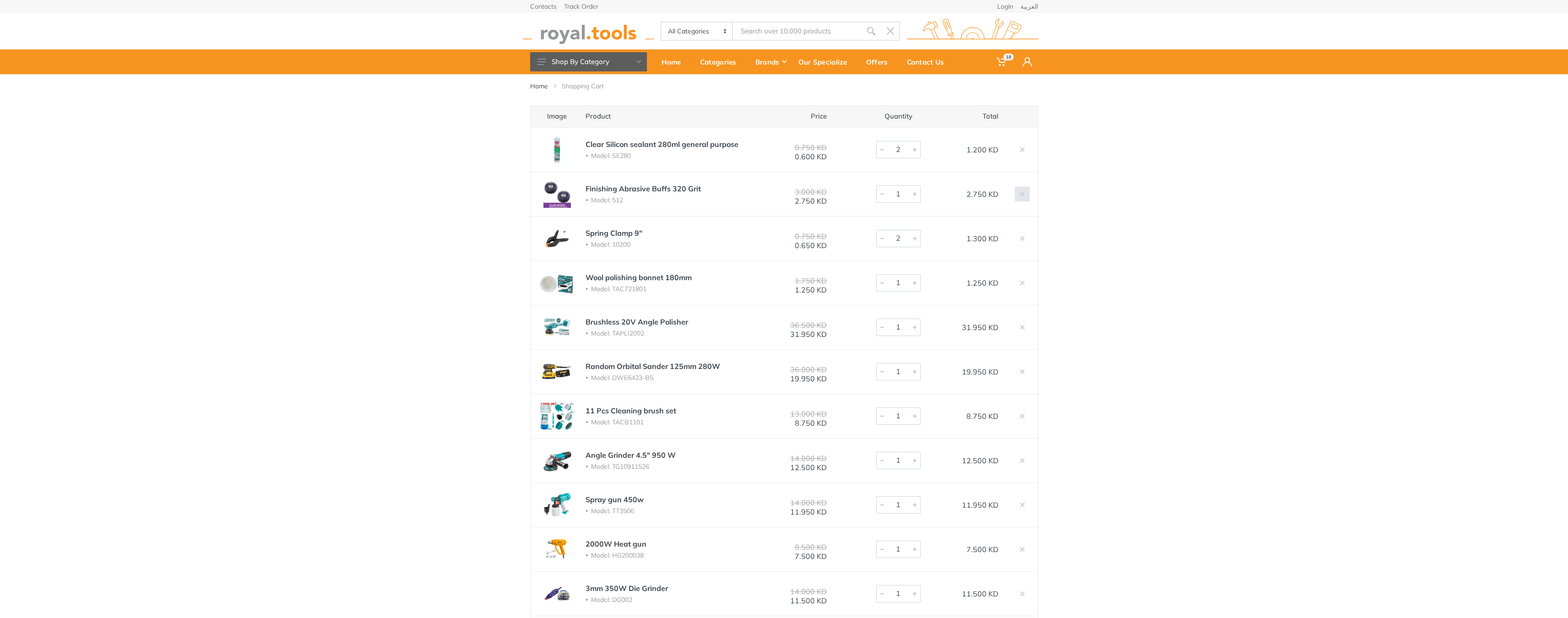
click at [1023, 193] on icon at bounding box center [1023, 194] width 6 height 6
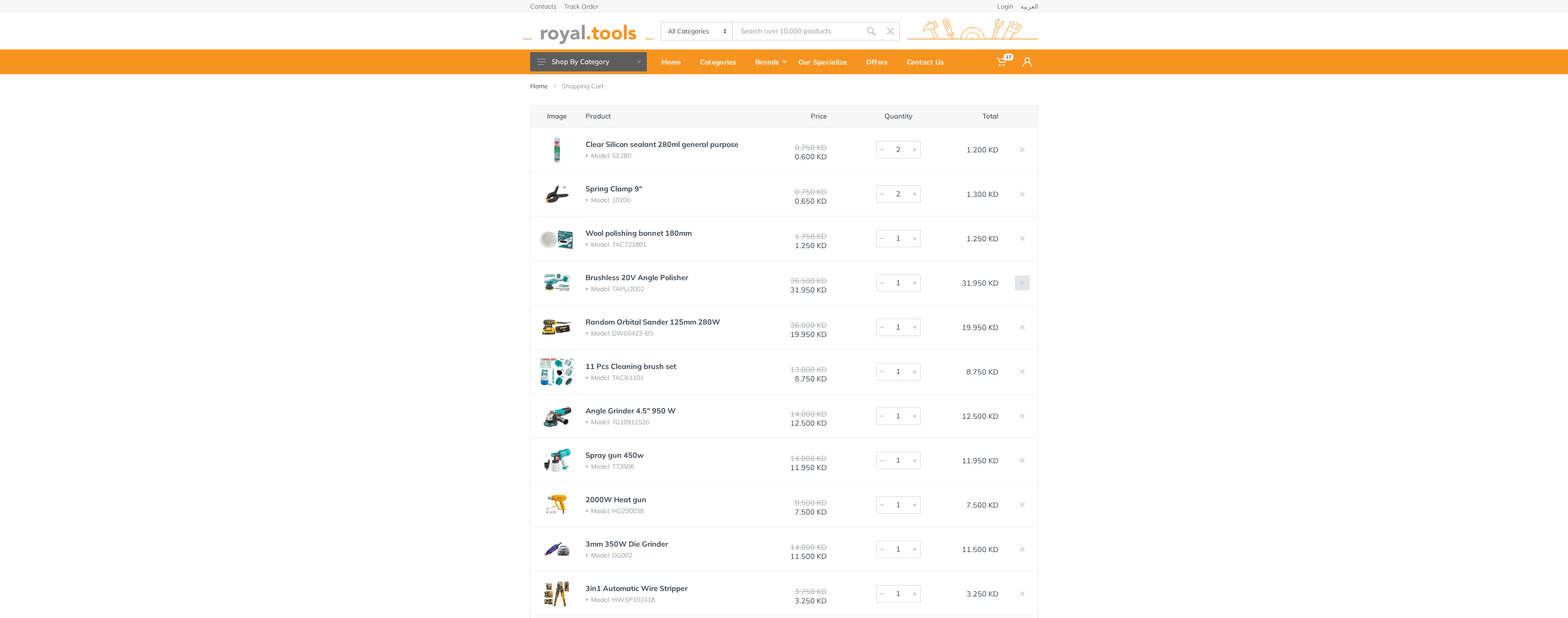
click at [1025, 279] on link at bounding box center [1022, 282] width 14 height 14
click at [1021, 456] on link at bounding box center [1022, 460] width 14 height 14
click at [600, 503] on link "3in1 Automatic Wire Stripper" at bounding box center [637, 500] width 102 height 10
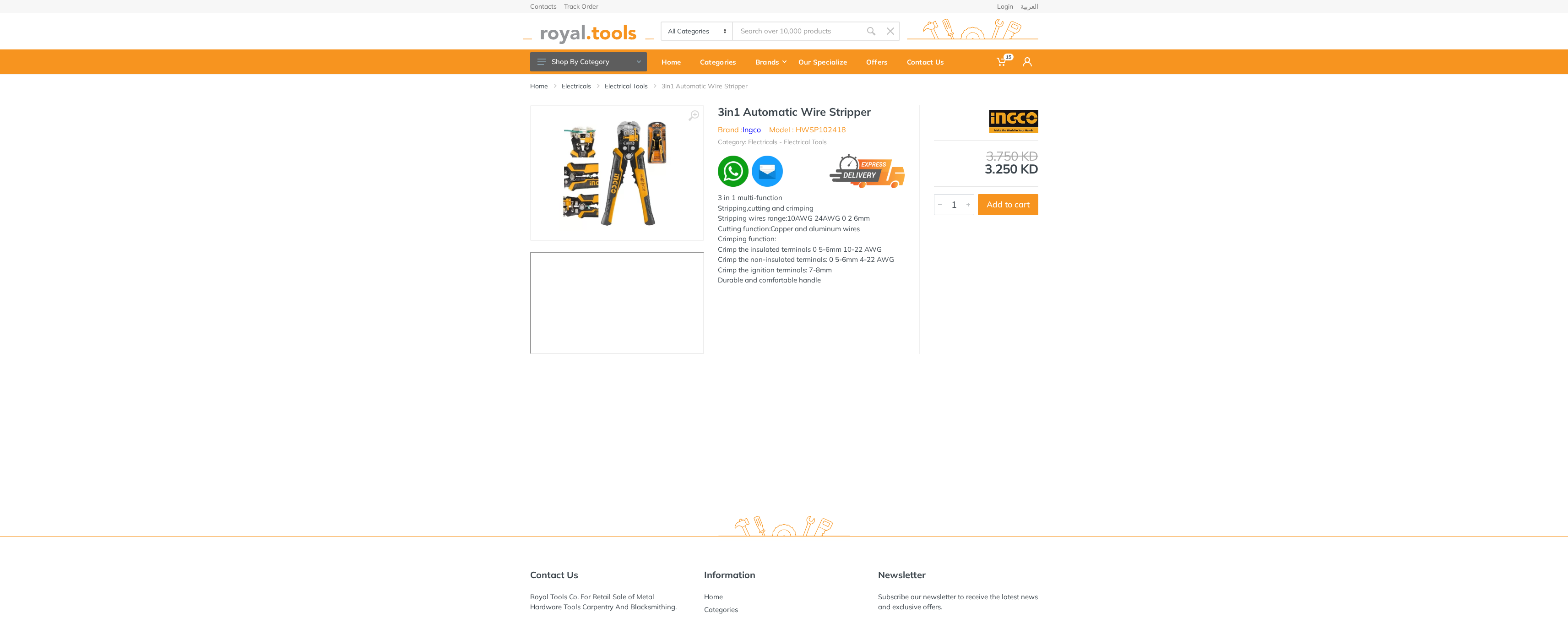
click at [614, 163] on img at bounding box center [617, 173] width 116 height 116
